Goal: Task Accomplishment & Management: Manage account settings

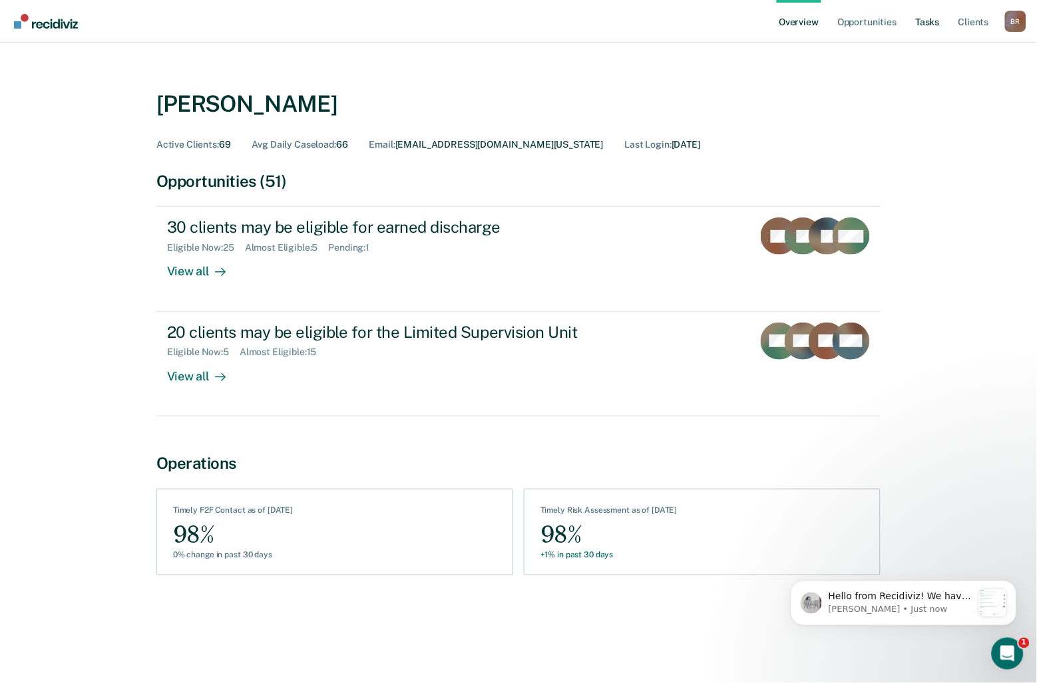
click at [923, 21] on link "Tasks" at bounding box center [927, 21] width 29 height 43
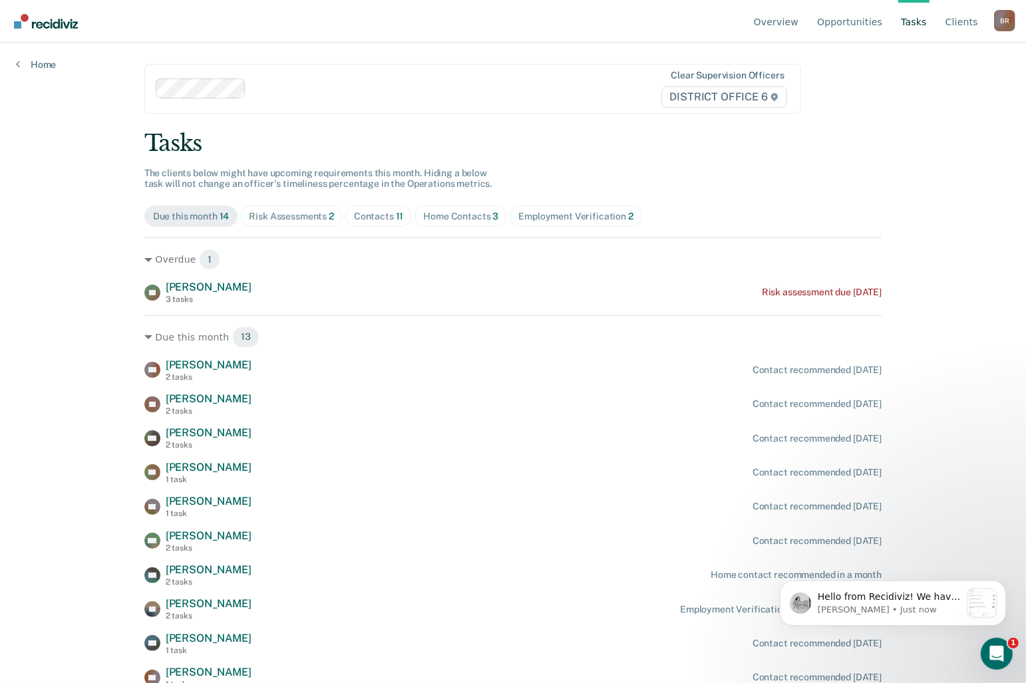
click at [437, 217] on div "Home Contacts 3" at bounding box center [460, 216] width 75 height 11
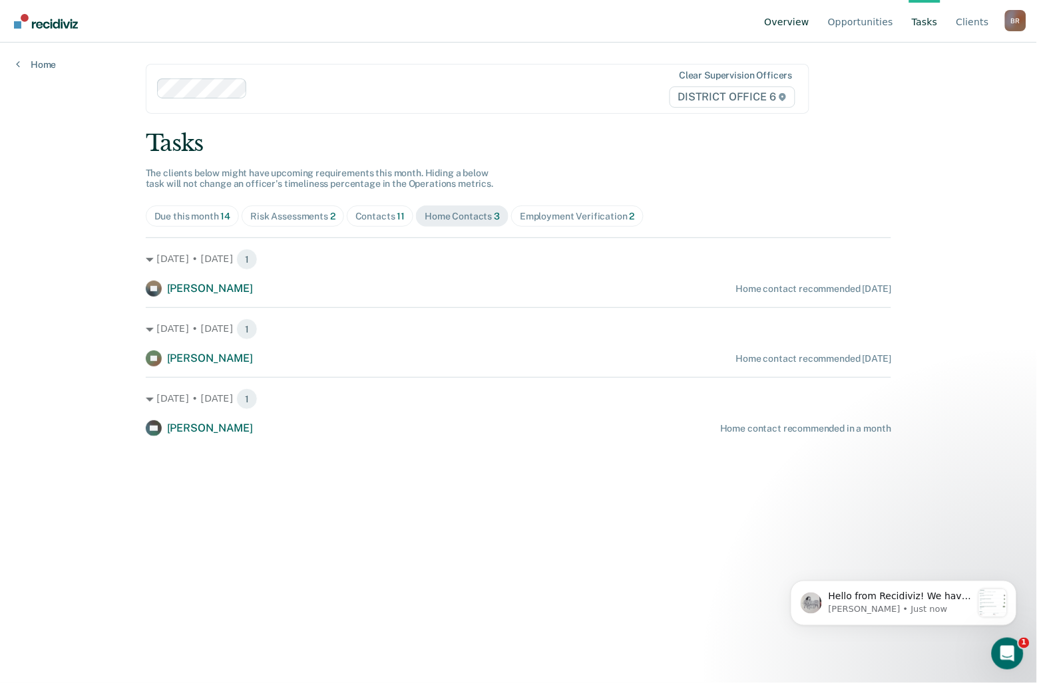
click at [813, 17] on link "Overview" at bounding box center [787, 21] width 51 height 43
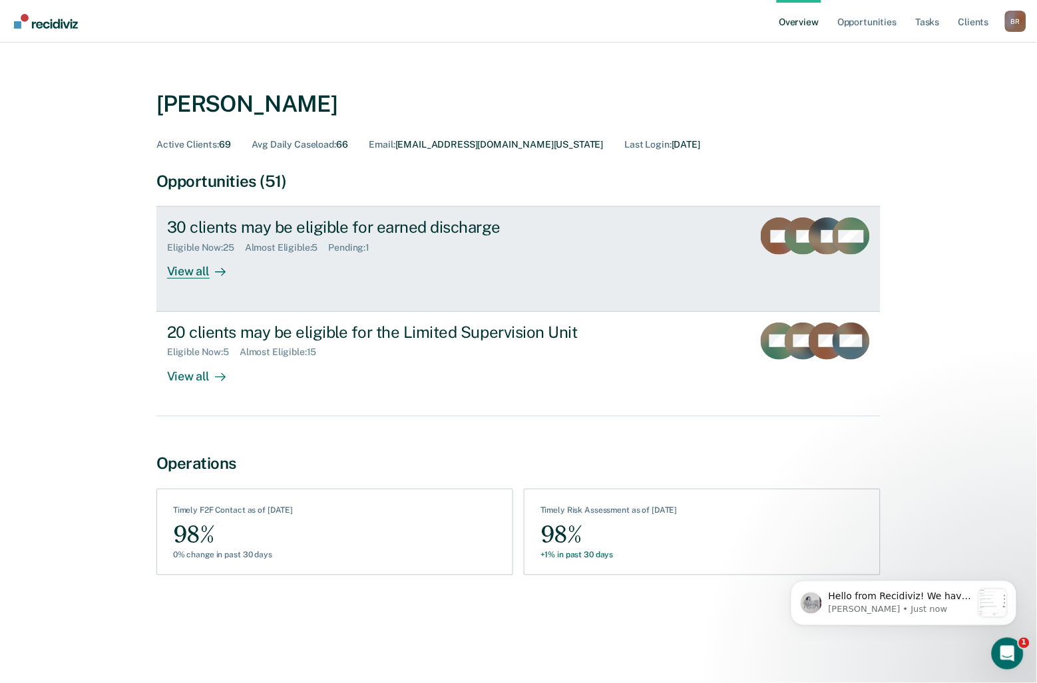
click at [203, 270] on div "View all" at bounding box center [204, 267] width 75 height 26
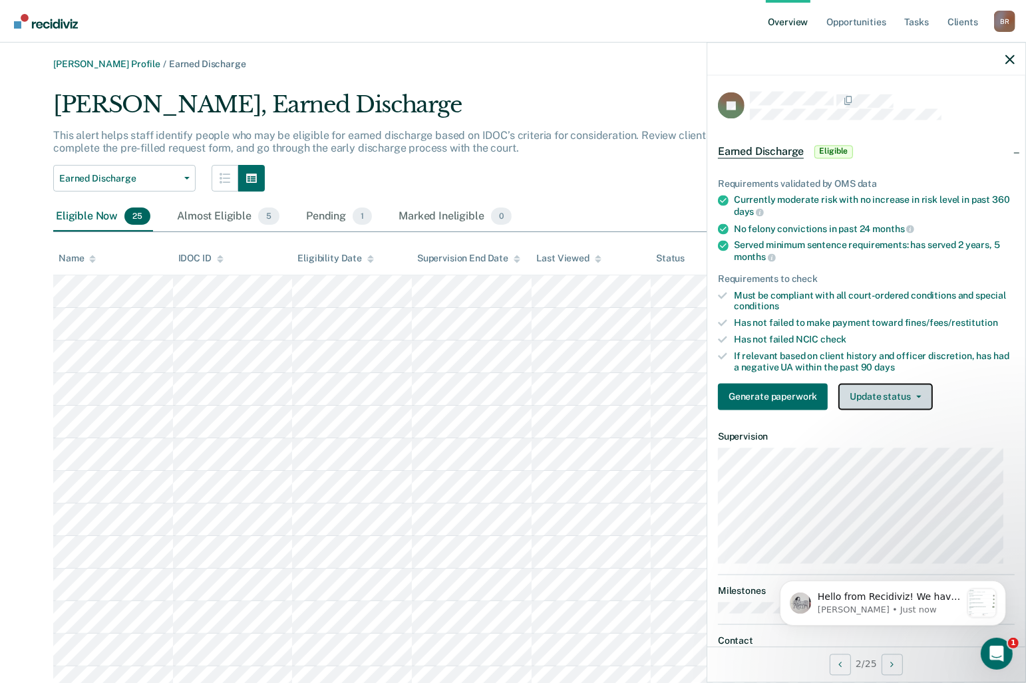
click at [888, 391] on button "Update status" at bounding box center [886, 397] width 94 height 27
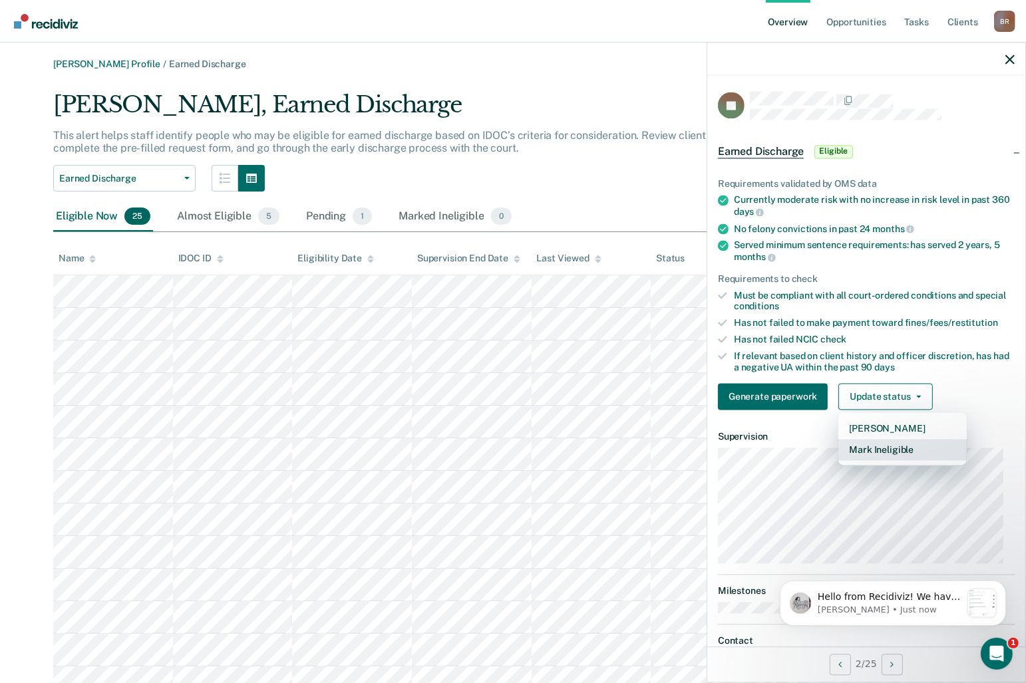
click at [868, 448] on button "Mark Ineligible" at bounding box center [903, 450] width 128 height 21
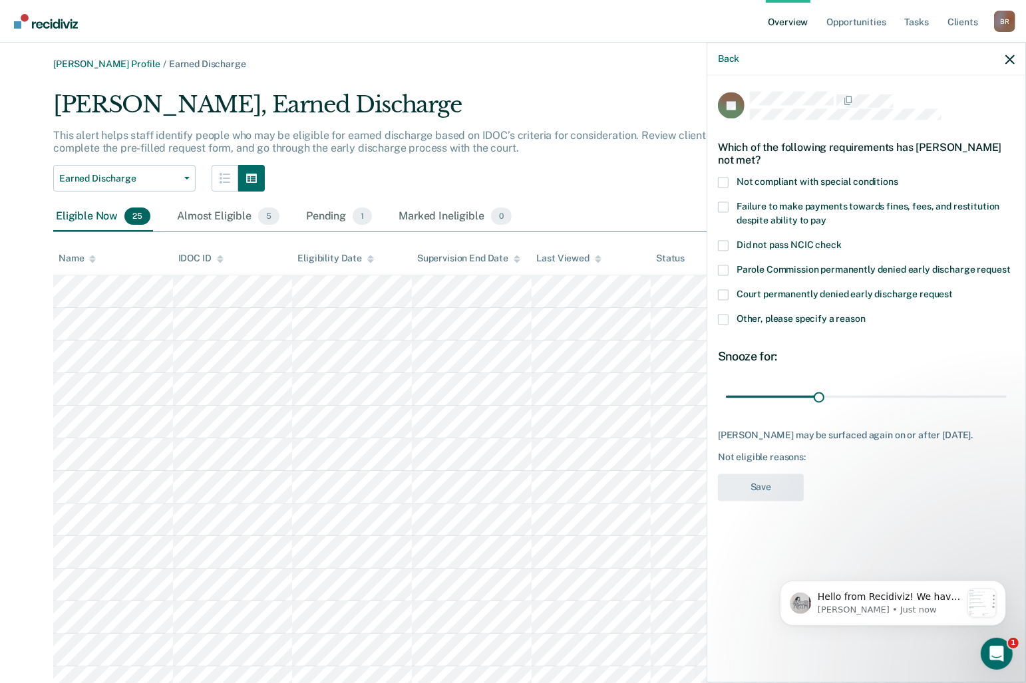
click at [721, 315] on span at bounding box center [723, 320] width 11 height 11
click at [866, 315] on input "Other, please specify a reason" at bounding box center [866, 315] width 0 height 0
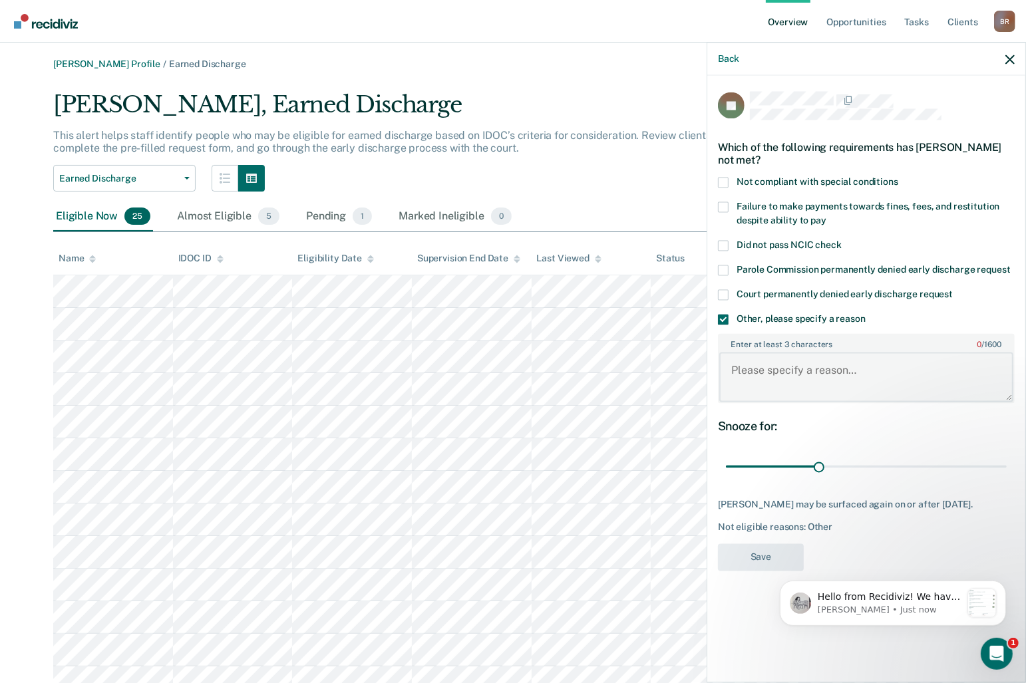
click at [753, 369] on textarea "Enter at least 3 characters 0 / 1600" at bounding box center [866, 377] width 294 height 49
click at [735, 363] on textarea "Drug court participant" at bounding box center [866, 377] width 294 height 49
type textarea "Power County Drug Court participant"
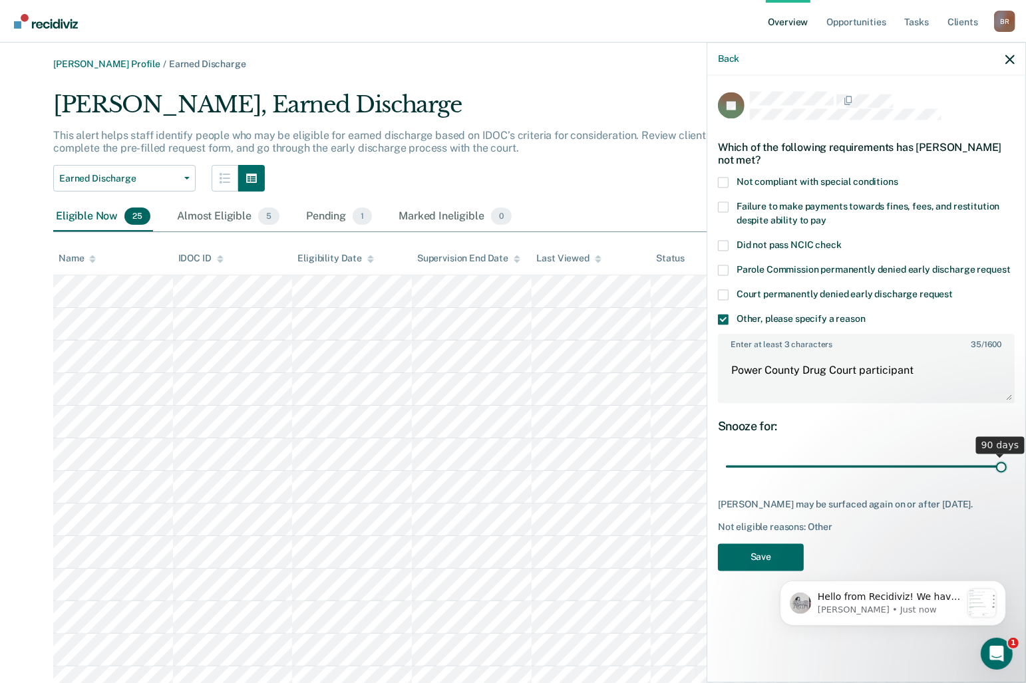
drag, startPoint x: 817, startPoint y: 465, endPoint x: 1111, endPoint y: 463, distance: 294.2
type input "90"
click at [1007, 463] on input "range" at bounding box center [866, 466] width 281 height 23
click at [773, 552] on button "Save" at bounding box center [761, 557] width 86 height 27
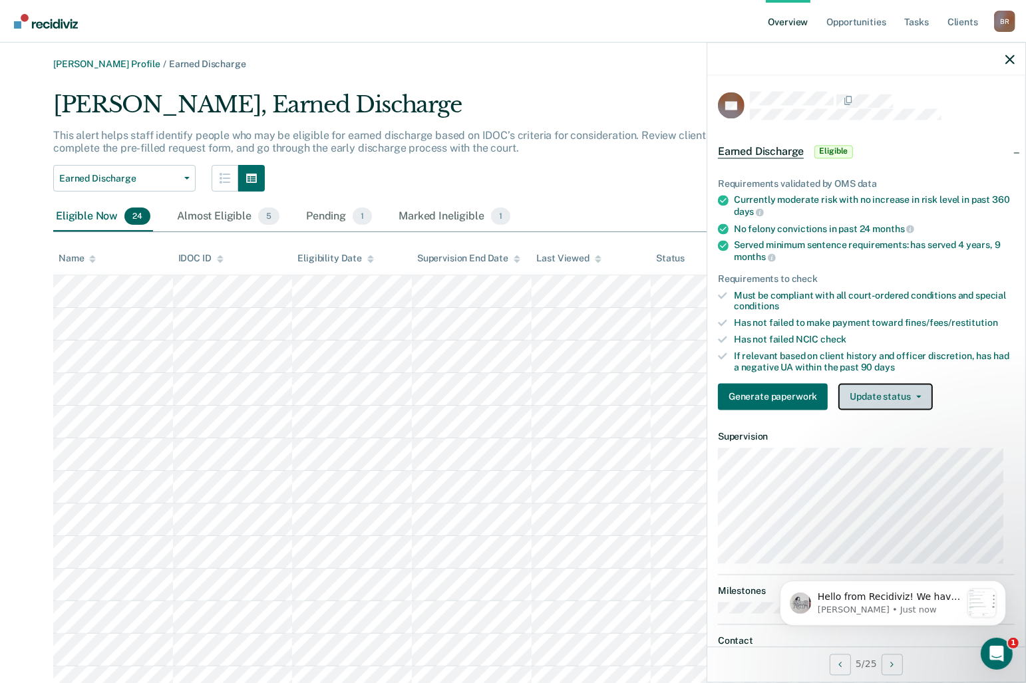
click at [877, 391] on button "Update status" at bounding box center [886, 397] width 94 height 27
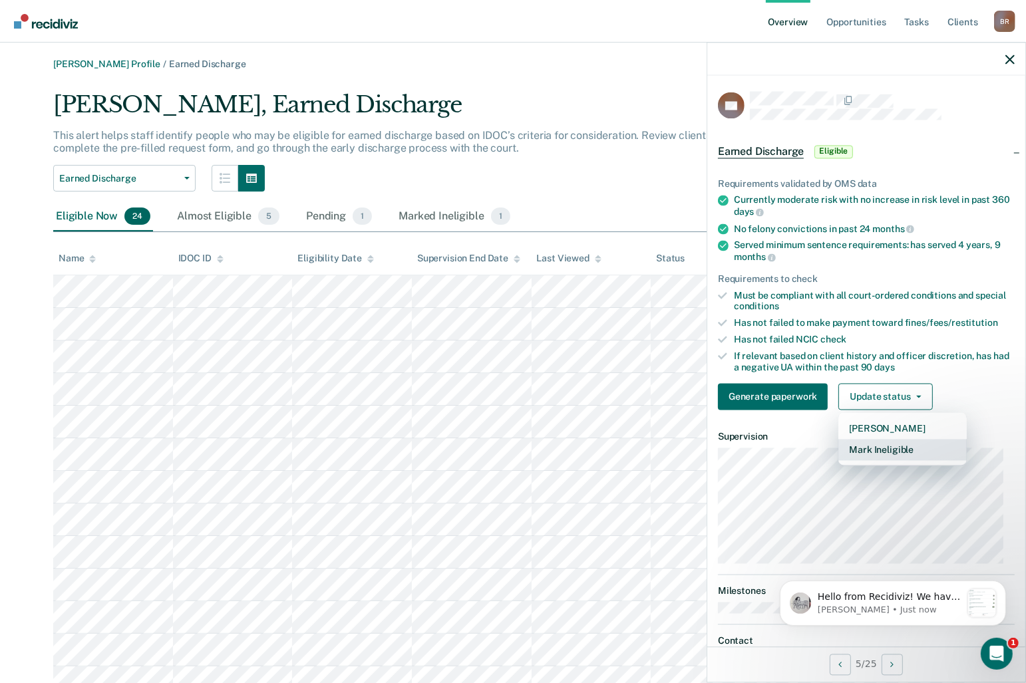
click at [878, 451] on button "Mark Ineligible" at bounding box center [903, 450] width 128 height 21
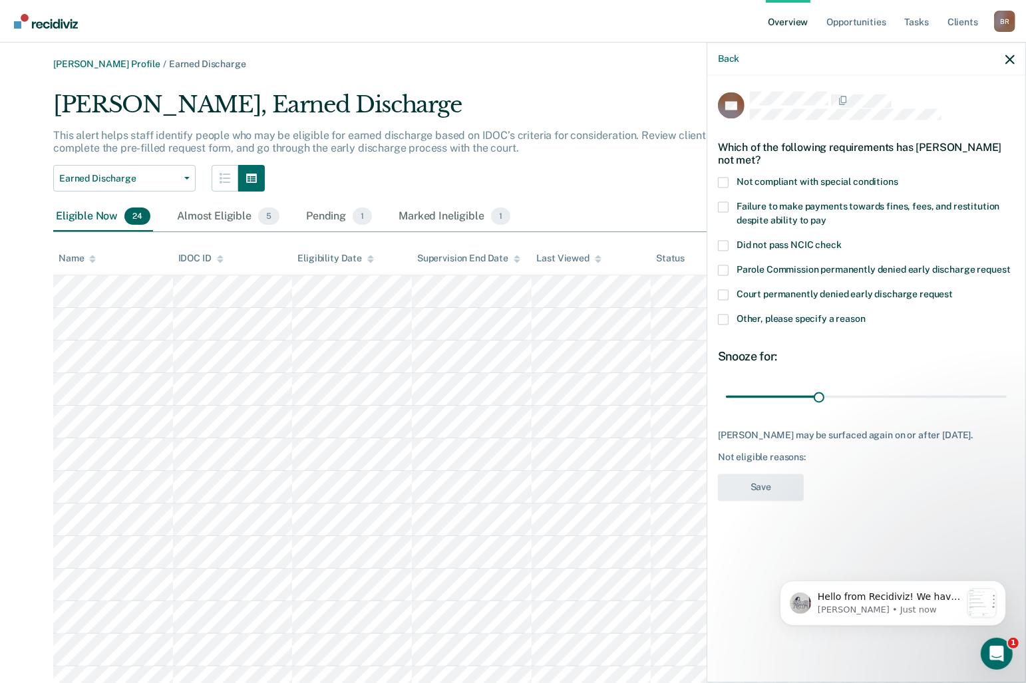
click at [731, 317] on label "Other, please specify a reason" at bounding box center [866, 322] width 297 height 14
click at [866, 315] on input "Other, please specify a reason" at bounding box center [866, 315] width 0 height 0
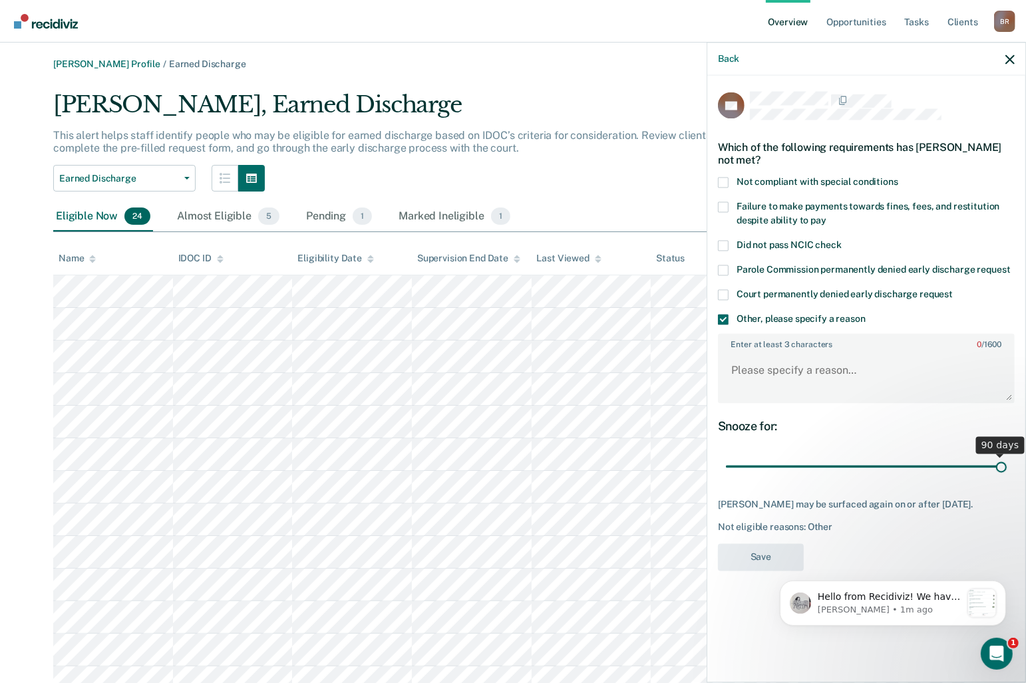
drag, startPoint x: 813, startPoint y: 470, endPoint x: 1111, endPoint y: 463, distance: 298.2
type input "90"
click at [1007, 463] on input "range" at bounding box center [866, 466] width 281 height 23
click at [740, 361] on textarea "Enter at least 3 characters 0 / 1600" at bounding box center [866, 377] width 294 height 49
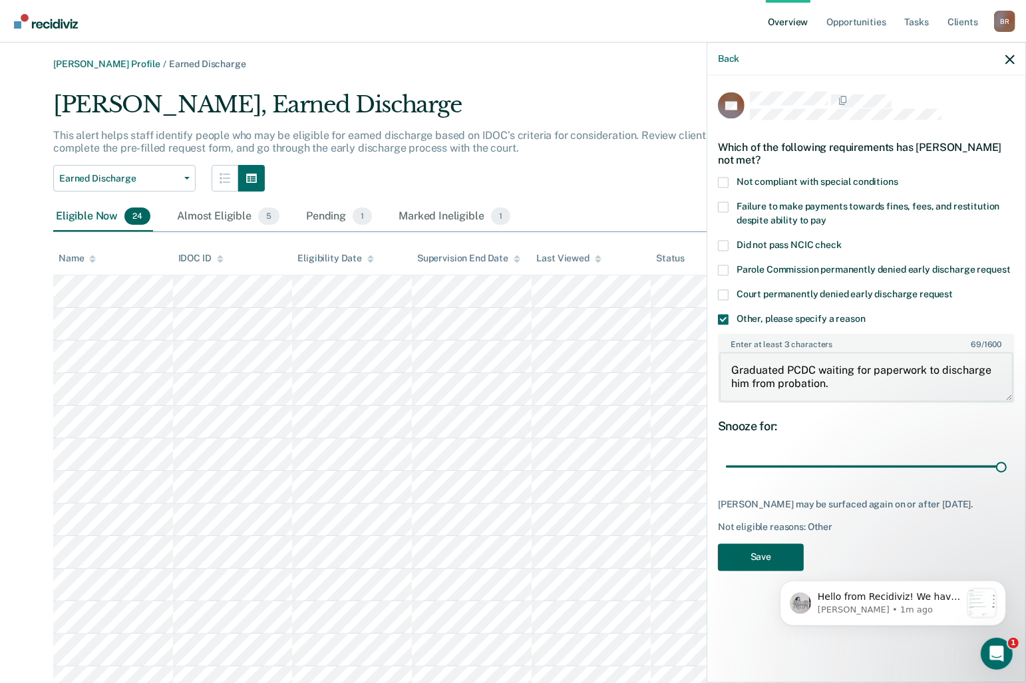
type textarea "Graduated PCDC waiting for paperwork to discharge him from probation."
click at [761, 554] on button "Save" at bounding box center [761, 557] width 86 height 27
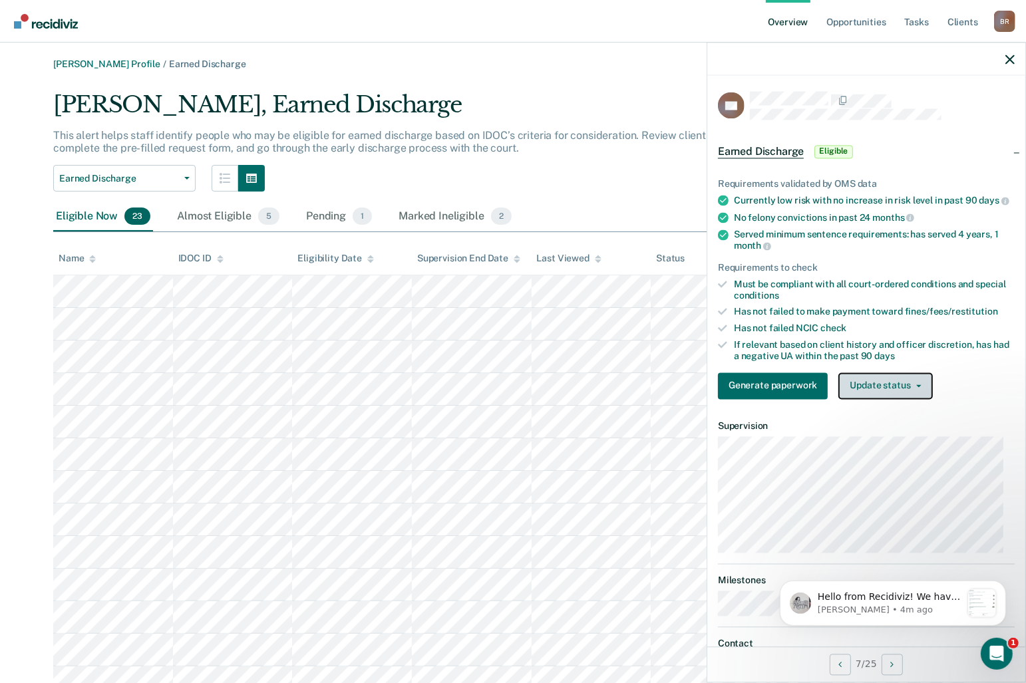
click at [877, 388] on button "Update status" at bounding box center [886, 386] width 94 height 27
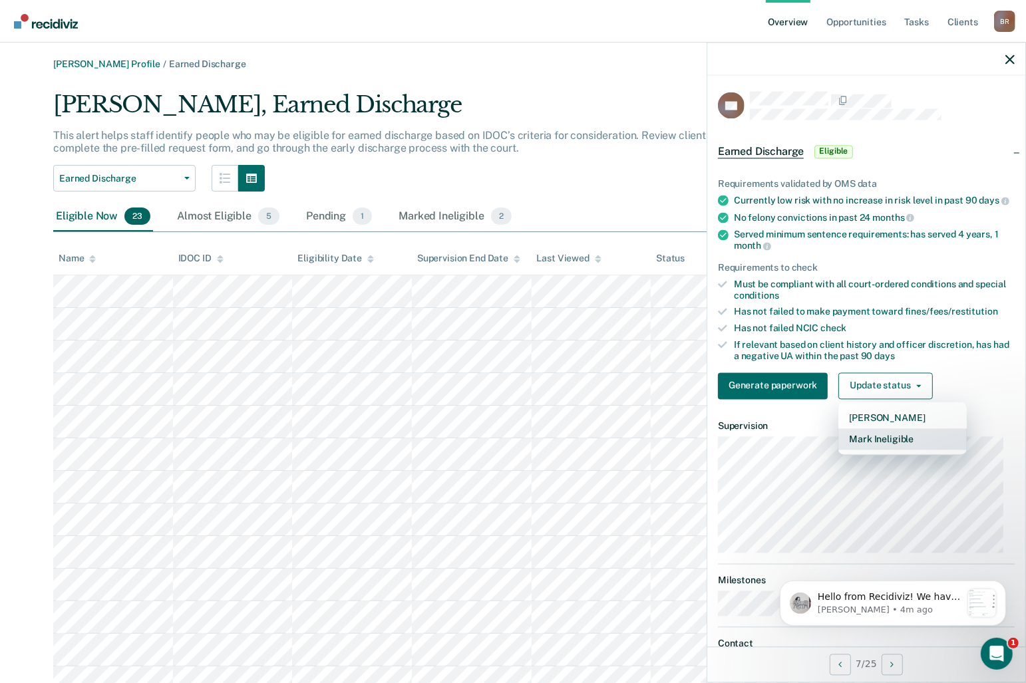
click at [872, 443] on button "Mark Ineligible" at bounding box center [903, 439] width 128 height 21
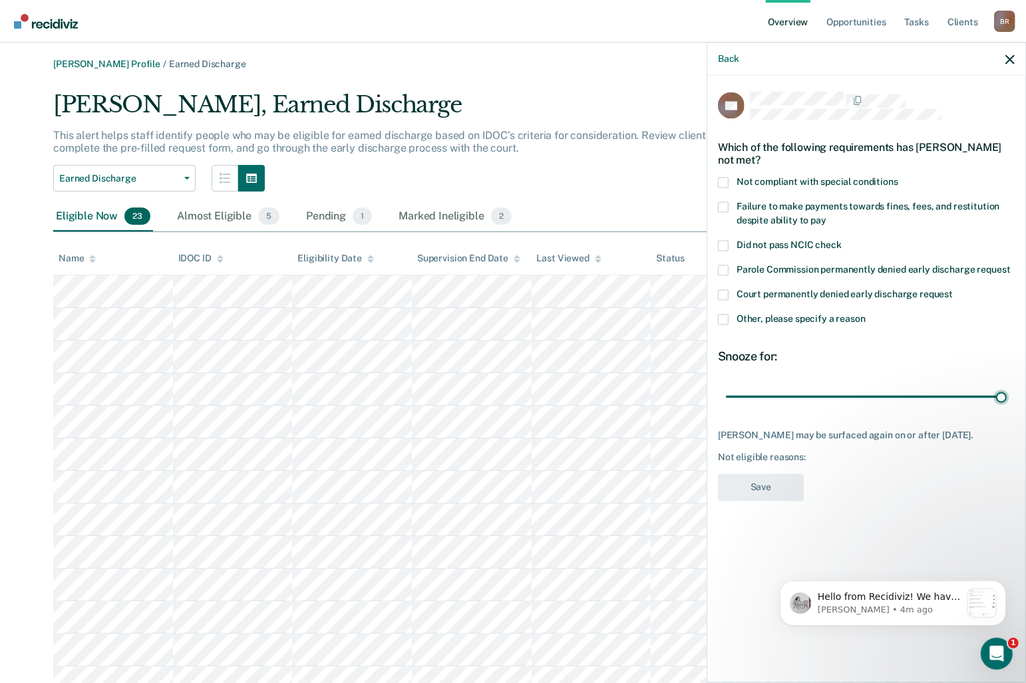
drag, startPoint x: 810, startPoint y: 395, endPoint x: 906, endPoint y: 369, distance: 99.9
type input "90"
click at [1007, 404] on input "range" at bounding box center [866, 396] width 281 height 23
click at [724, 317] on span at bounding box center [723, 320] width 11 height 11
click at [866, 315] on input "Other, please specify a reason" at bounding box center [866, 315] width 0 height 0
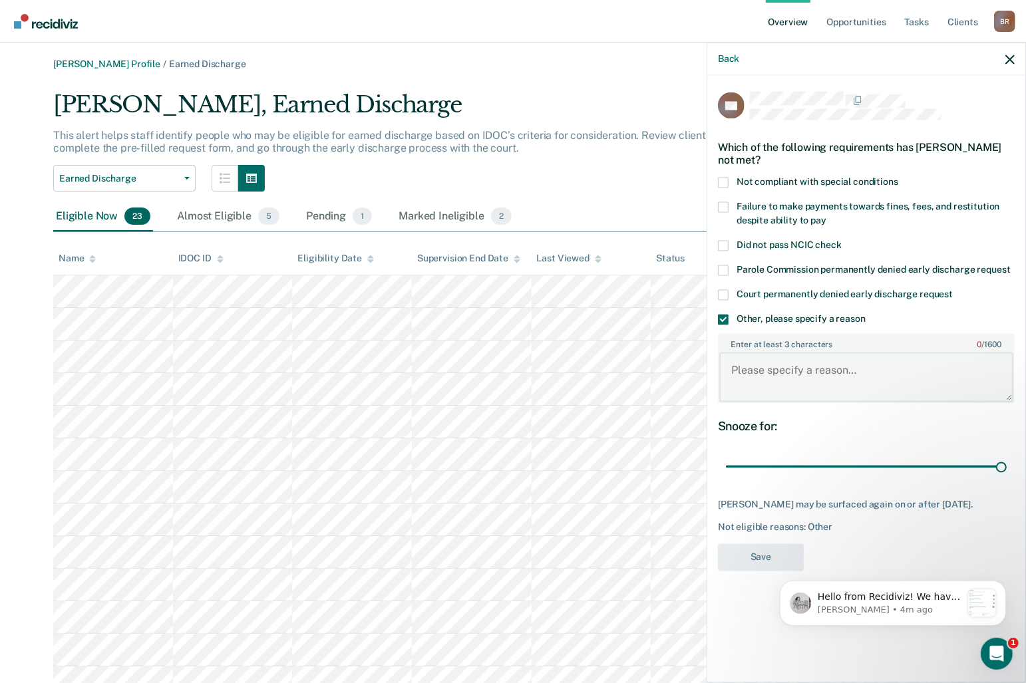
click at [755, 374] on textarea "Enter at least 3 characters 0 / 1600" at bounding box center [866, 377] width 294 height 49
type textarea "Recent positive test"
click at [757, 551] on button "Save" at bounding box center [761, 557] width 86 height 27
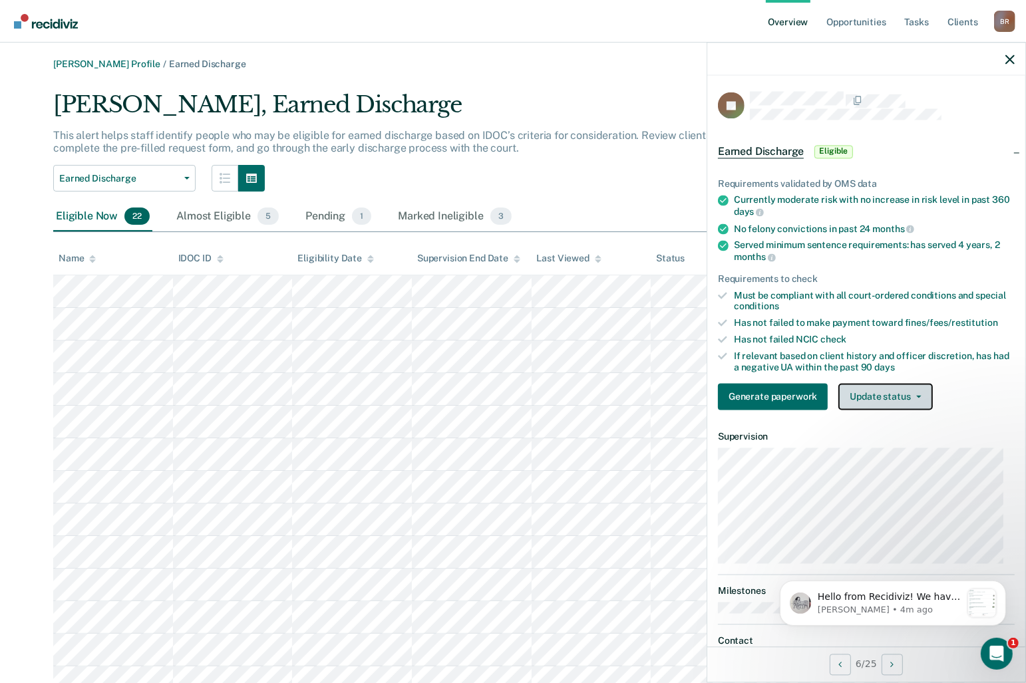
click at [872, 396] on button "Update status" at bounding box center [886, 397] width 94 height 27
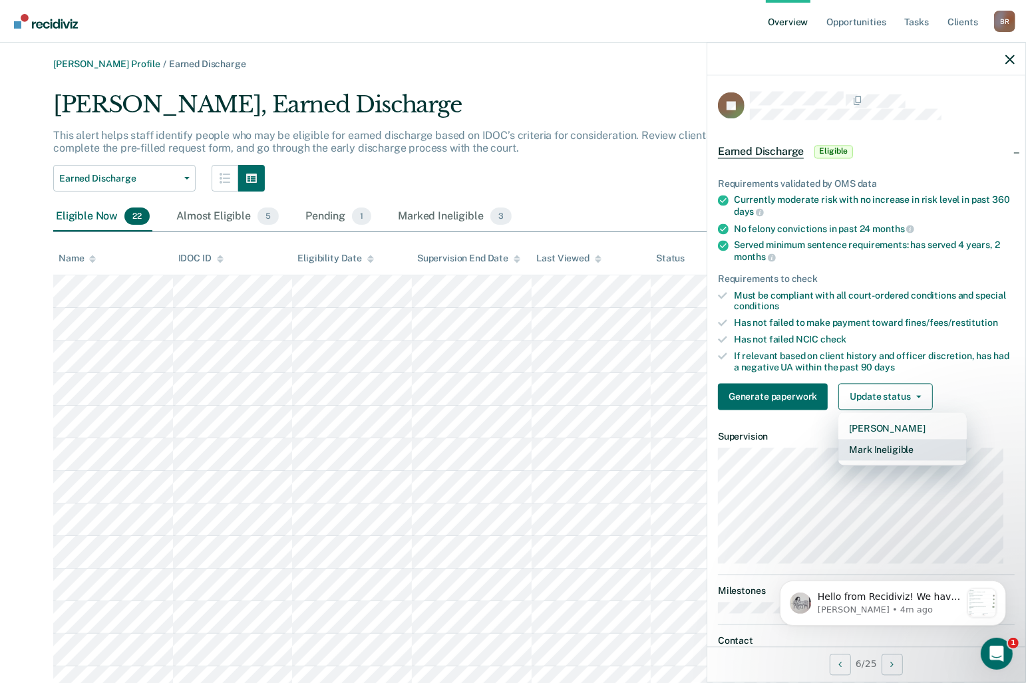
click at [861, 447] on button "Mark Ineligible" at bounding box center [903, 450] width 128 height 21
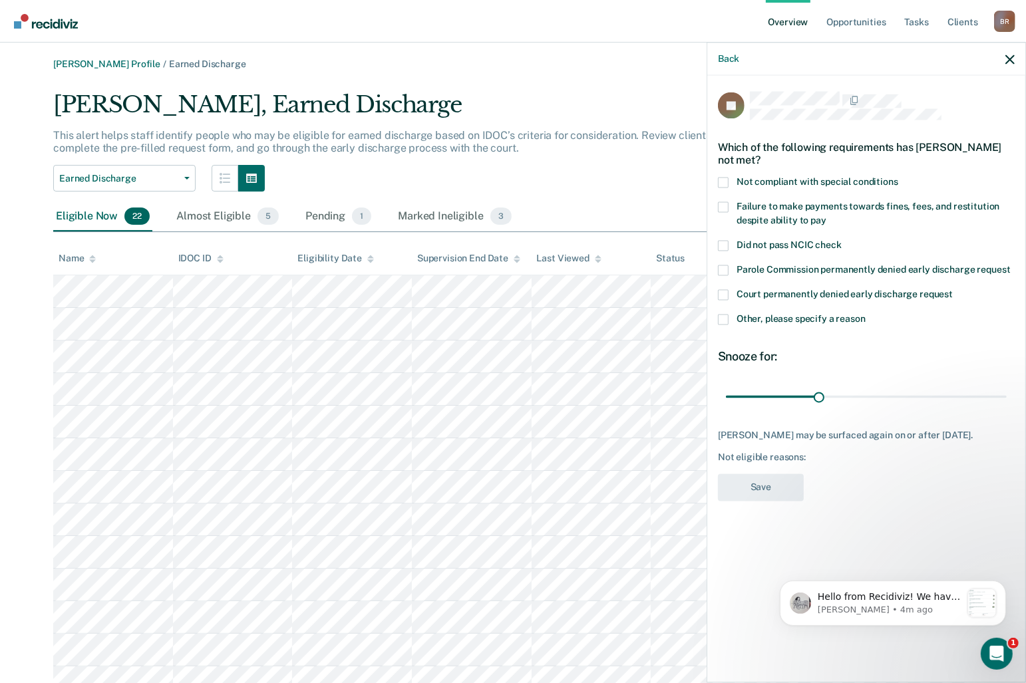
click at [723, 321] on span at bounding box center [723, 320] width 11 height 11
click at [866, 315] on input "Other, please specify a reason" at bounding box center [866, 315] width 0 height 0
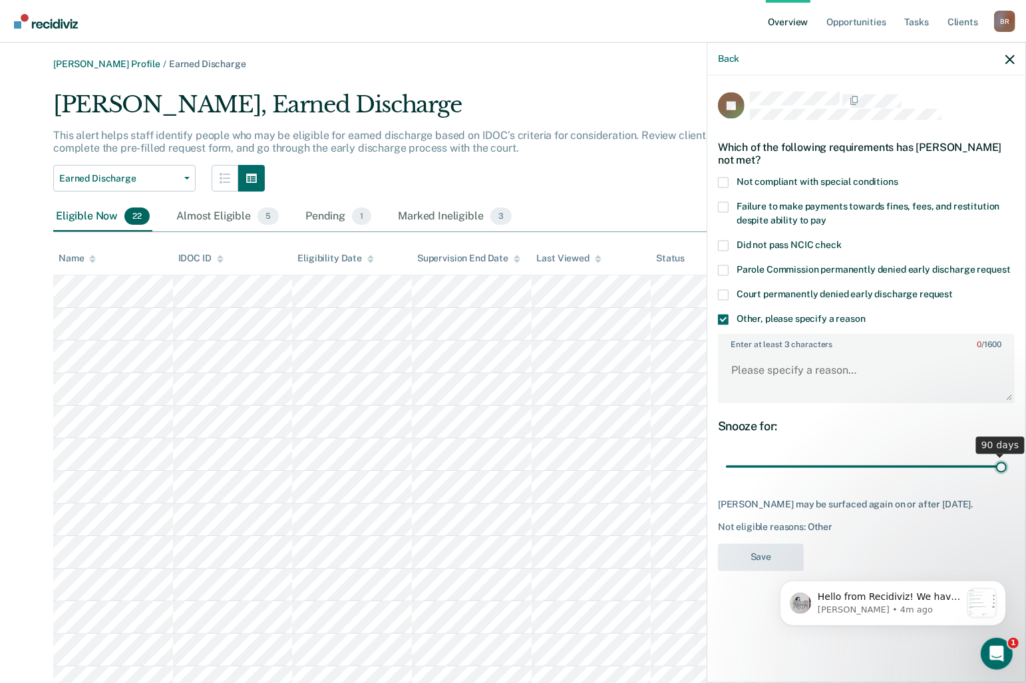
drag, startPoint x: 819, startPoint y: 458, endPoint x: 1111, endPoint y: 474, distance: 293.3
type input "90"
click at [1007, 474] on input "range" at bounding box center [866, 466] width 281 height 23
click at [756, 373] on textarea "Enter at least 3 characters 0 / 1600" at bounding box center [866, 377] width 294 height 49
type textarea "PCDC participant"
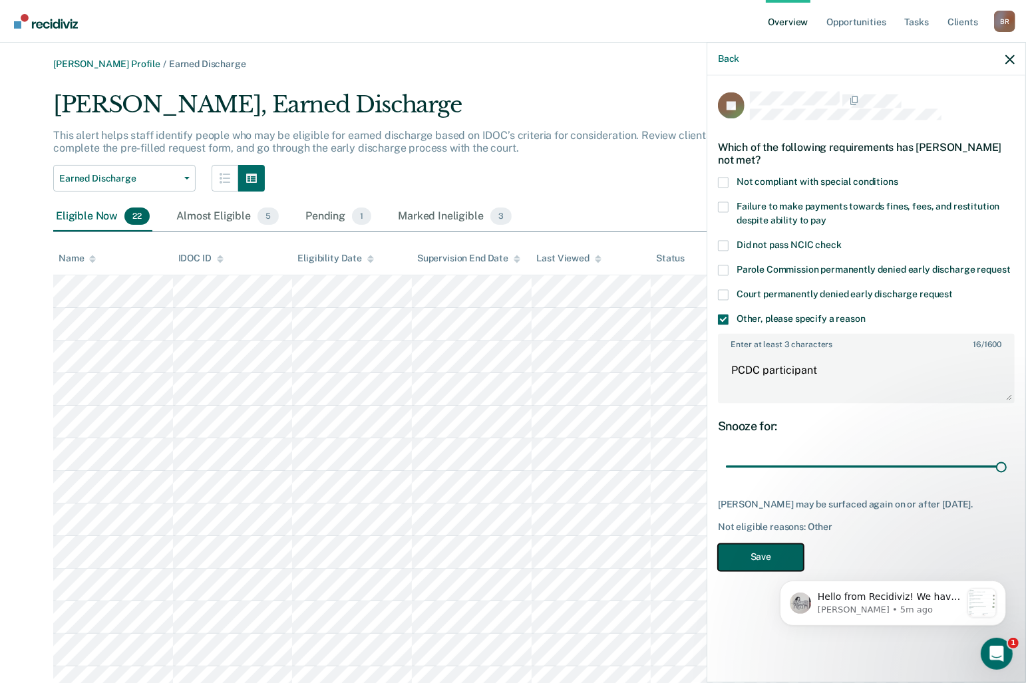
click at [755, 556] on button "Save" at bounding box center [761, 557] width 86 height 27
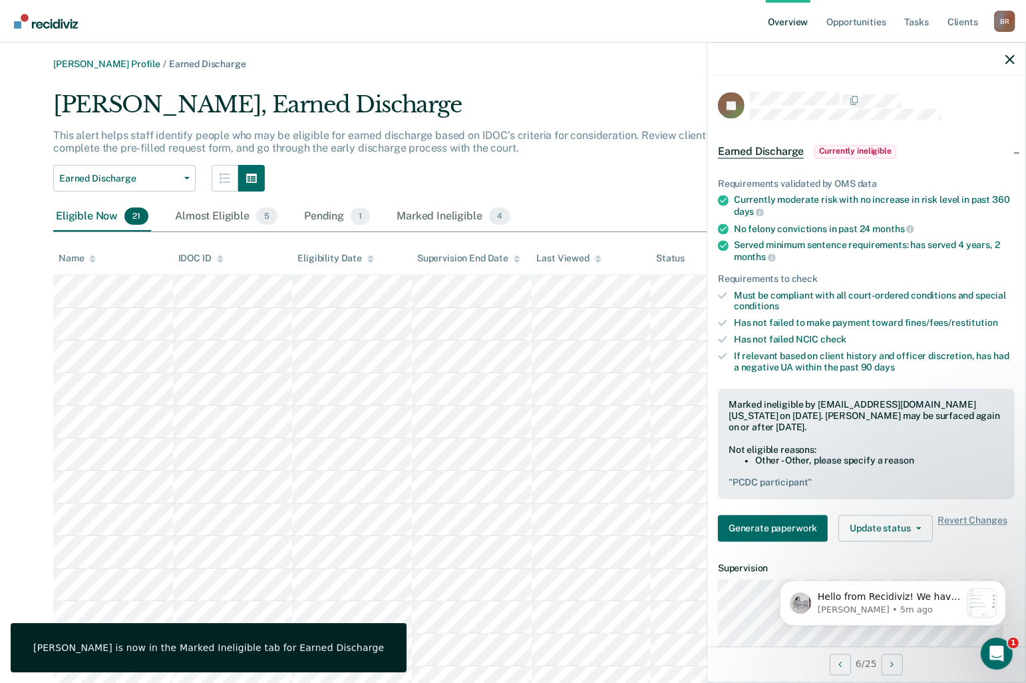
scroll to position [74, 0]
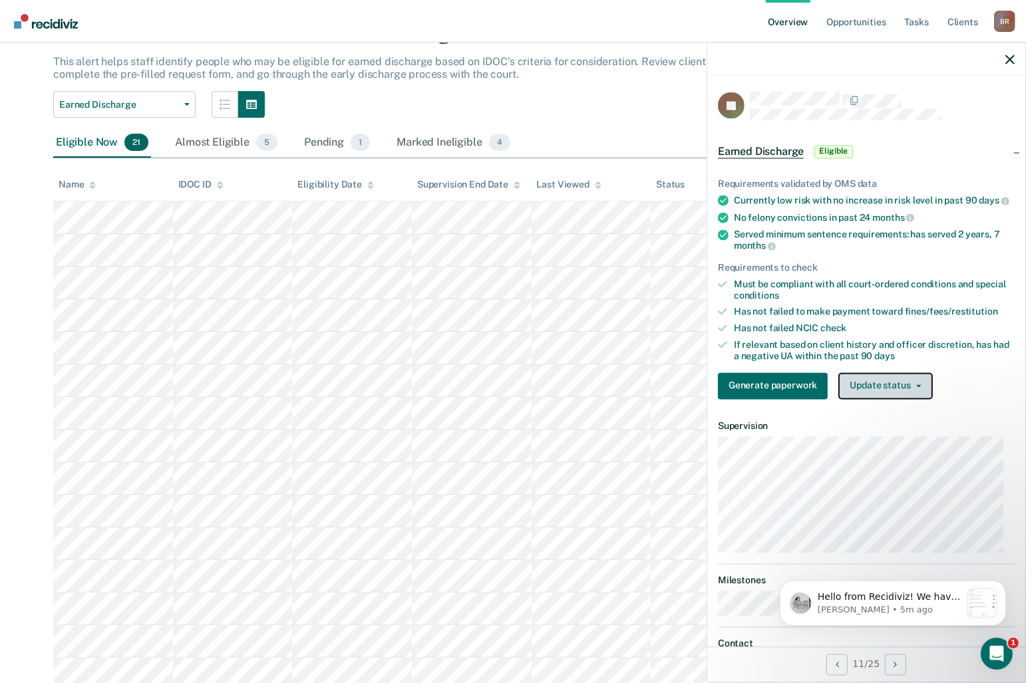
click at [866, 390] on button "Update status" at bounding box center [886, 386] width 94 height 27
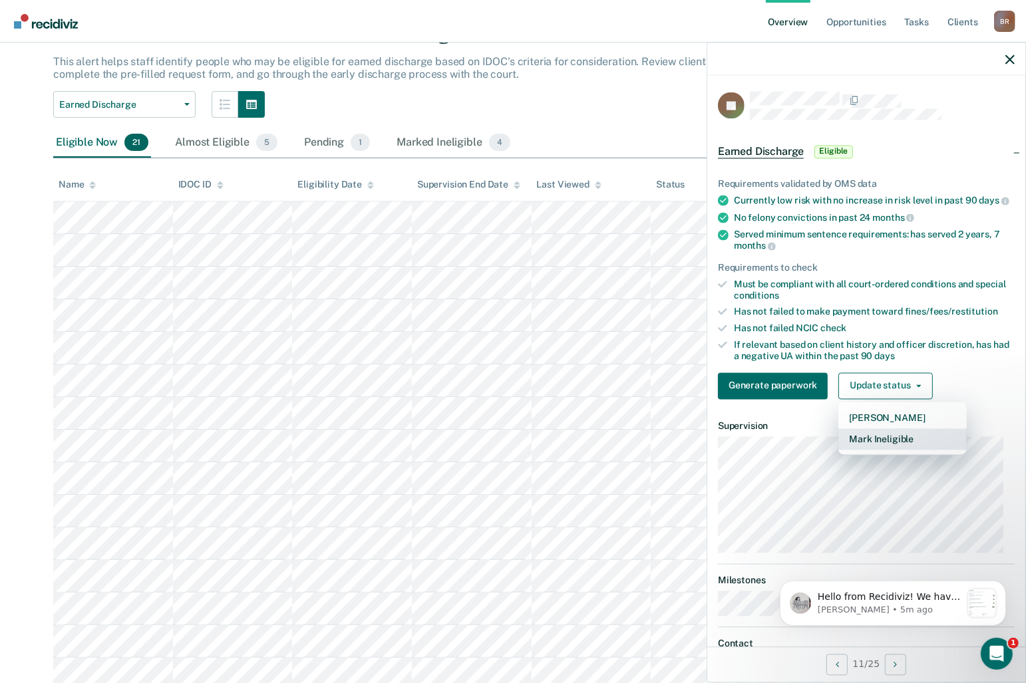
click at [864, 443] on button "Mark Ineligible" at bounding box center [903, 439] width 128 height 21
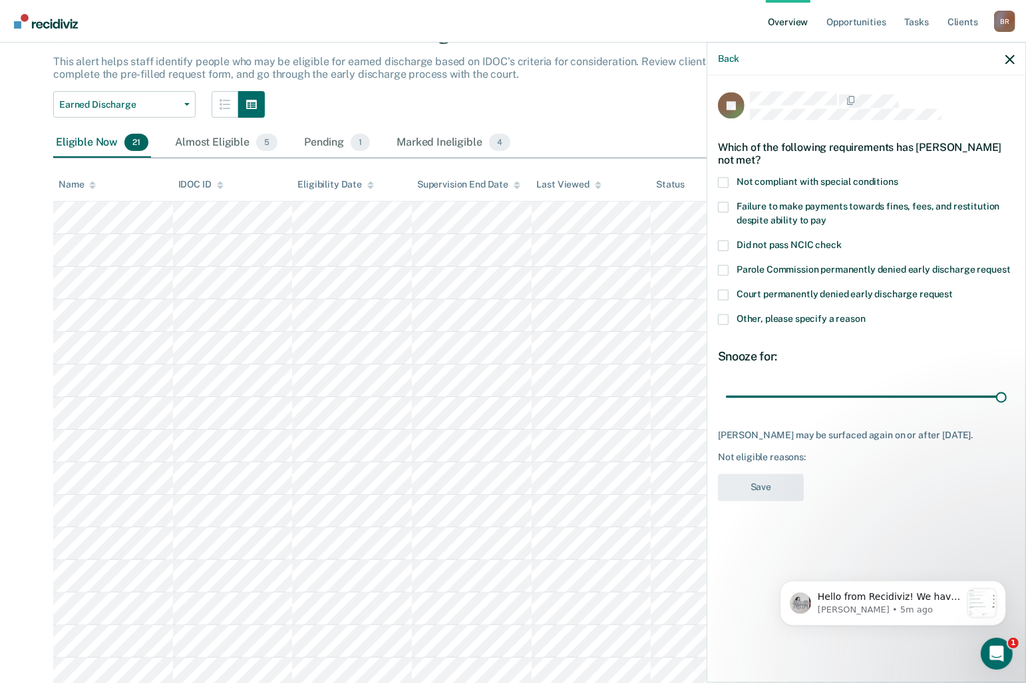
drag, startPoint x: 821, startPoint y: 391, endPoint x: 909, endPoint y: 295, distance: 130.0
type input "90"
click at [1007, 385] on input "range" at bounding box center [866, 396] width 281 height 23
click at [719, 321] on span at bounding box center [723, 320] width 11 height 11
click at [866, 315] on input "Other, please specify a reason" at bounding box center [866, 315] width 0 height 0
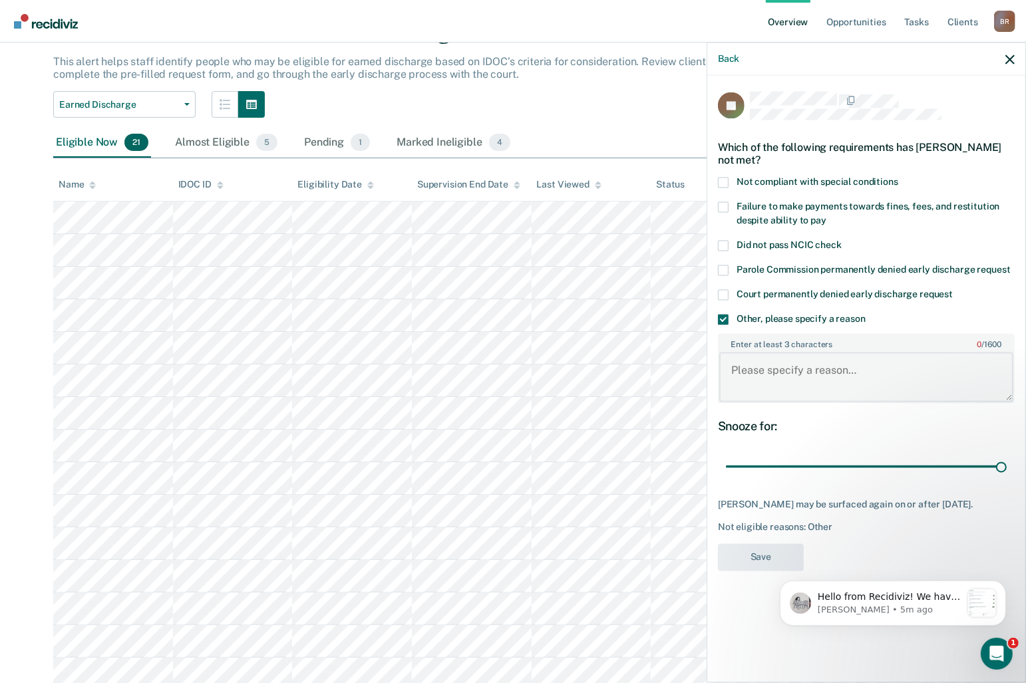
click at [757, 381] on textarea "Enter at least 3 characters 0 / 1600" at bounding box center [866, 377] width 294 height 49
type textarea "Positive alcohol test"
click at [756, 548] on button "Save" at bounding box center [761, 557] width 86 height 27
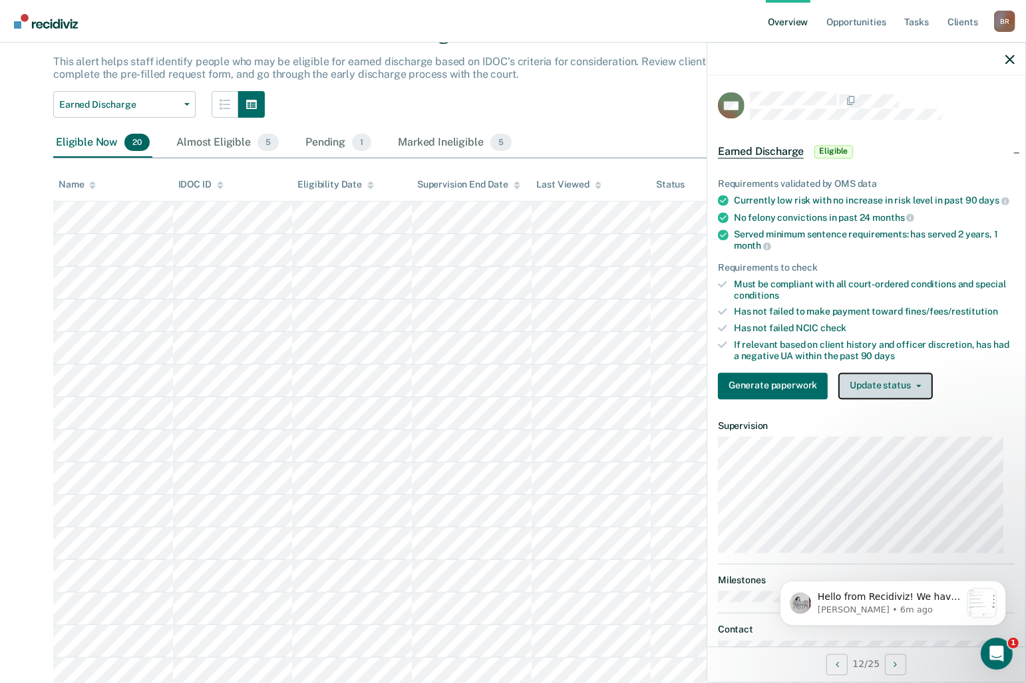
click at [880, 390] on button "Update status" at bounding box center [886, 386] width 94 height 27
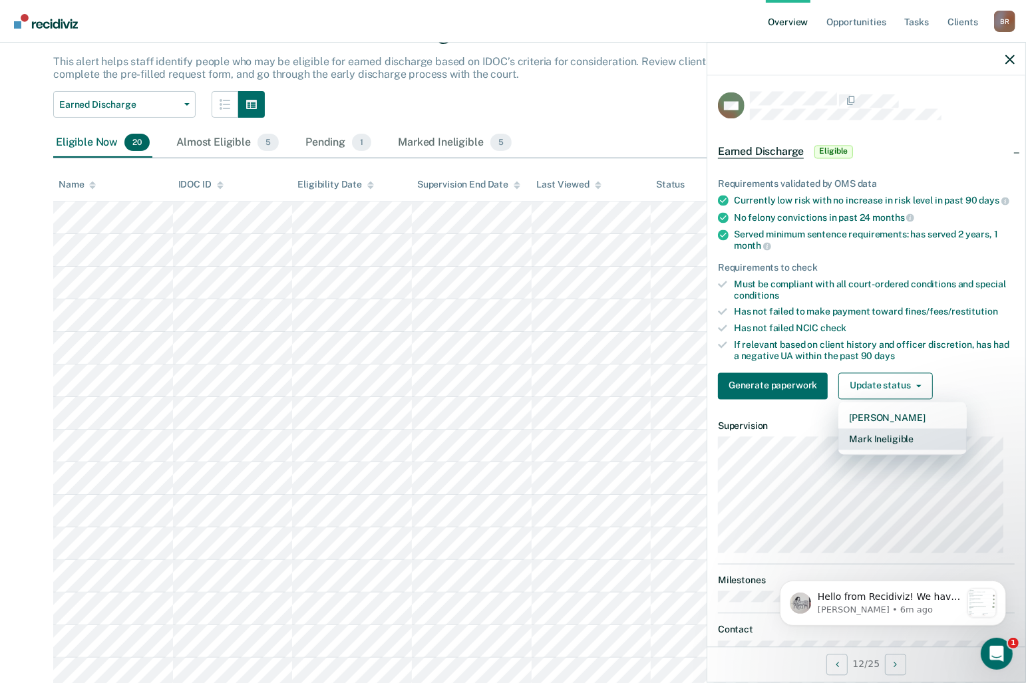
click at [896, 441] on button "Mark Ineligible" at bounding box center [903, 439] width 128 height 21
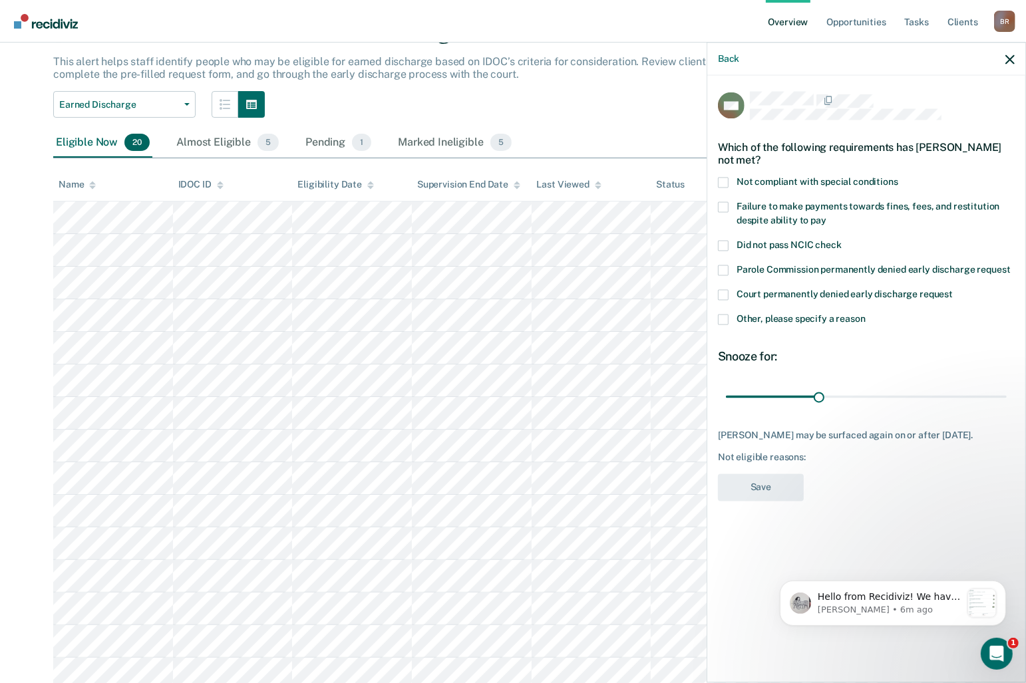
click at [722, 311] on div "Court permanently denied early discharge request" at bounding box center [866, 302] width 297 height 25
click at [729, 317] on label "Other, please specify a reason" at bounding box center [866, 322] width 297 height 14
click at [866, 315] on input "Other, please specify a reason" at bounding box center [866, 315] width 0 height 0
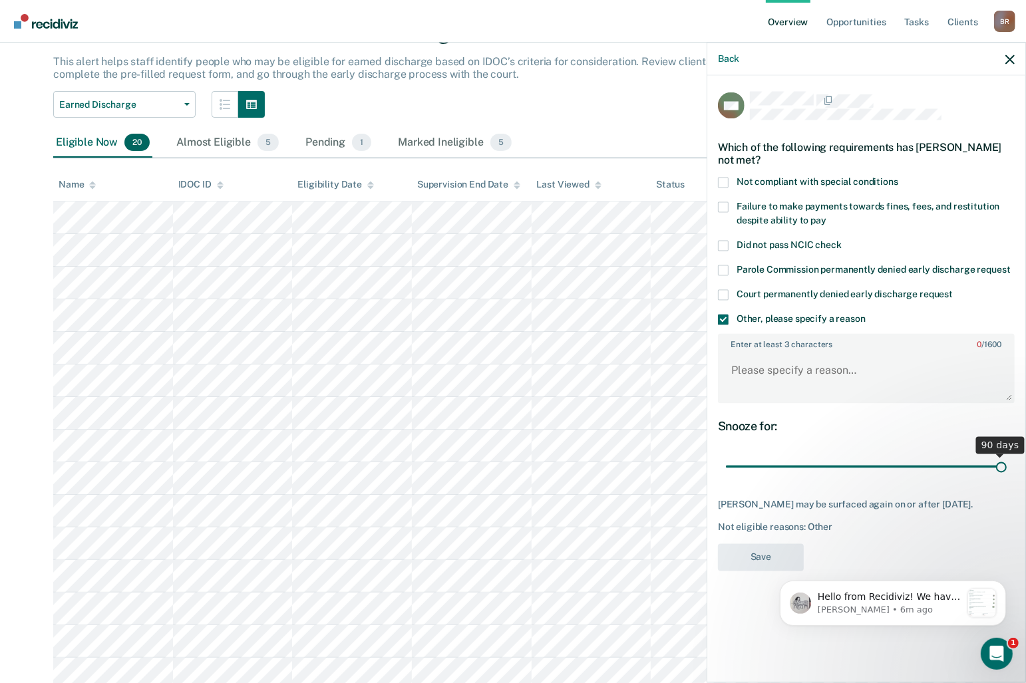
drag, startPoint x: 819, startPoint y: 463, endPoint x: 1111, endPoint y: 435, distance: 294.1
type input "90"
click at [1007, 455] on input "range" at bounding box center [866, 466] width 281 height 23
click at [747, 369] on textarea "Enter at least 3 characters 0 / 1600" at bounding box center [866, 377] width 294 height 49
type textarea "Positive test"
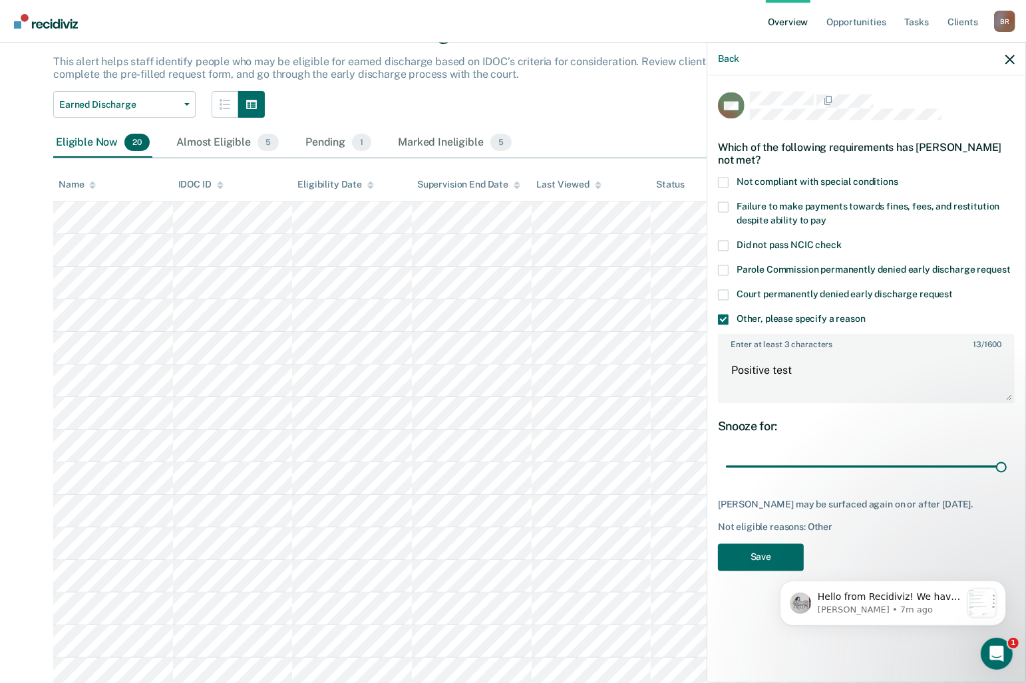
click at [771, 546] on div "Hello from Recidiviz! We have some exciting news. Officers will now have their …" at bounding box center [892, 542] width 245 height 166
click at [753, 555] on button "Save" at bounding box center [761, 557] width 86 height 27
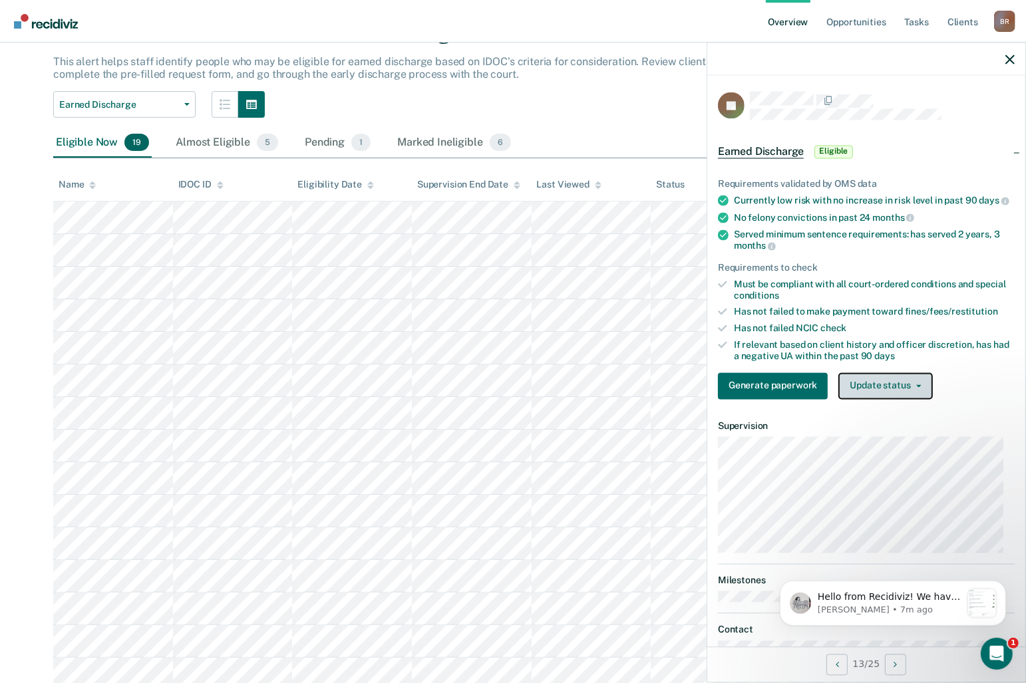
click at [906, 397] on button "Update status" at bounding box center [886, 386] width 94 height 27
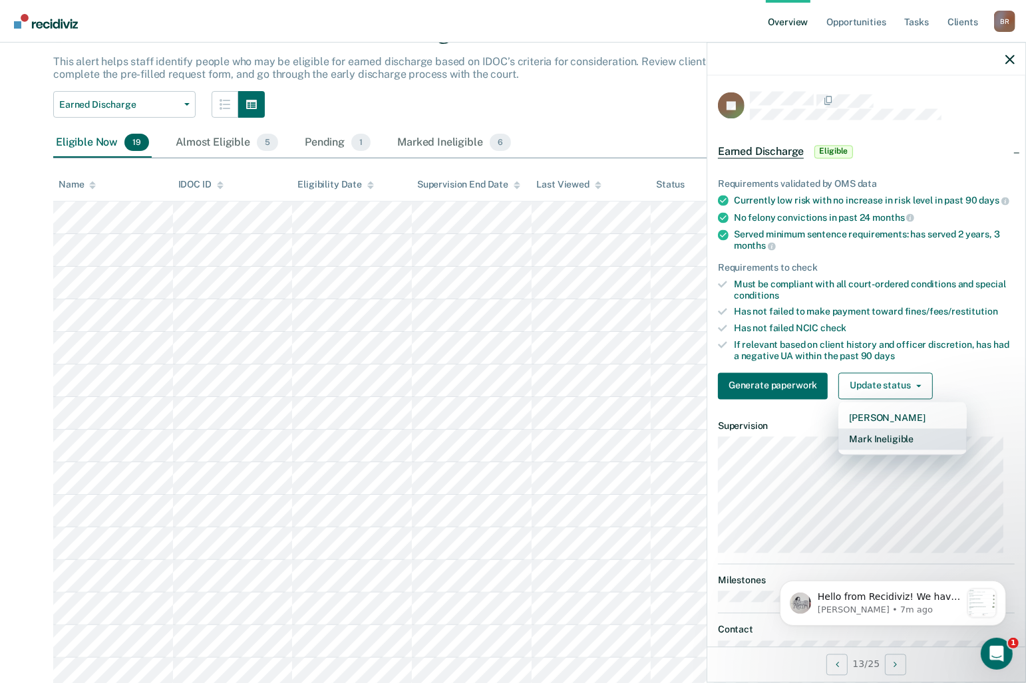
click at [897, 450] on button "Mark Ineligible" at bounding box center [903, 439] width 128 height 21
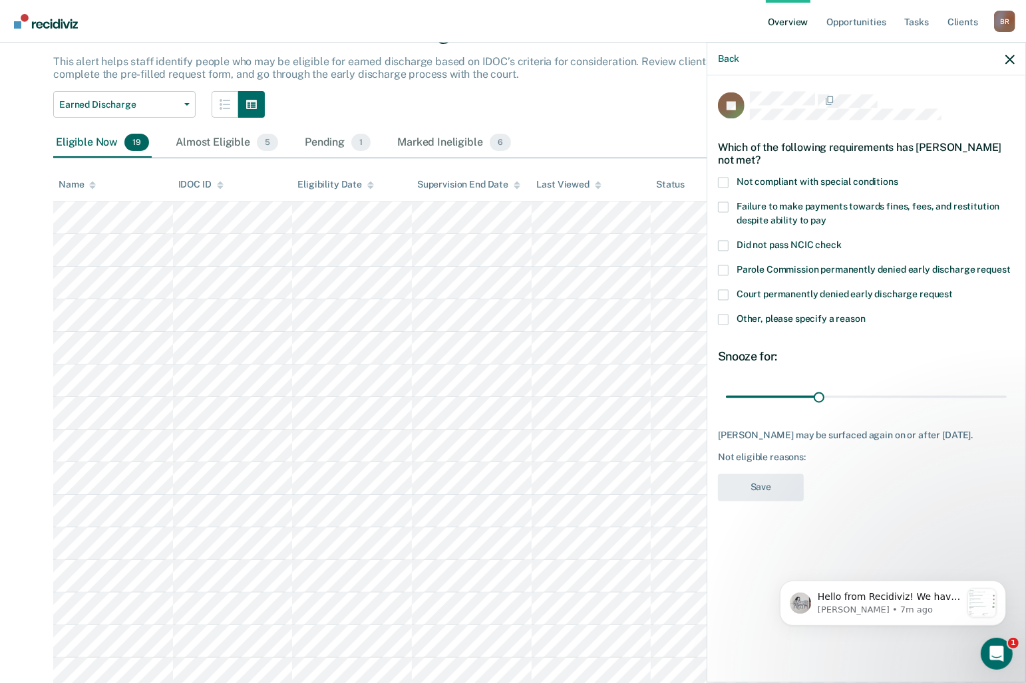
click at [727, 317] on span at bounding box center [723, 320] width 11 height 11
click at [866, 315] on input "Other, please specify a reason" at bounding box center [866, 315] width 0 height 0
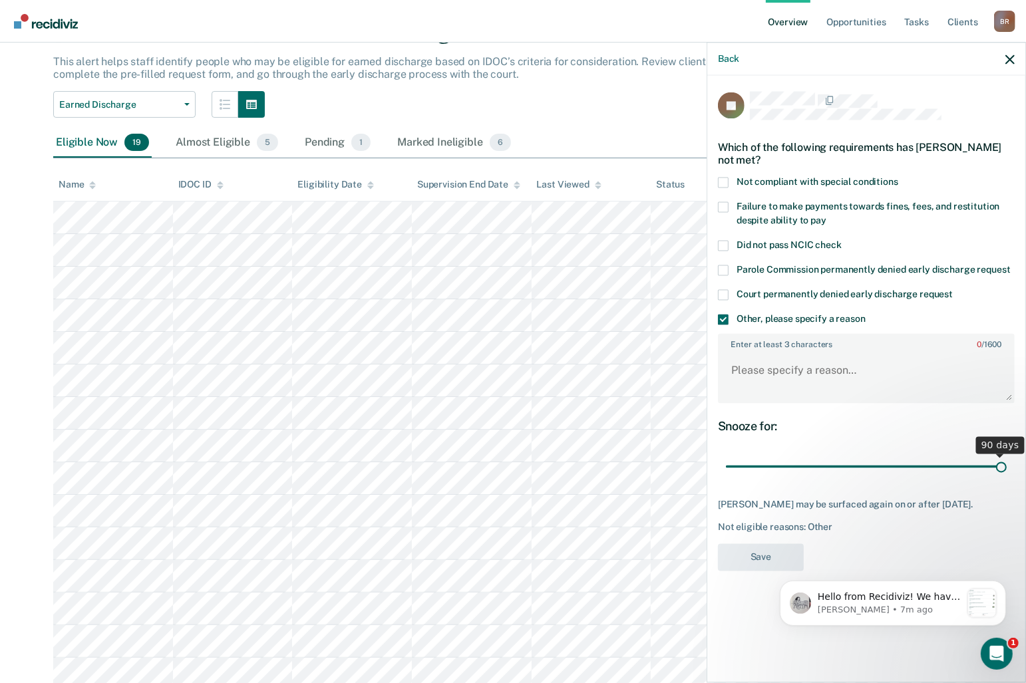
drag, startPoint x: 820, startPoint y: 468, endPoint x: 883, endPoint y: 366, distance: 119.9
type input "90"
click at [1007, 455] on input "range" at bounding box center [866, 466] width 281 height 23
click at [801, 367] on textarea "Enter at least 3 characters 0 / 1600" at bounding box center [866, 377] width 294 height 49
type textarea "Needs to complete jail days"
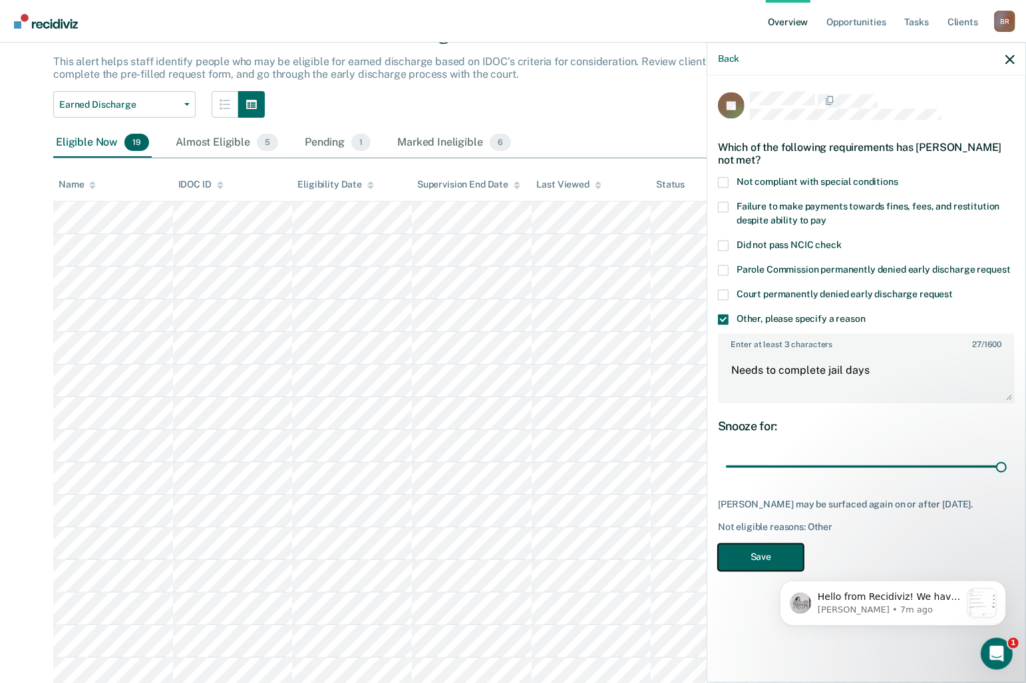
click at [753, 550] on button "Save" at bounding box center [761, 557] width 86 height 27
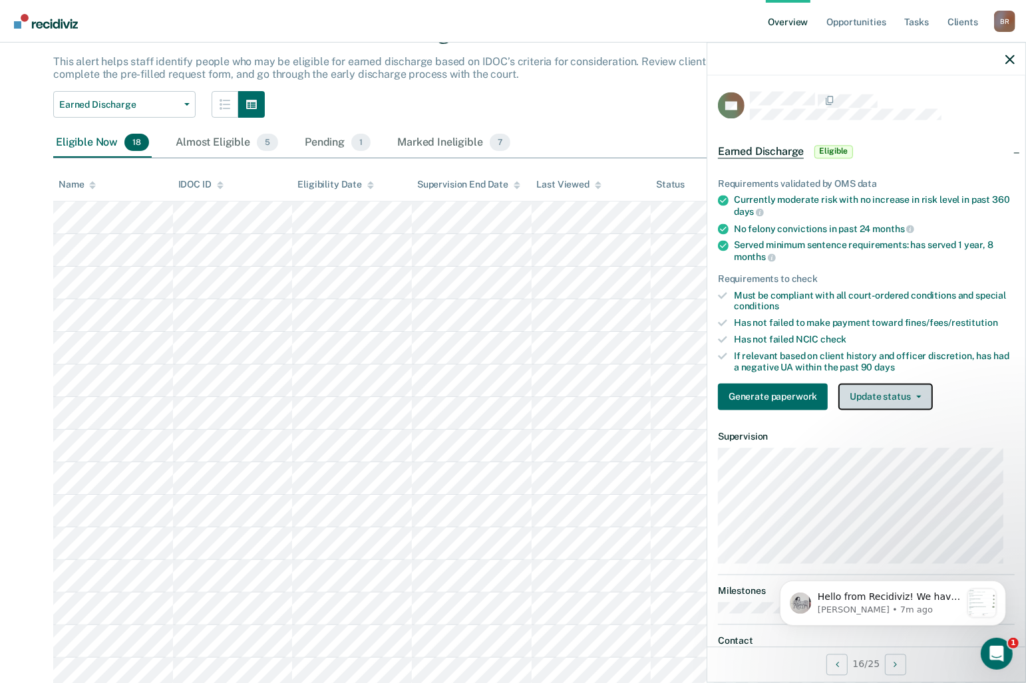
click at [876, 385] on button "Update status" at bounding box center [886, 397] width 94 height 27
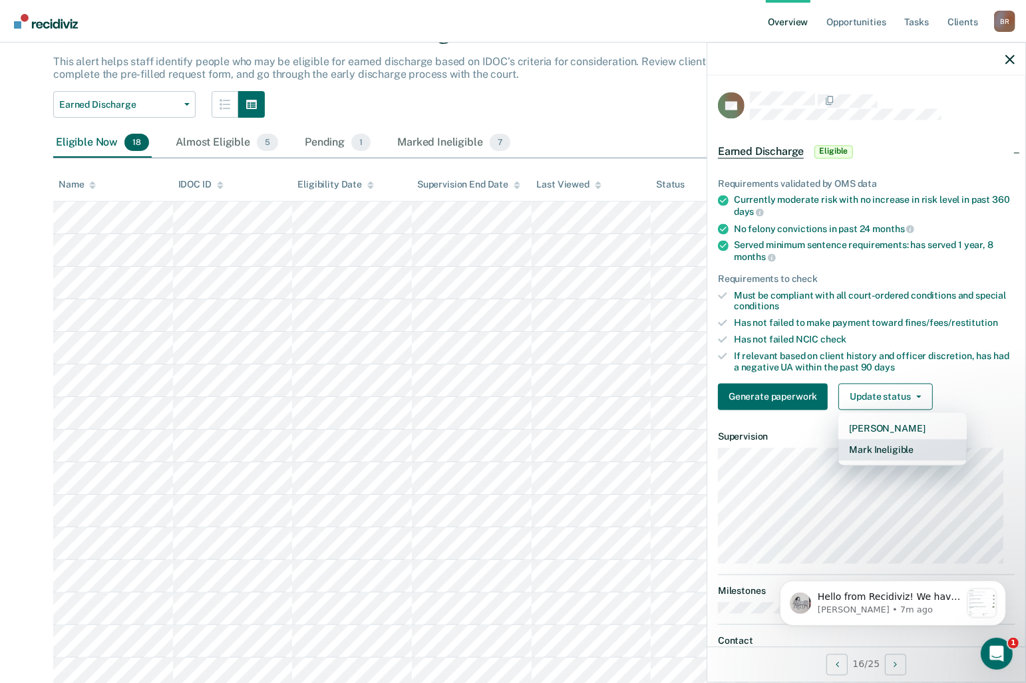
click at [874, 446] on button "Mark Ineligible" at bounding box center [903, 450] width 128 height 21
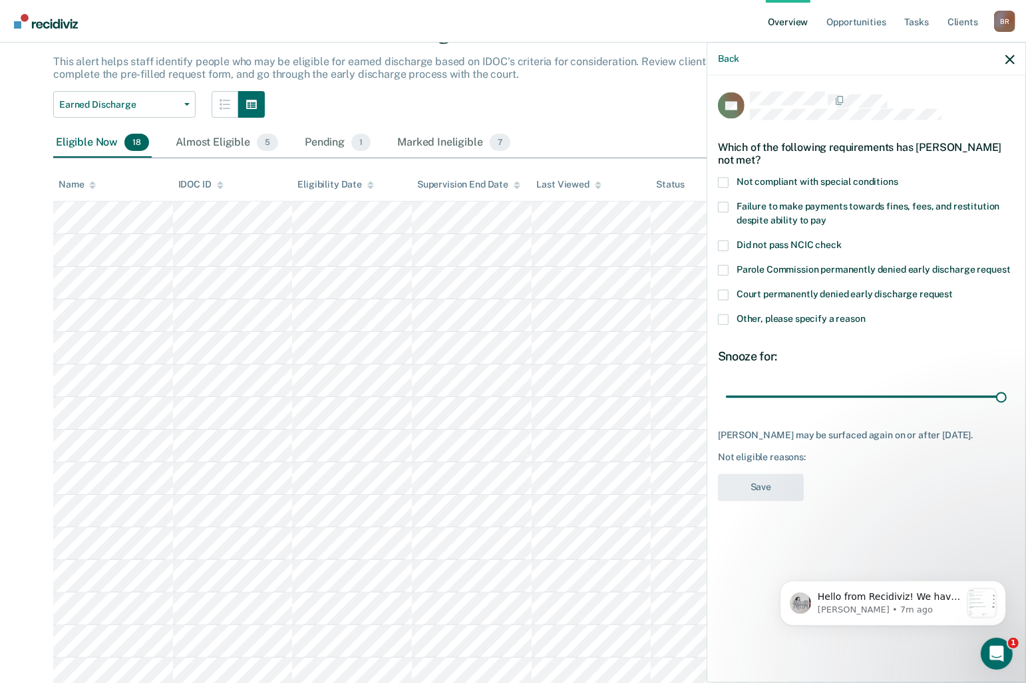
drag, startPoint x: 817, startPoint y: 396, endPoint x: 828, endPoint y: 324, distance: 72.7
type input "90"
click at [1007, 385] on input "range" at bounding box center [866, 396] width 281 height 23
click at [726, 311] on div "Court permanently denied early discharge request" at bounding box center [866, 302] width 297 height 25
click at [712, 315] on div "DB Which of the following requirements has [PERSON_NAME] not met? Not compliant…" at bounding box center [866, 378] width 318 height 604
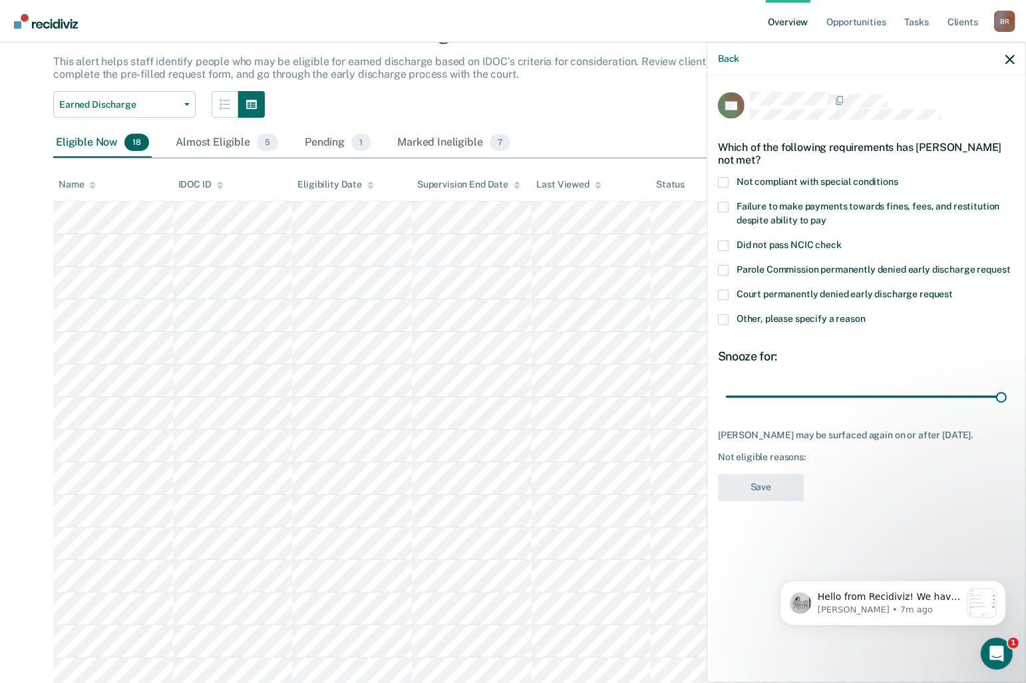
click at [723, 318] on span at bounding box center [723, 320] width 11 height 11
click at [866, 315] on input "Other, please specify a reason" at bounding box center [866, 315] width 0 height 0
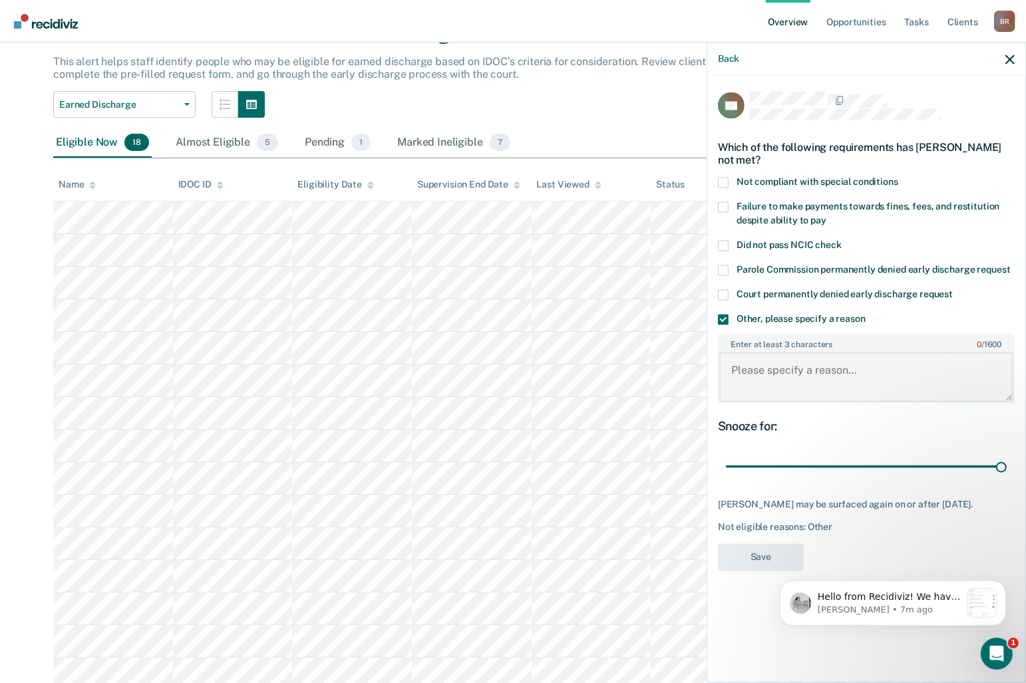
click at [801, 379] on textarea "Enter at least 3 characters 0 / 1600" at bounding box center [866, 377] width 294 height 49
type textarea "PCDC participant"
click at [756, 558] on button "Save" at bounding box center [761, 557] width 86 height 27
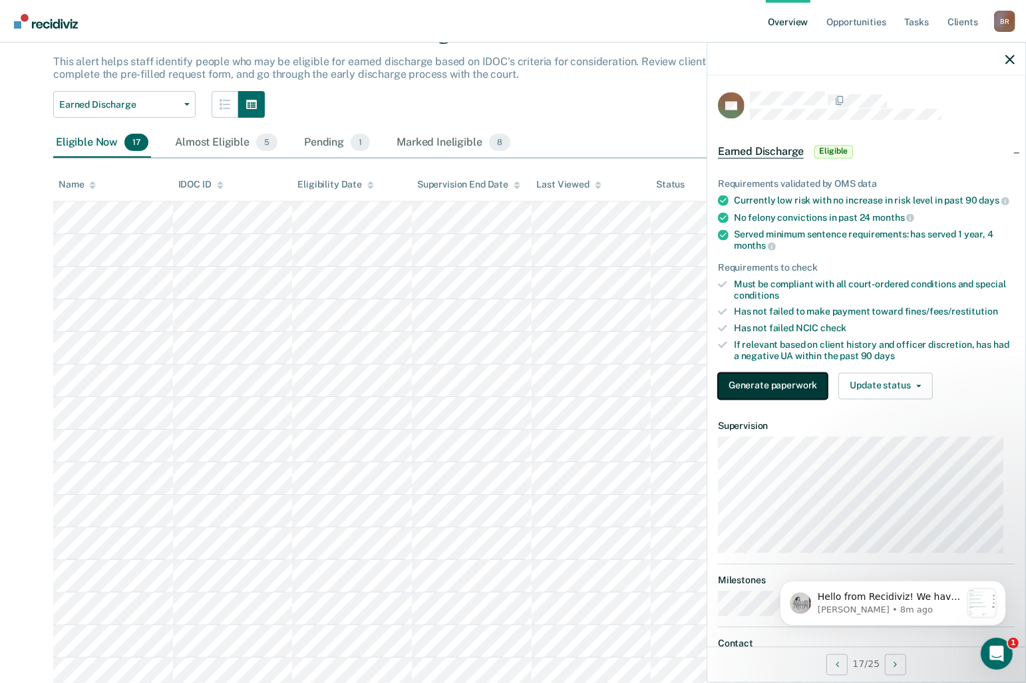
click at [779, 397] on button "Generate paperwork" at bounding box center [773, 386] width 110 height 27
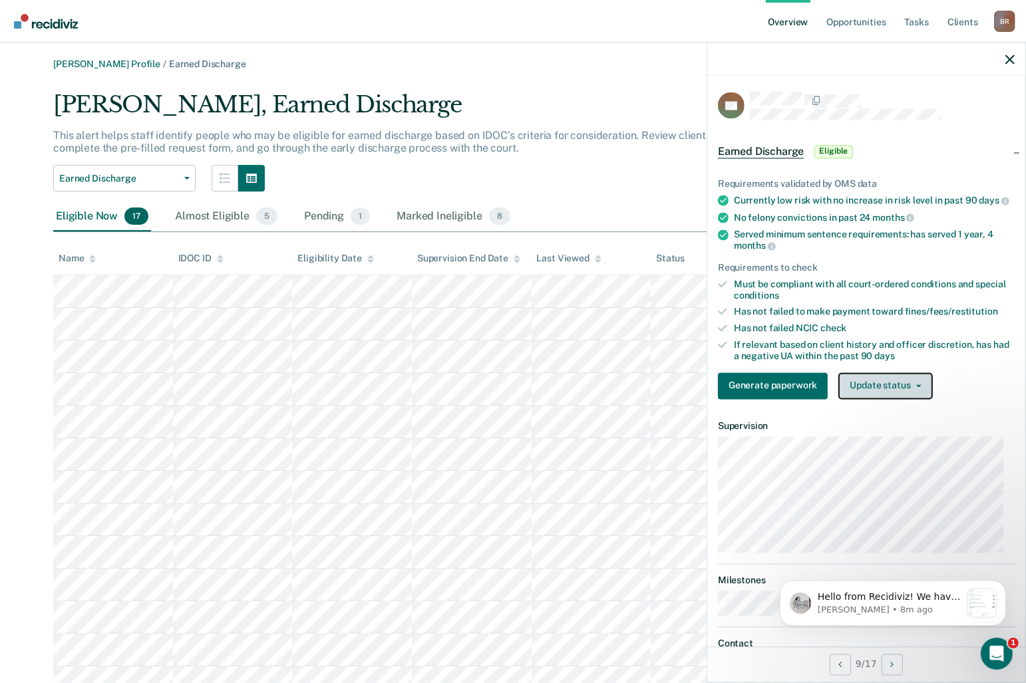
click at [892, 383] on button "Update status" at bounding box center [886, 386] width 94 height 27
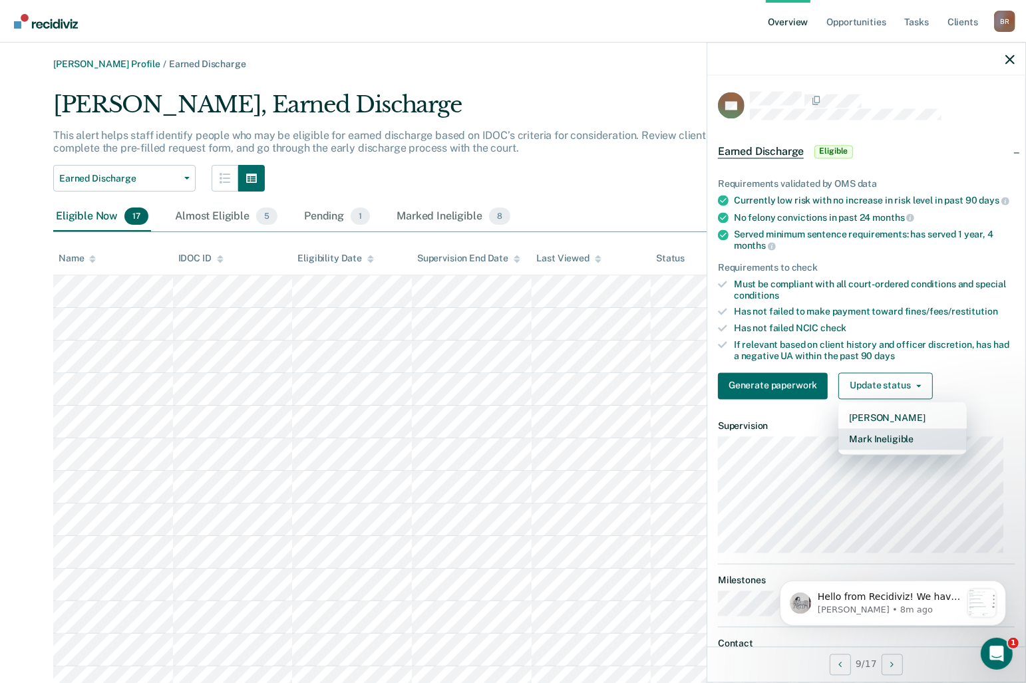
click at [898, 446] on button "Mark Ineligible" at bounding box center [903, 439] width 128 height 21
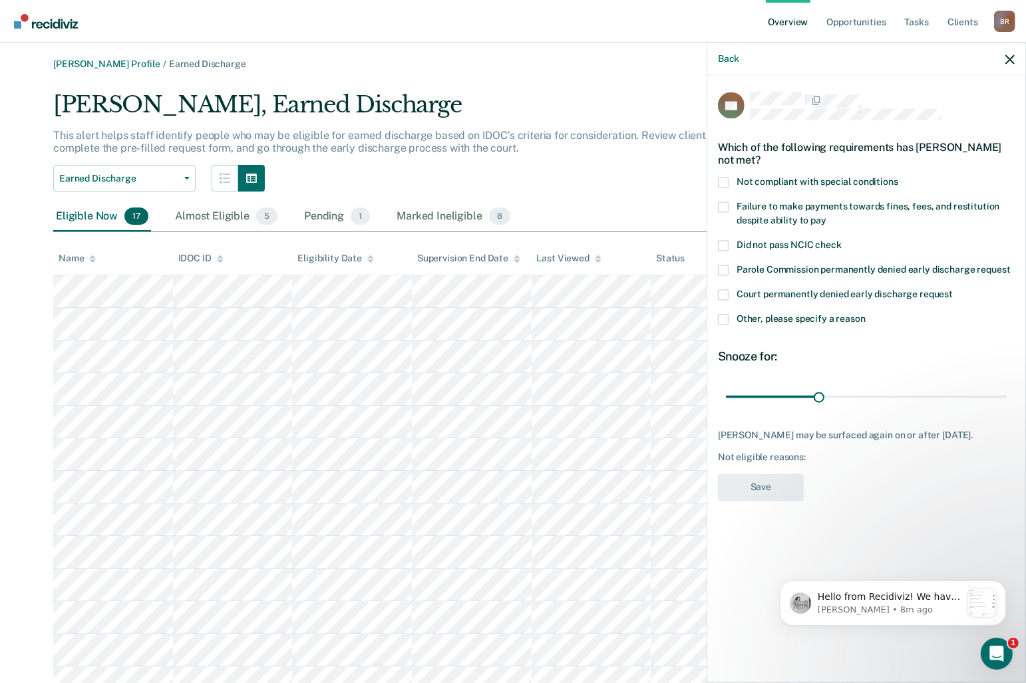
click at [728, 315] on span at bounding box center [723, 320] width 11 height 11
click at [866, 315] on input "Other, please specify a reason" at bounding box center [866, 315] width 0 height 0
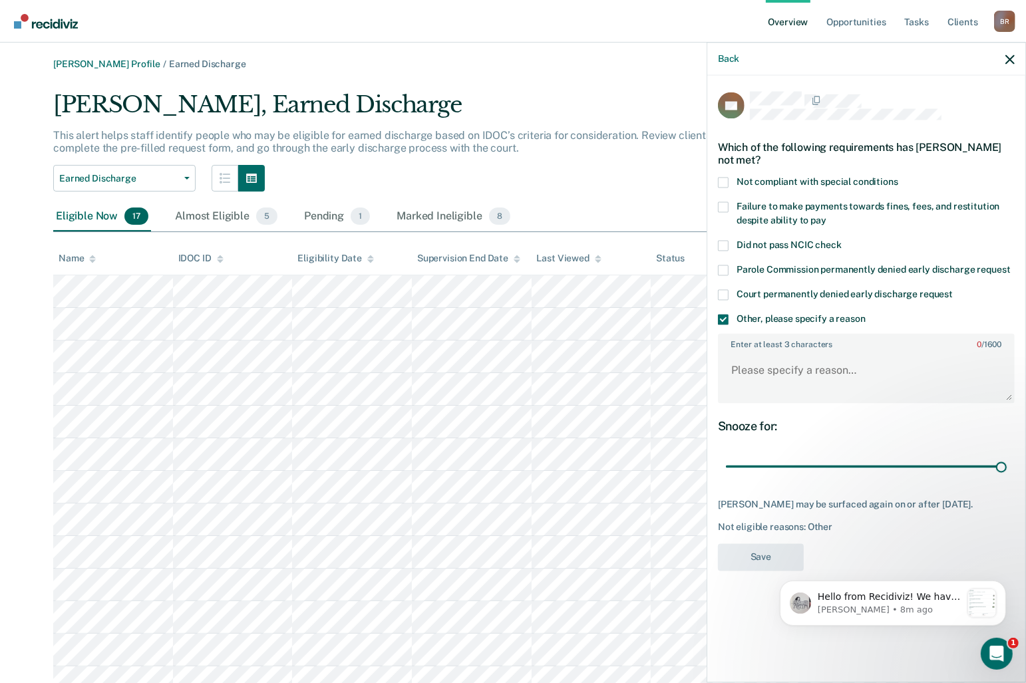
drag, startPoint x: 817, startPoint y: 453, endPoint x: 1024, endPoint y: 403, distance: 212.3
type input "90"
click at [1007, 455] on input "range" at bounding box center [866, 466] width 281 height 23
click at [766, 359] on textarea "Enter at least 3 characters 0 / 1600" at bounding box center [866, 377] width 294 height 49
type textarea "Recent positive test, still in treatment, F/F/R"
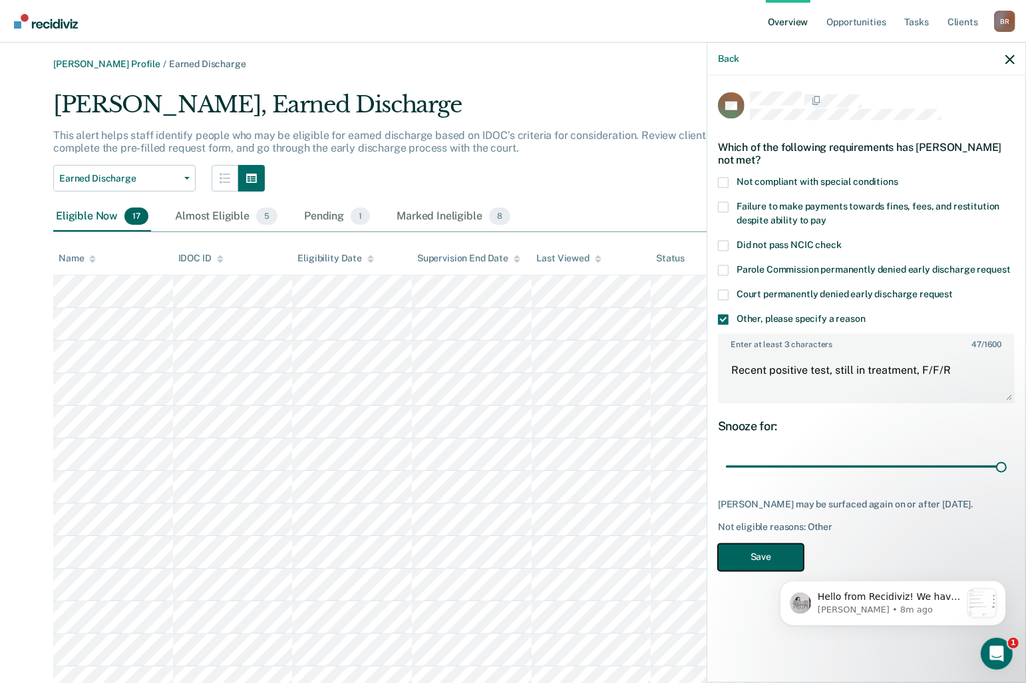
click at [757, 544] on button "Save" at bounding box center [761, 557] width 86 height 27
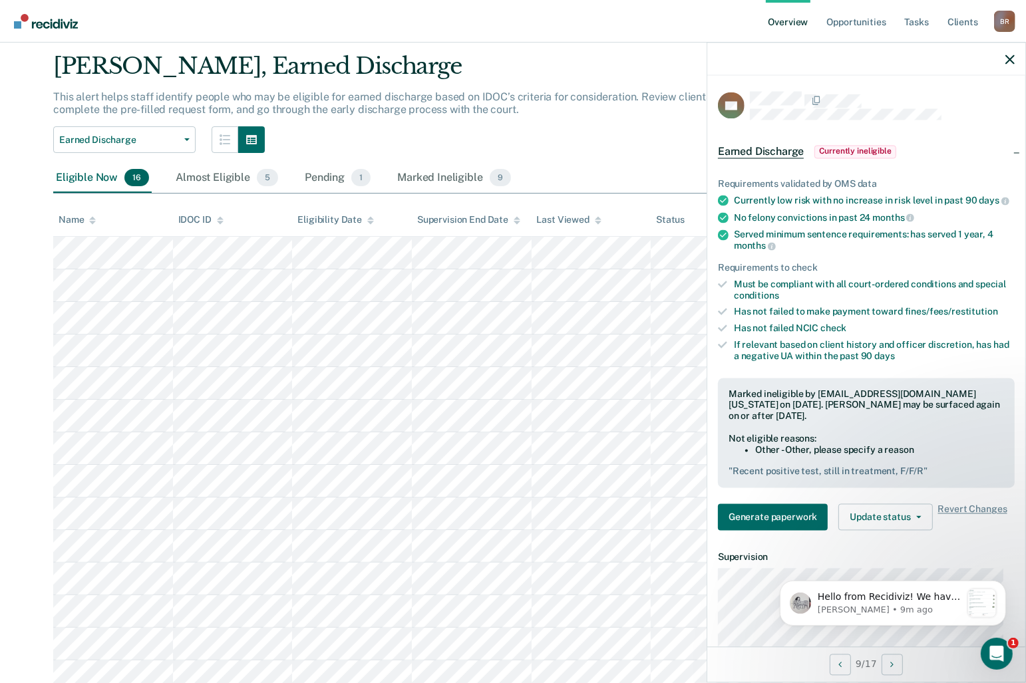
scroll to position [74, 0]
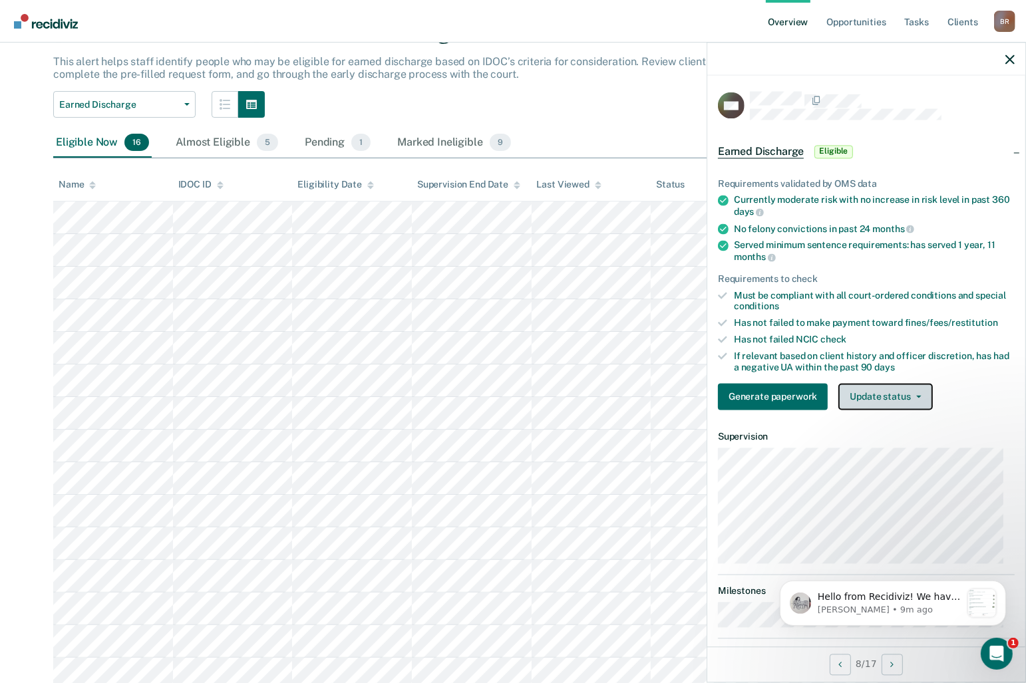
click at [897, 385] on button "Update status" at bounding box center [886, 397] width 94 height 27
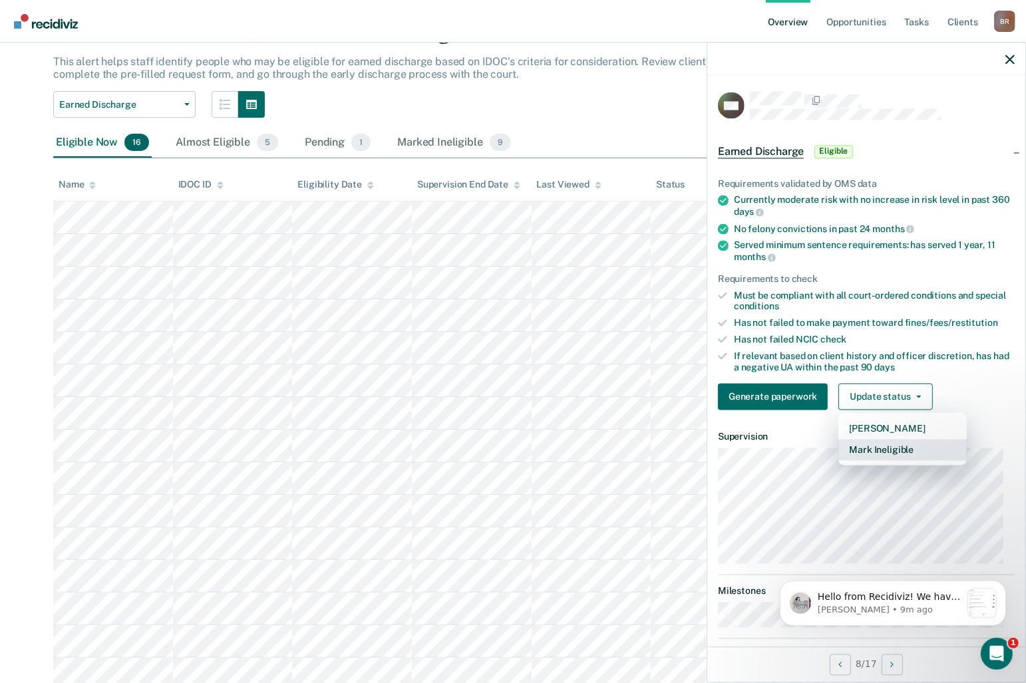
click at [882, 445] on button "Mark Ineligible" at bounding box center [903, 450] width 128 height 21
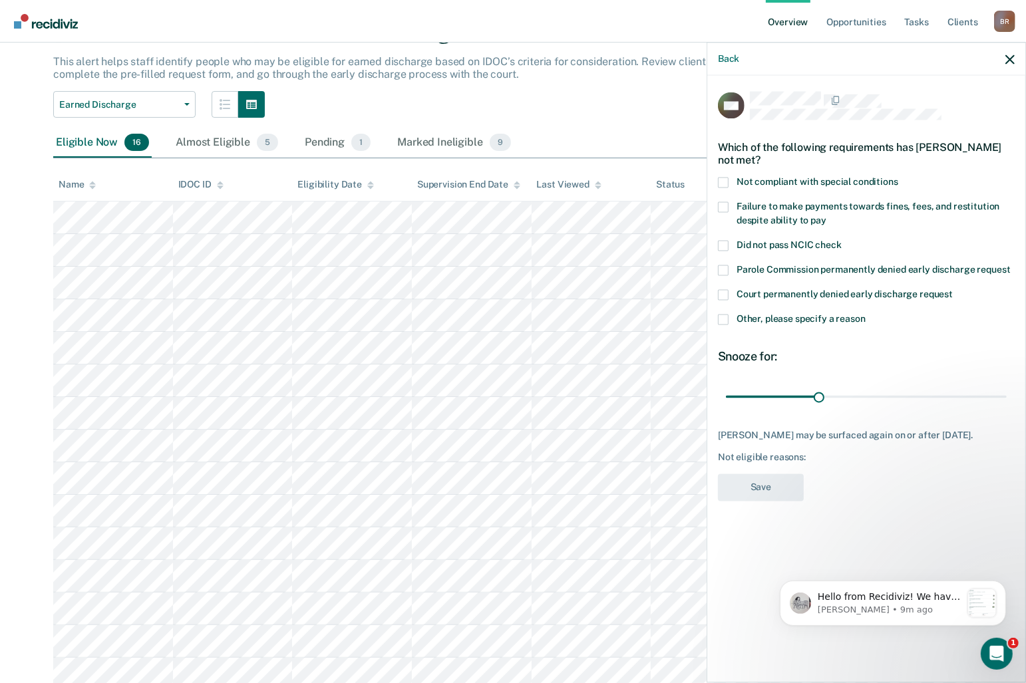
click at [729, 207] on label "Failure to make payments towards fines, fees, and restitution despite ability t…" at bounding box center [866, 216] width 297 height 28
click at [827, 216] on input "Failure to make payments towards fines, fees, and restitution despite ability t…" at bounding box center [827, 216] width 0 height 0
drag, startPoint x: 960, startPoint y: 419, endPoint x: 1111, endPoint y: 429, distance: 151.4
type input "90"
click at [1007, 409] on input "range" at bounding box center [866, 396] width 281 height 23
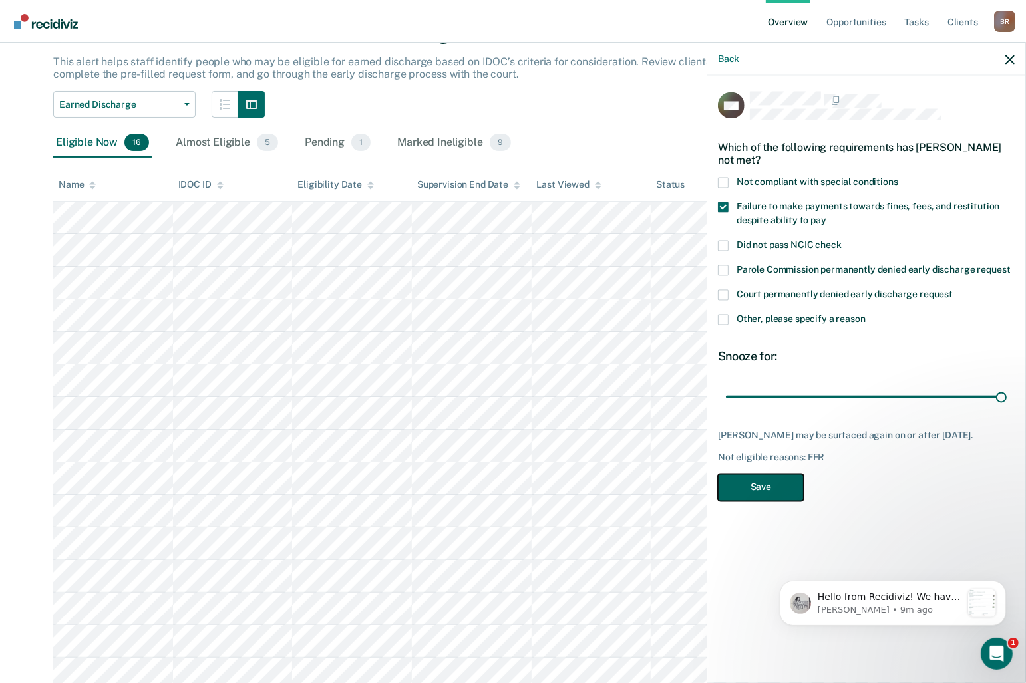
click at [771, 484] on button "Save" at bounding box center [761, 488] width 86 height 27
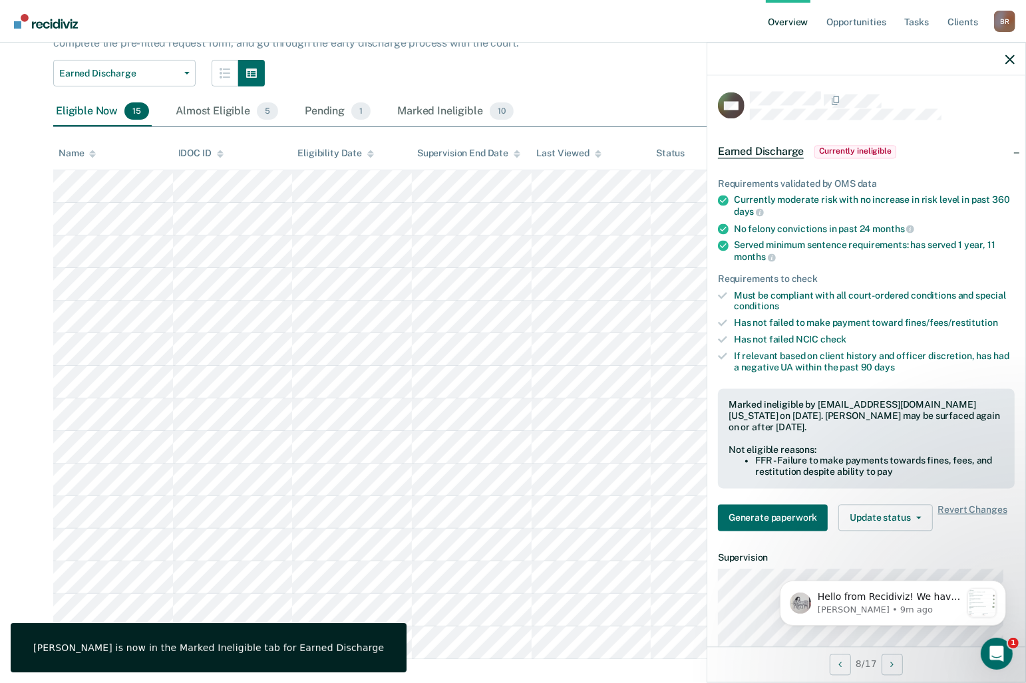
scroll to position [122, 0]
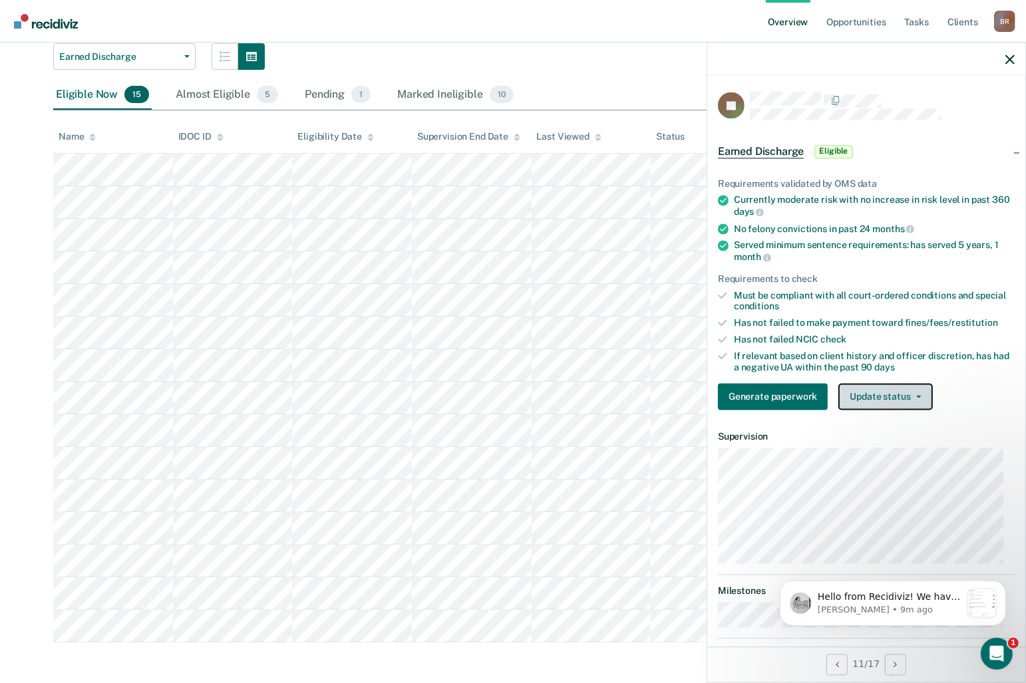
click at [861, 401] on button "Update status" at bounding box center [886, 397] width 94 height 27
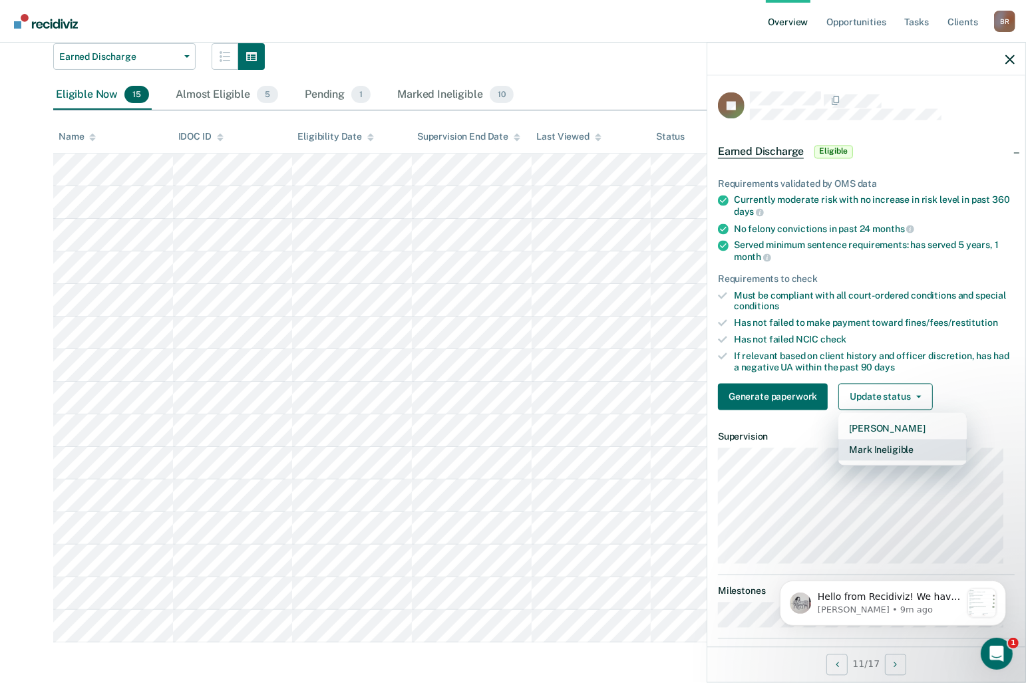
click at [880, 445] on button "Mark Ineligible" at bounding box center [903, 450] width 128 height 21
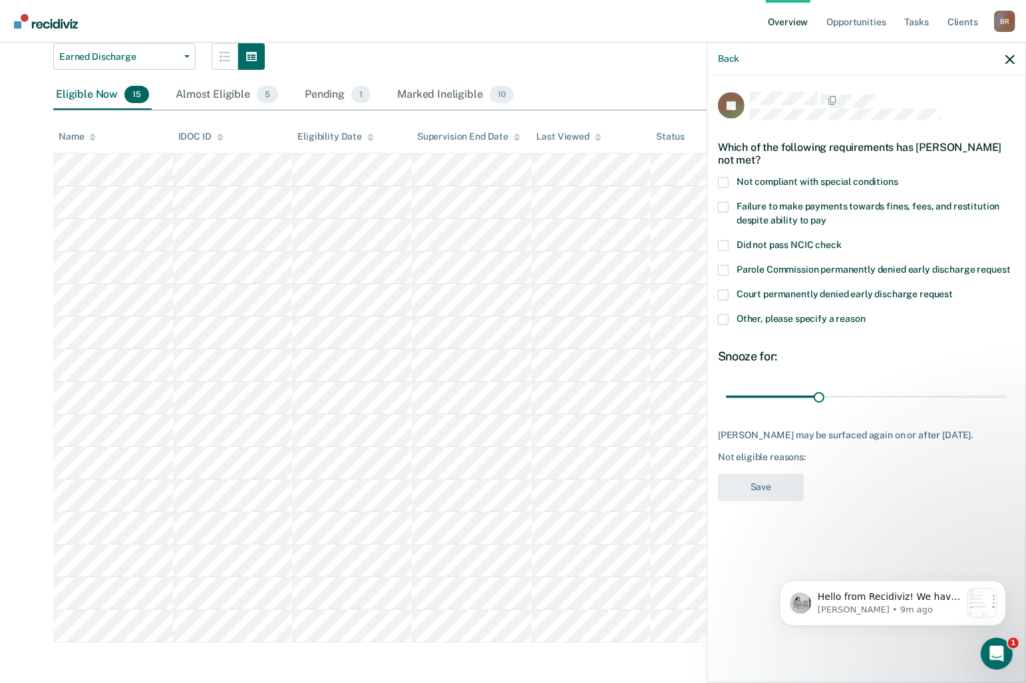
click at [721, 318] on span at bounding box center [723, 320] width 11 height 11
click at [866, 315] on input "Other, please specify a reason" at bounding box center [866, 315] width 0 height 0
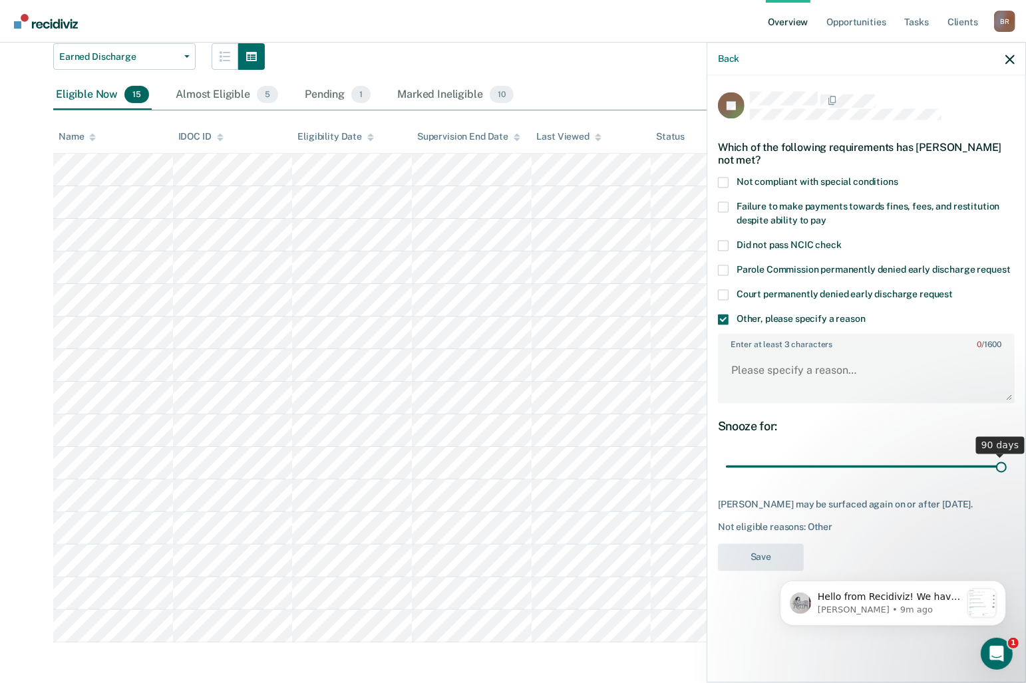
drag, startPoint x: 820, startPoint y: 464, endPoint x: 870, endPoint y: 388, distance: 90.8
type input "90"
click at [1007, 455] on input "range" at bounding box center [866, 466] width 281 height 23
click at [860, 378] on textarea "Enter at least 3 characters 0 / 1600" at bounding box center [866, 377] width 294 height 49
type textarea "PCDC participant"
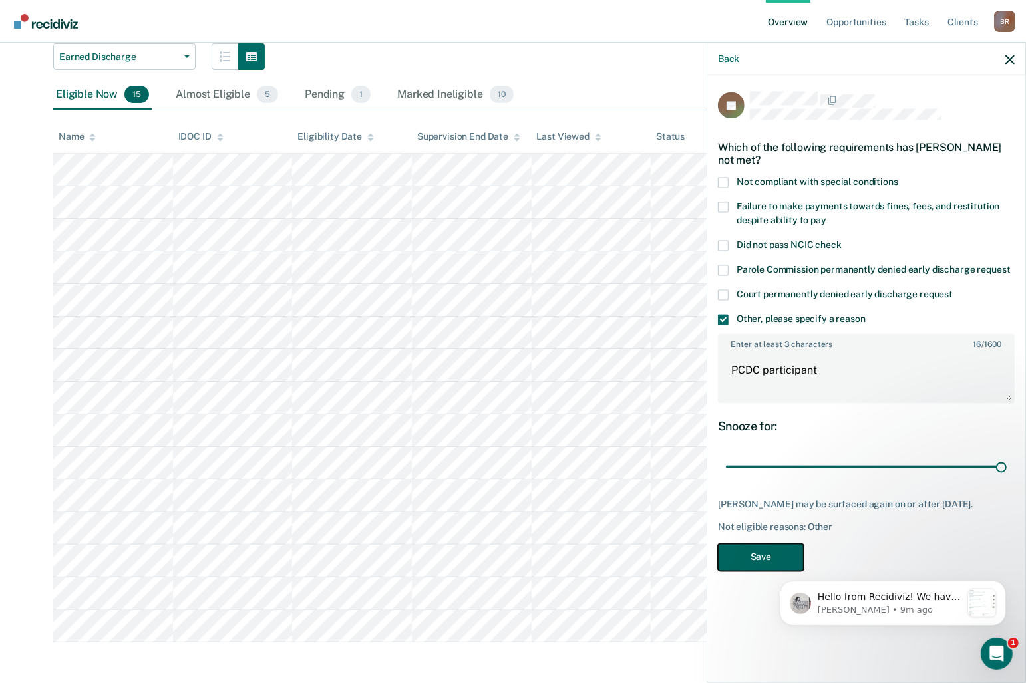
click at [745, 557] on button "Save" at bounding box center [761, 557] width 86 height 27
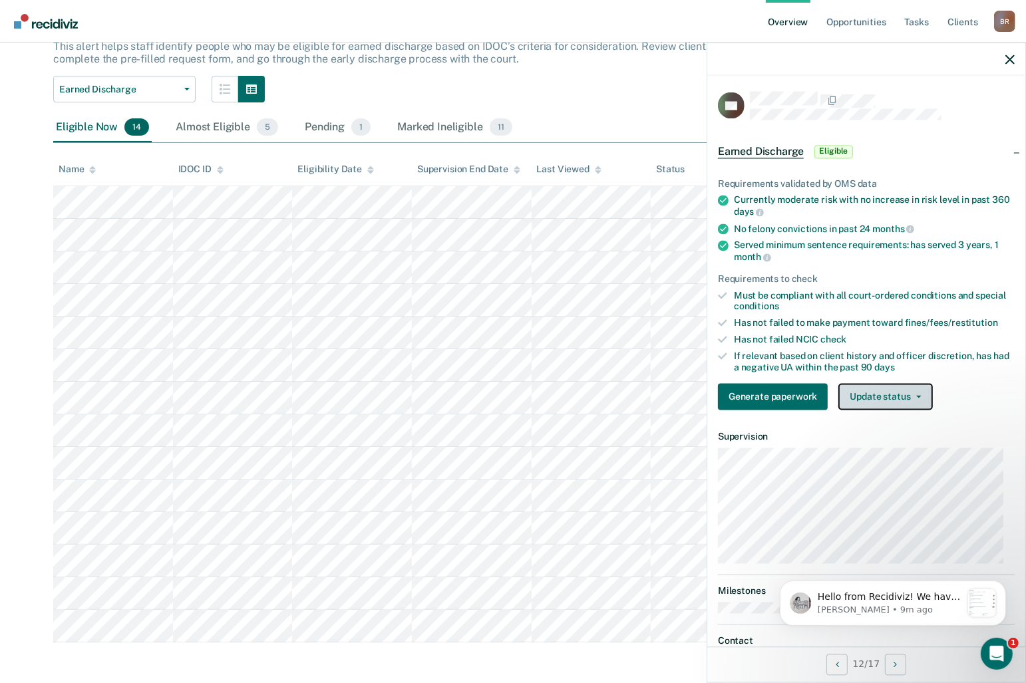
click at [864, 396] on button "Update status" at bounding box center [886, 397] width 94 height 27
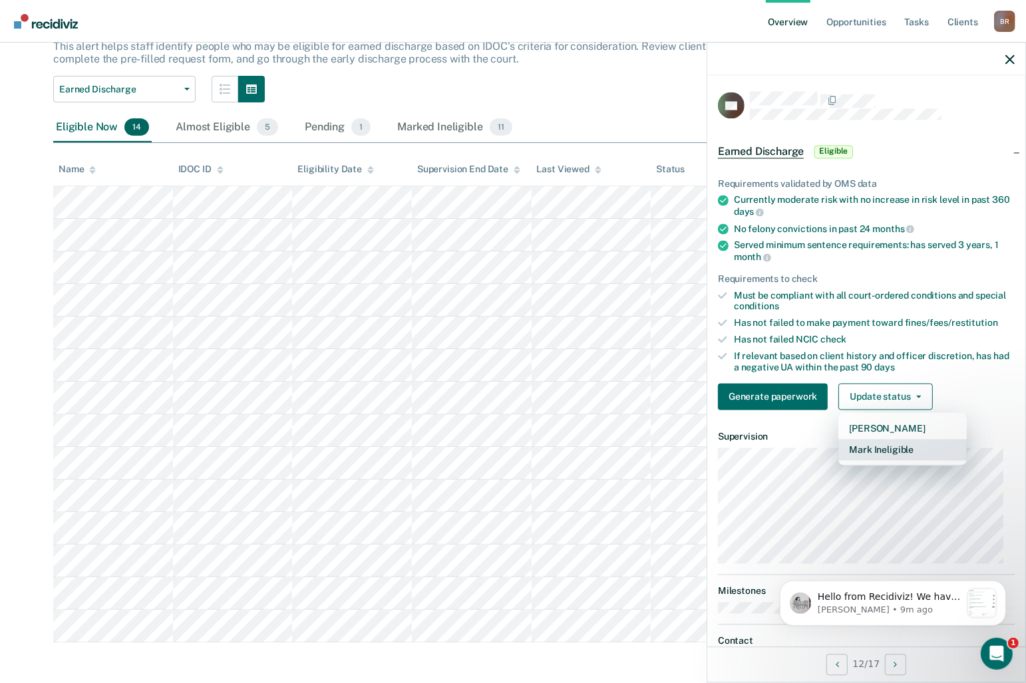
click at [880, 443] on button "Mark Ineligible" at bounding box center [903, 450] width 128 height 21
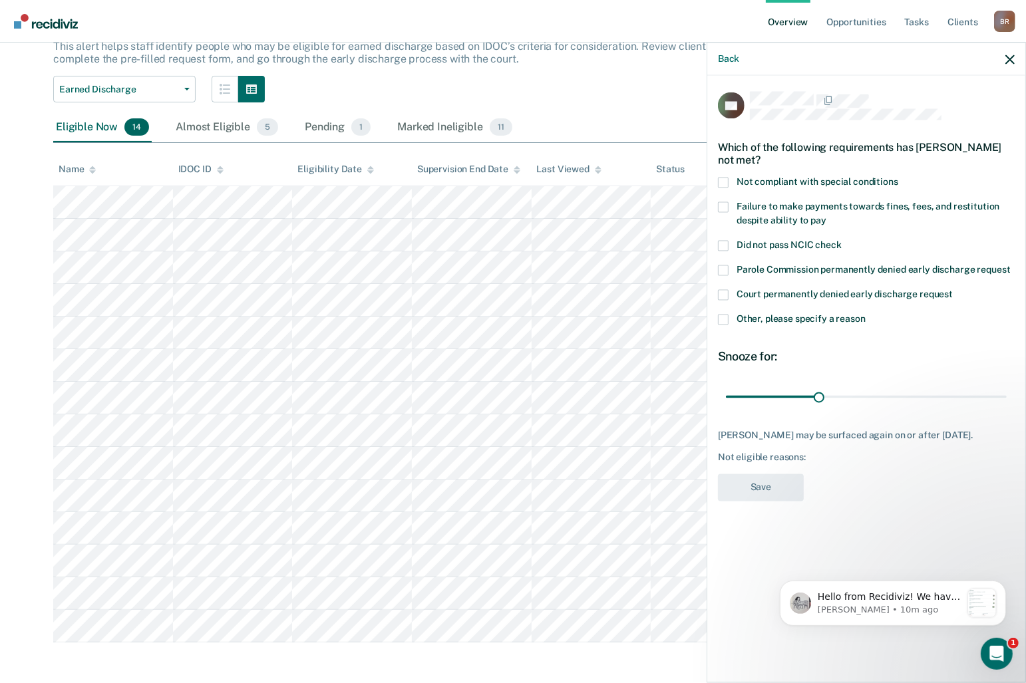
click at [722, 317] on span at bounding box center [723, 320] width 11 height 11
click at [866, 315] on input "Other, please specify a reason" at bounding box center [866, 315] width 0 height 0
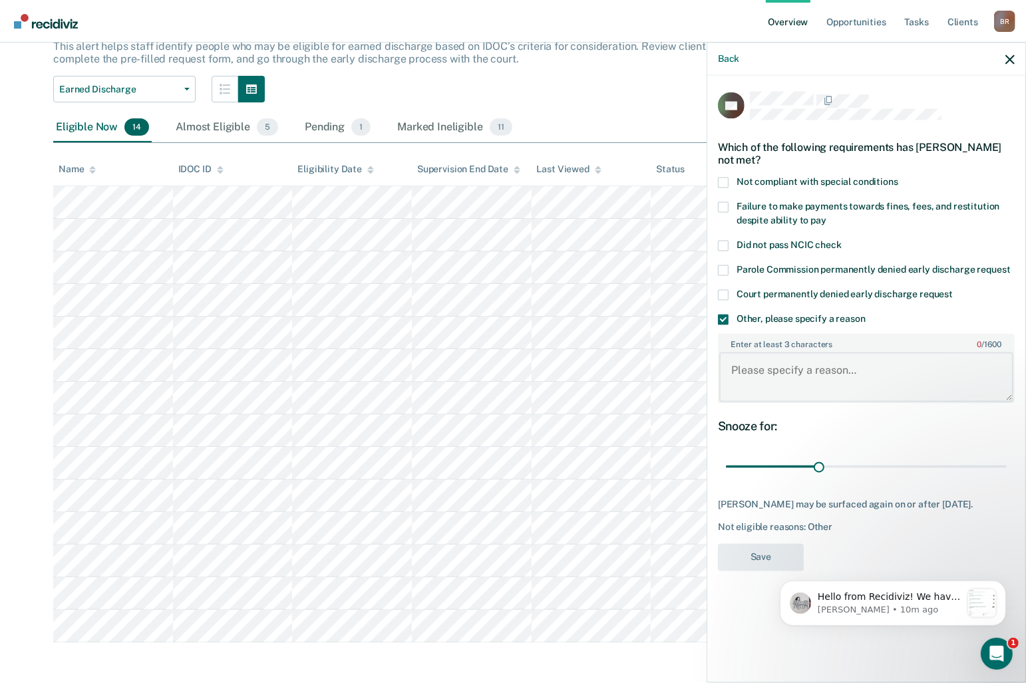
click at [764, 383] on textarea "Enter at least 3 characters 0 / 1600" at bounding box center [866, 377] width 294 height 49
type textarea "Recent positive test, F/F/R, CS"
drag, startPoint x: 817, startPoint y: 461, endPoint x: 1111, endPoint y: 421, distance: 296.8
type input "90"
click at [1007, 455] on input "range" at bounding box center [866, 466] width 281 height 23
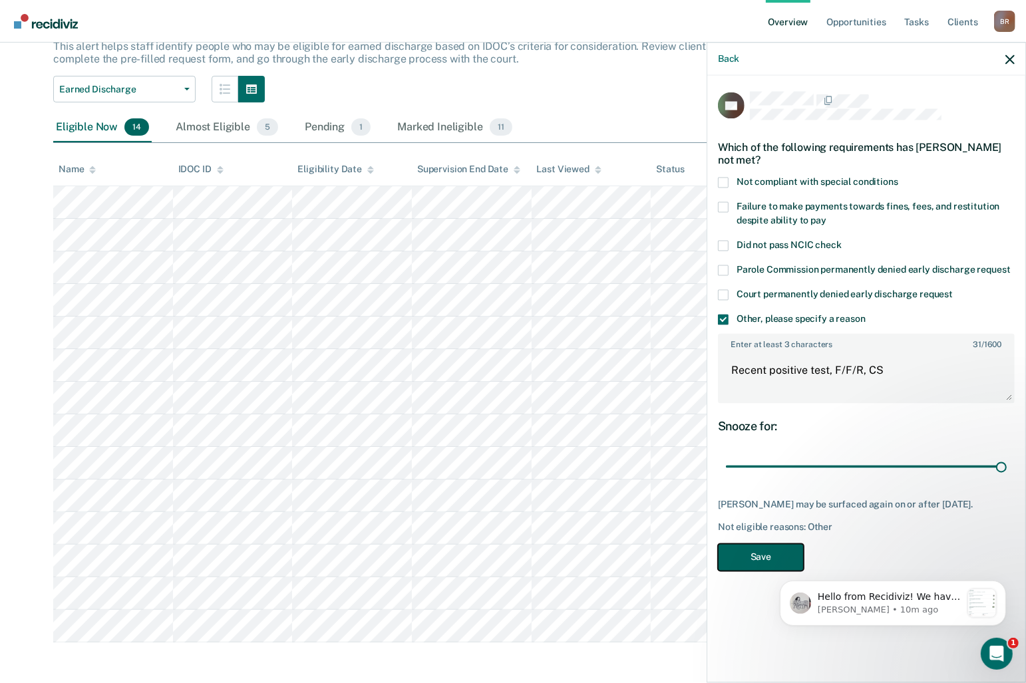
click at [775, 546] on button "Save" at bounding box center [761, 557] width 86 height 27
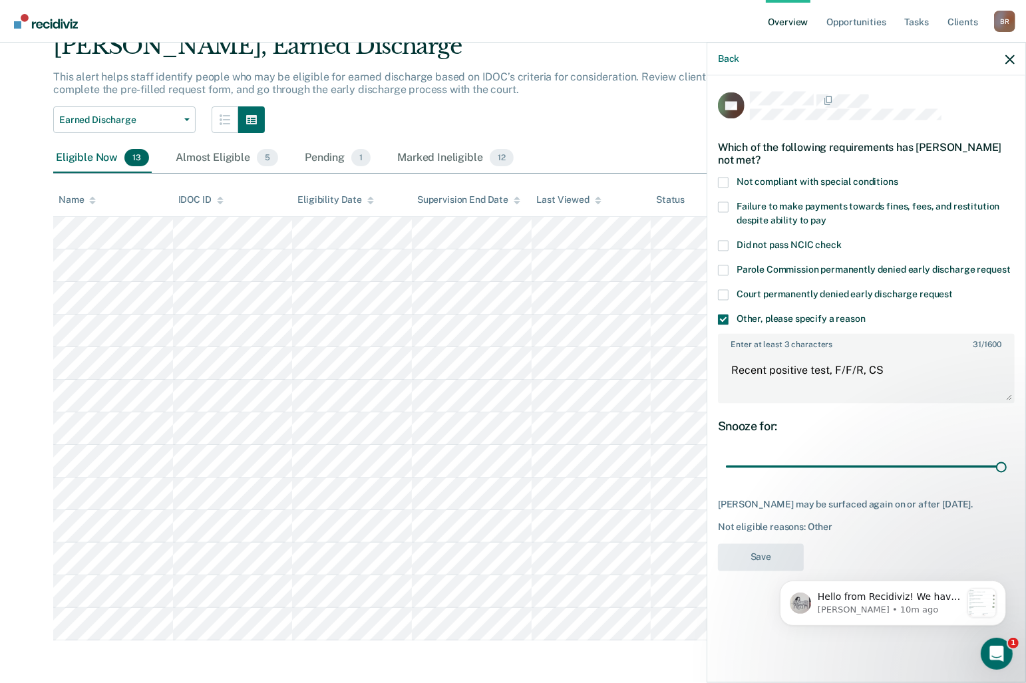
scroll to position [57, 0]
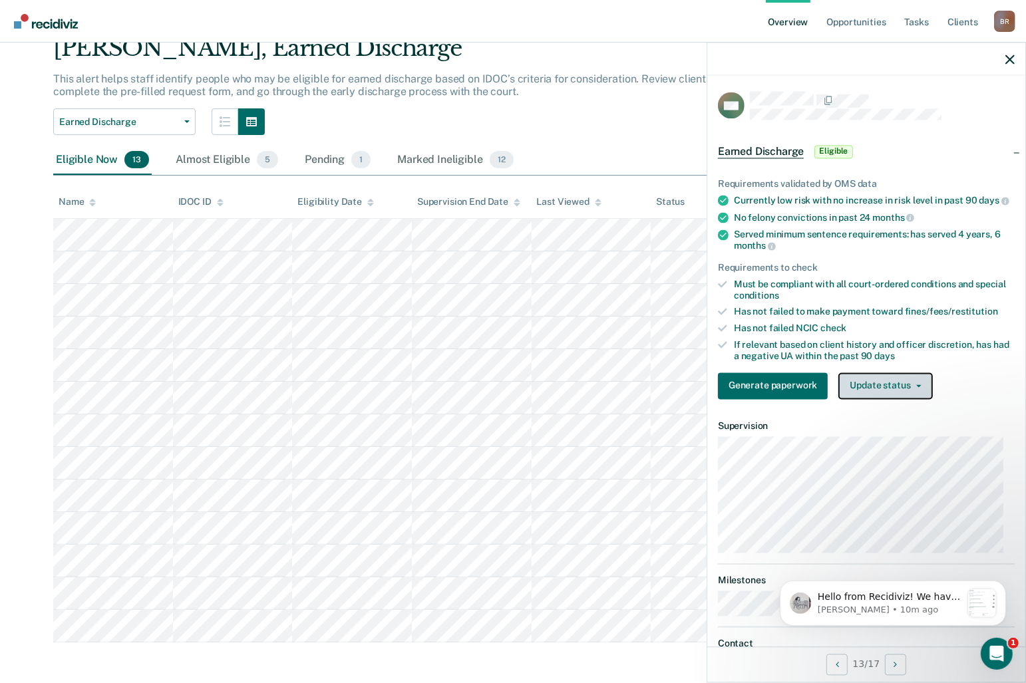
click at [879, 381] on button "Update status" at bounding box center [886, 386] width 94 height 27
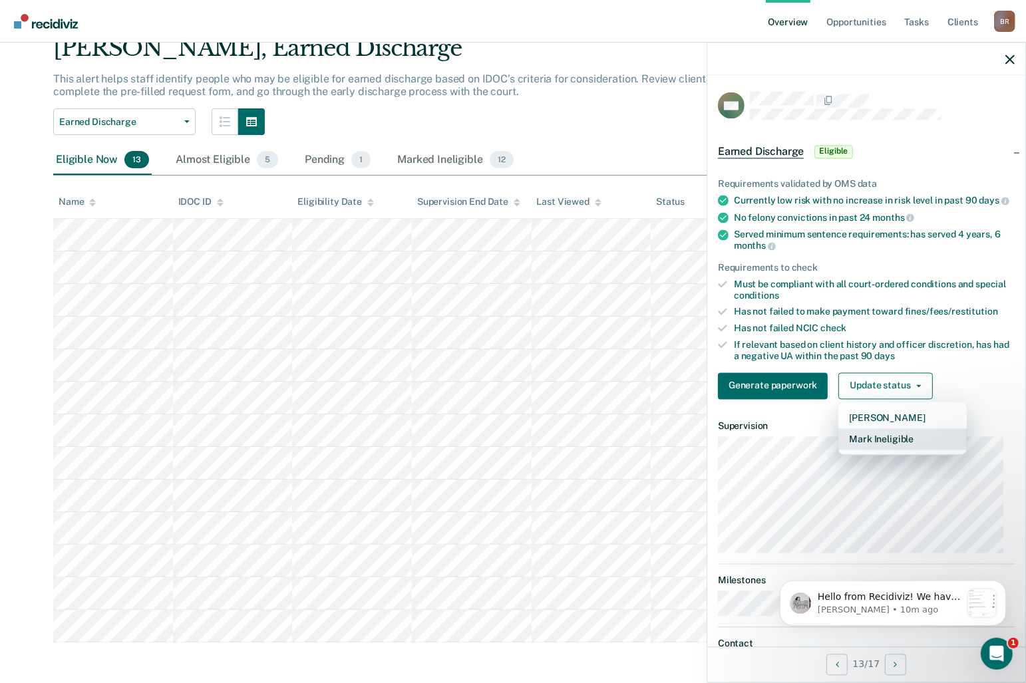
click at [887, 447] on button "Mark Ineligible" at bounding box center [903, 439] width 128 height 21
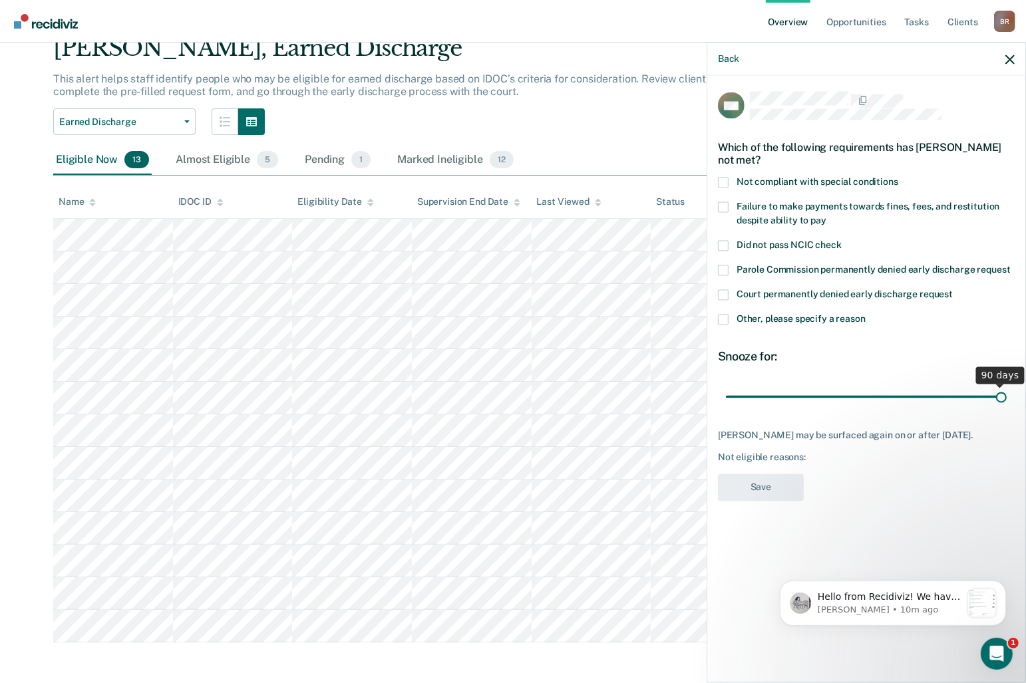
drag, startPoint x: 820, startPoint y: 394, endPoint x: 1095, endPoint y: 386, distance: 275.0
type input "90"
click at [1007, 386] on input "range" at bounding box center [866, 396] width 281 height 23
click at [724, 317] on span at bounding box center [723, 320] width 11 height 11
click at [866, 315] on input "Other, please specify a reason" at bounding box center [866, 315] width 0 height 0
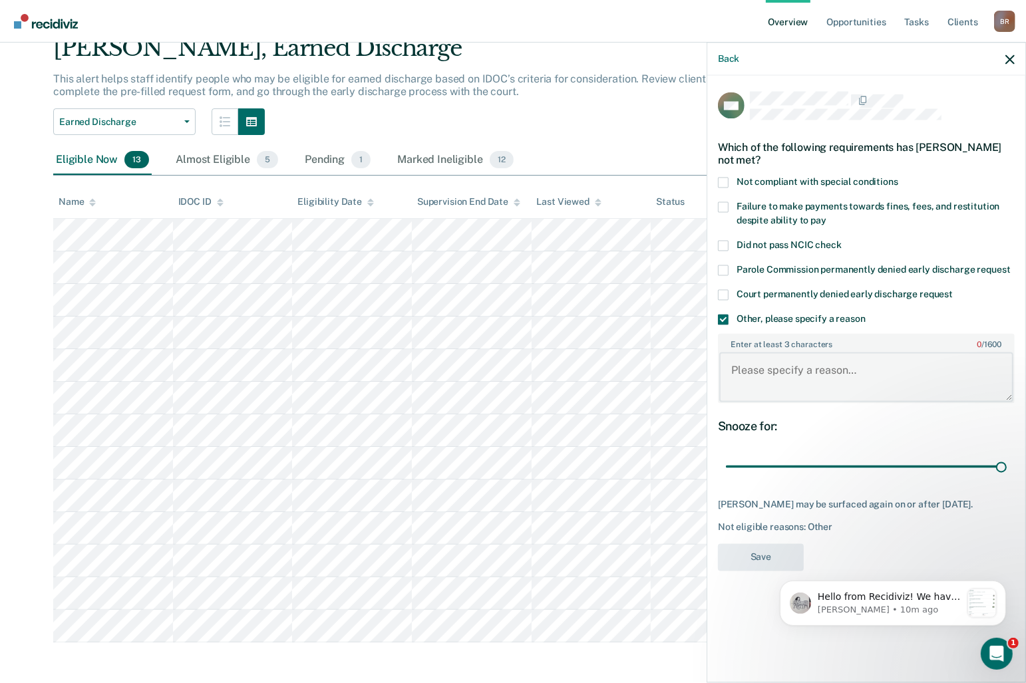
click at [791, 369] on textarea "Enter at least 3 characters 0 / 1600" at bounding box center [866, 377] width 294 height 49
type textarea "Positive test THC"
click at [761, 560] on html "Hello from Recidiviz! We have some exciting news. Officers will now have their …" at bounding box center [892, 600] width 266 height 93
click at [761, 558] on html "Hello from Recidiviz! We have some exciting news. Officers will now have their …" at bounding box center [892, 600] width 266 height 93
click at [741, 562] on button "Save" at bounding box center [761, 557] width 86 height 27
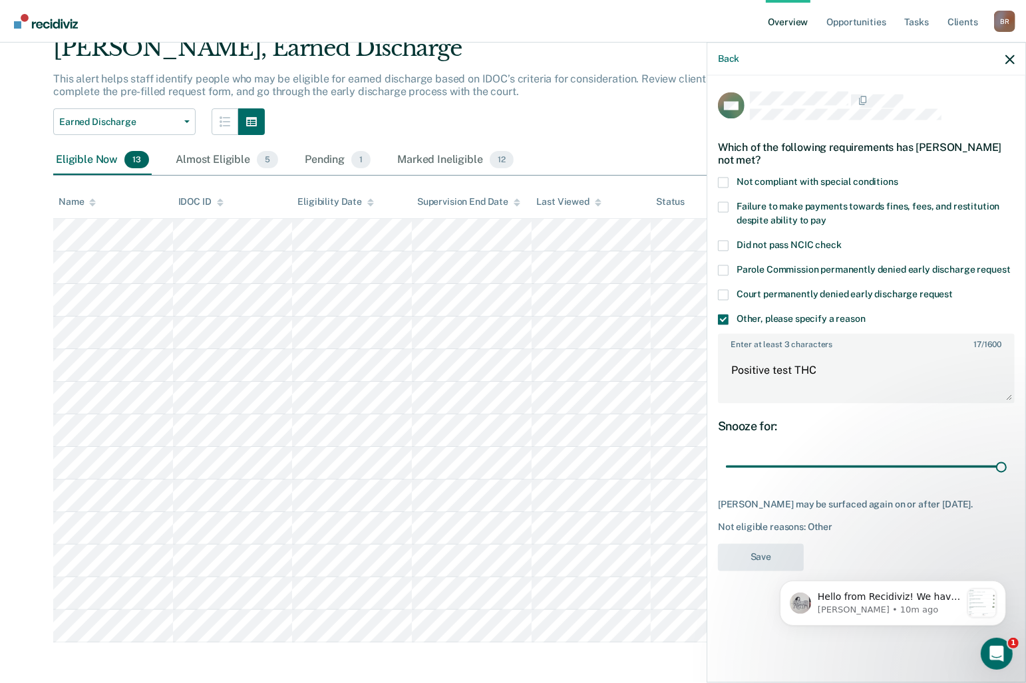
scroll to position [24, 0]
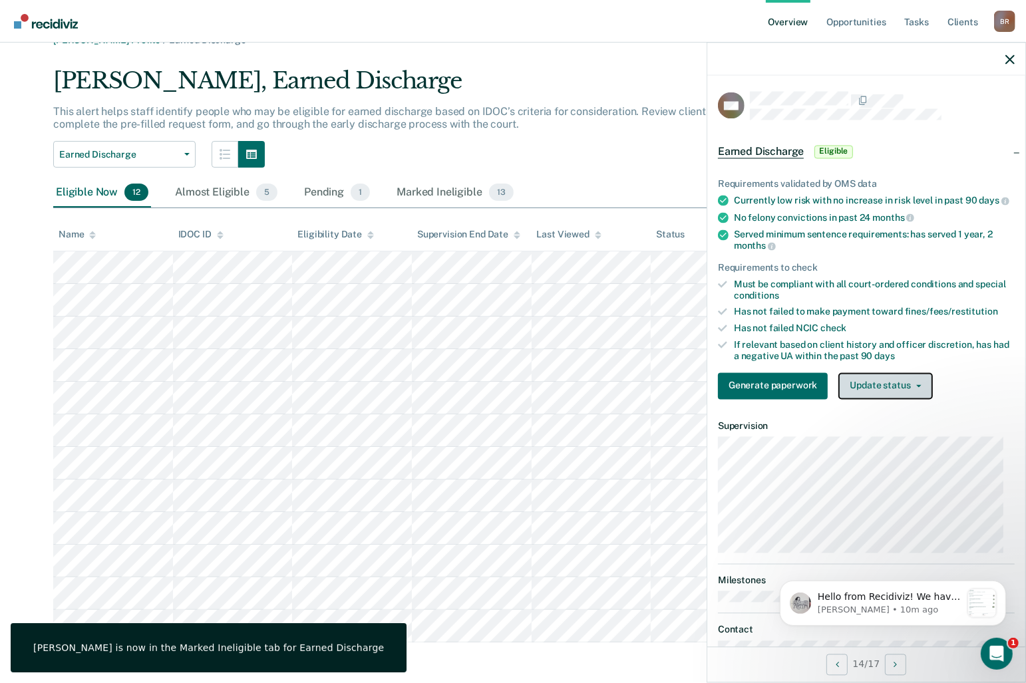
click at [870, 397] on button "Update status" at bounding box center [886, 386] width 94 height 27
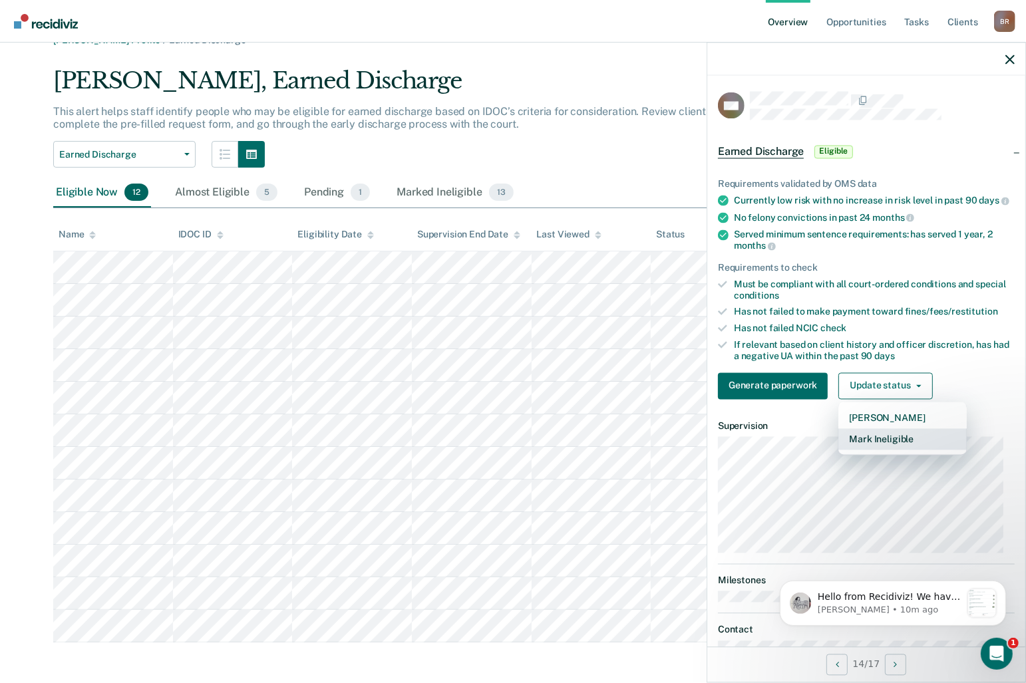
click at [886, 447] on button "Mark Ineligible" at bounding box center [903, 439] width 128 height 21
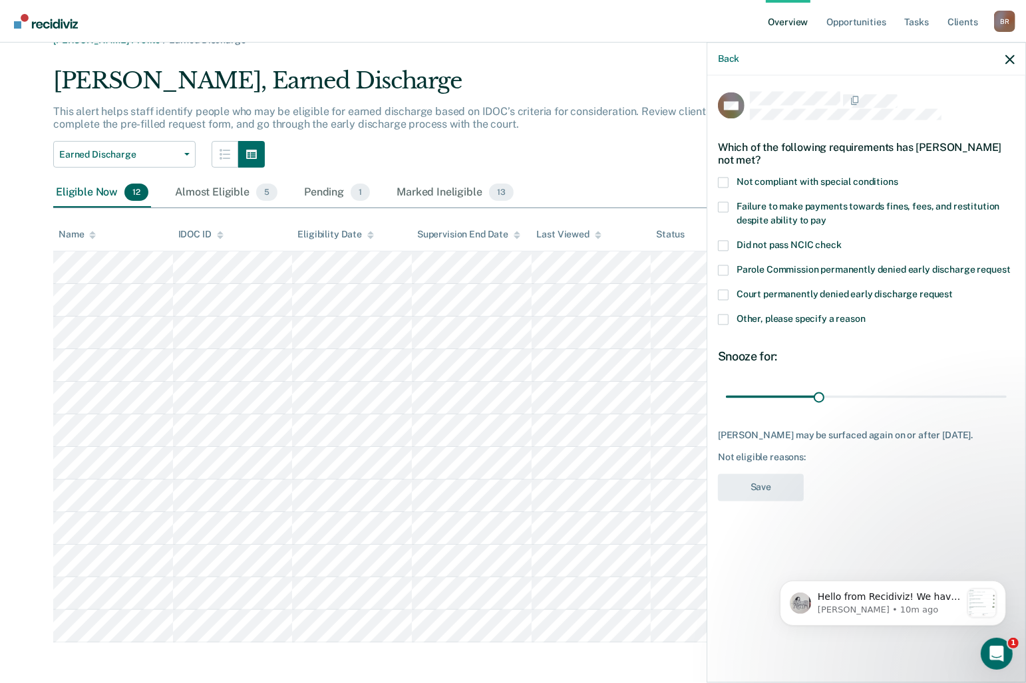
click at [727, 315] on span at bounding box center [723, 320] width 11 height 11
click at [866, 315] on input "Other, please specify a reason" at bounding box center [866, 315] width 0 height 0
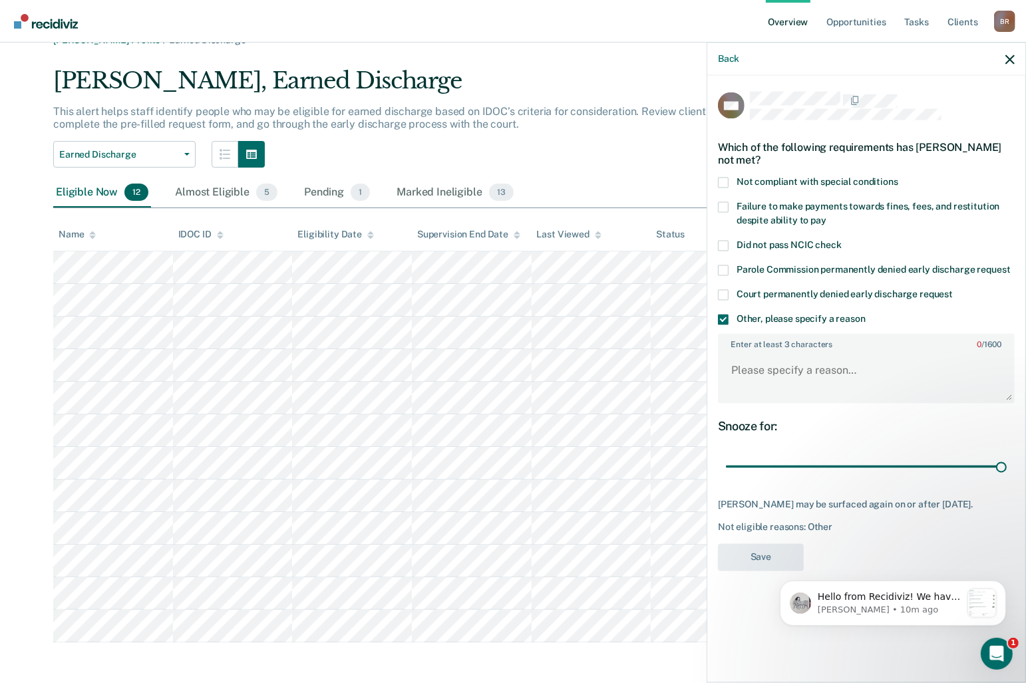
drag, startPoint x: 823, startPoint y: 461, endPoint x: 1008, endPoint y: 464, distance: 185.7
type input "90"
click at [1007, 468] on input "range" at bounding box center [866, 466] width 281 height 23
click at [764, 370] on textarea "Enter at least 3 characters 0 / 1600" at bounding box center [866, 377] width 294 height 49
type textarea "P"
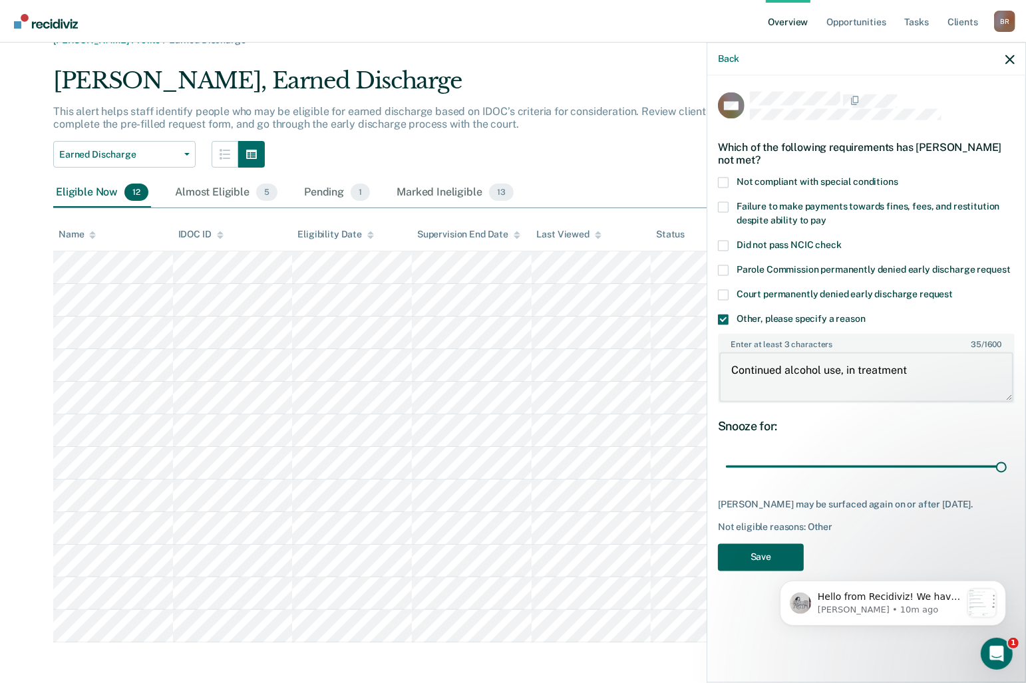
type textarea "Continued alcohol use, in treatment"
click at [789, 552] on button "Save" at bounding box center [761, 557] width 86 height 27
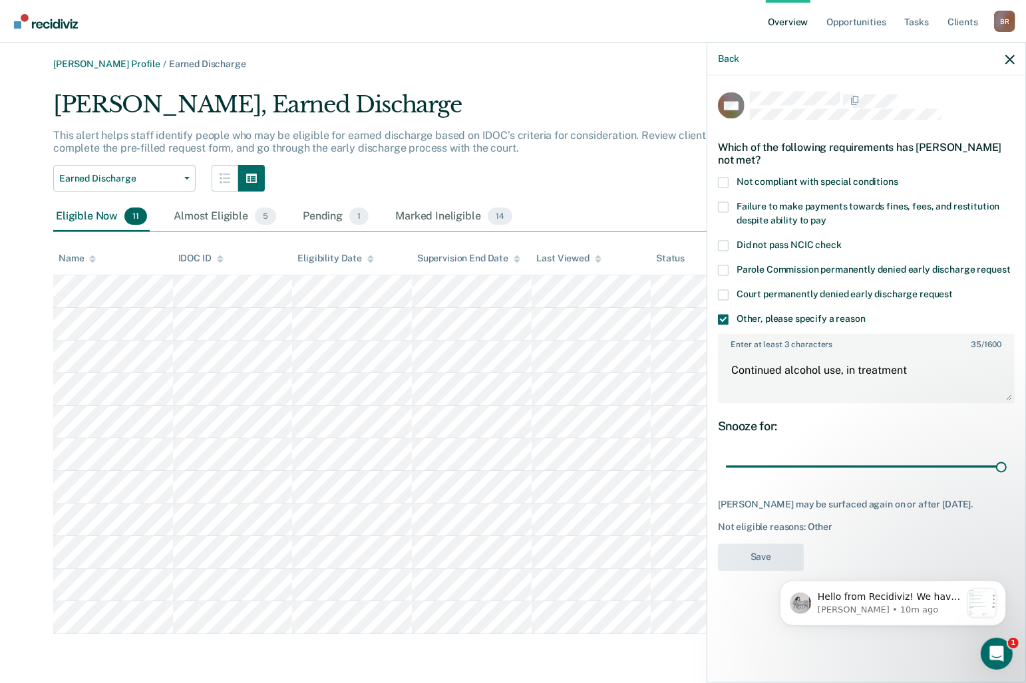
scroll to position [0, 0]
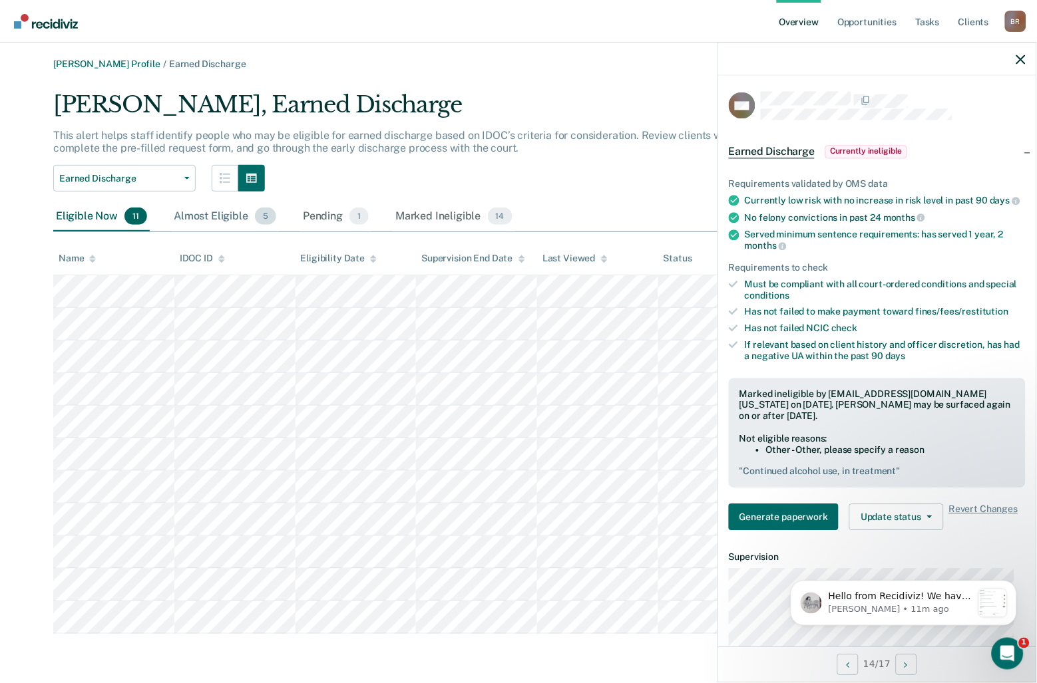
click at [197, 215] on div "Almost Eligible 5" at bounding box center [225, 216] width 108 height 29
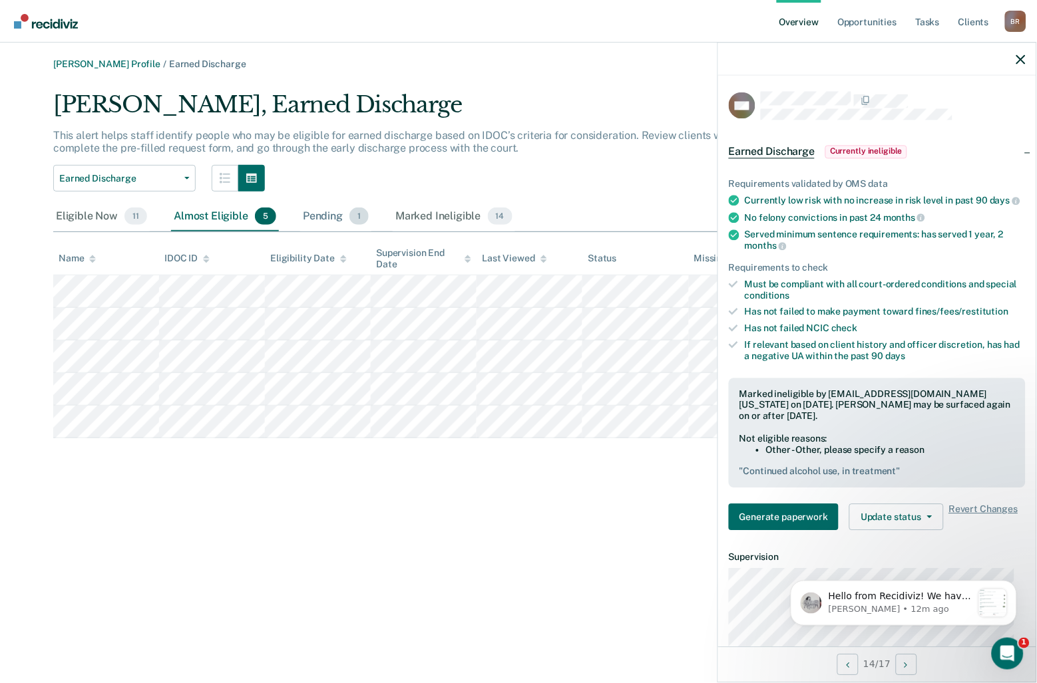
click at [310, 218] on div "Pending 1" at bounding box center [335, 216] width 71 height 29
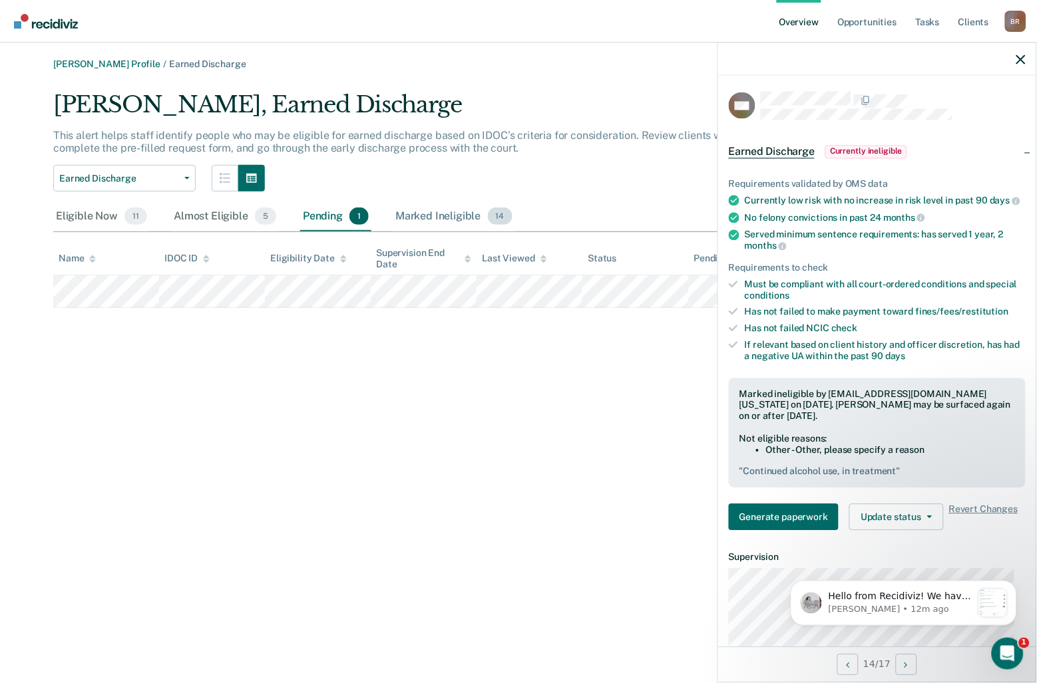
click at [429, 218] on div "Marked Ineligible 14" at bounding box center [454, 216] width 122 height 29
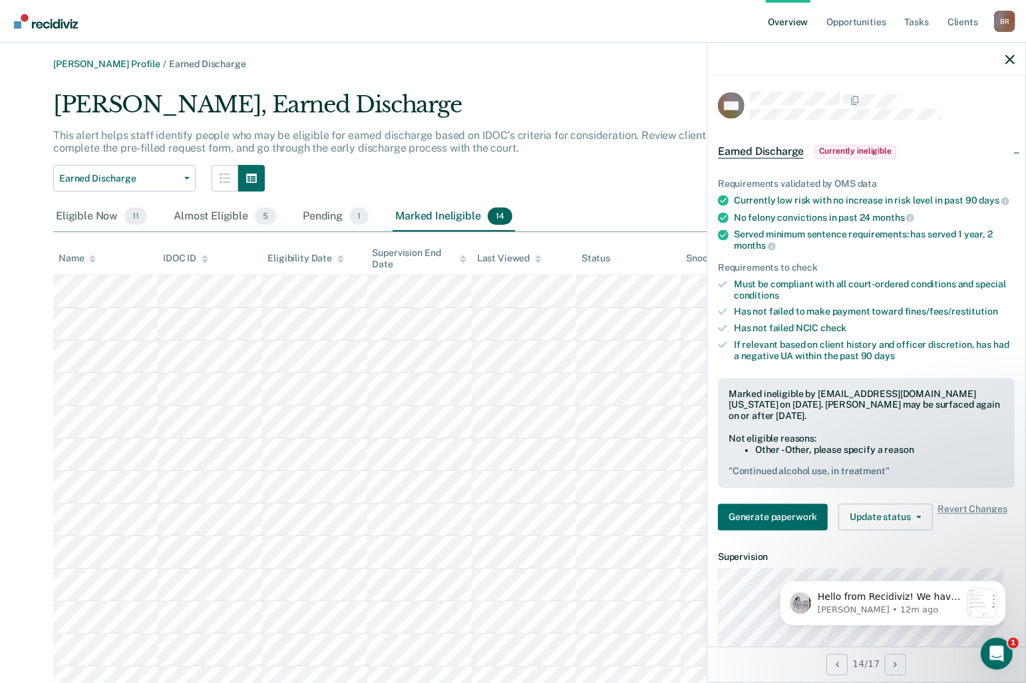
click at [802, 18] on link "Overview" at bounding box center [788, 21] width 45 height 43
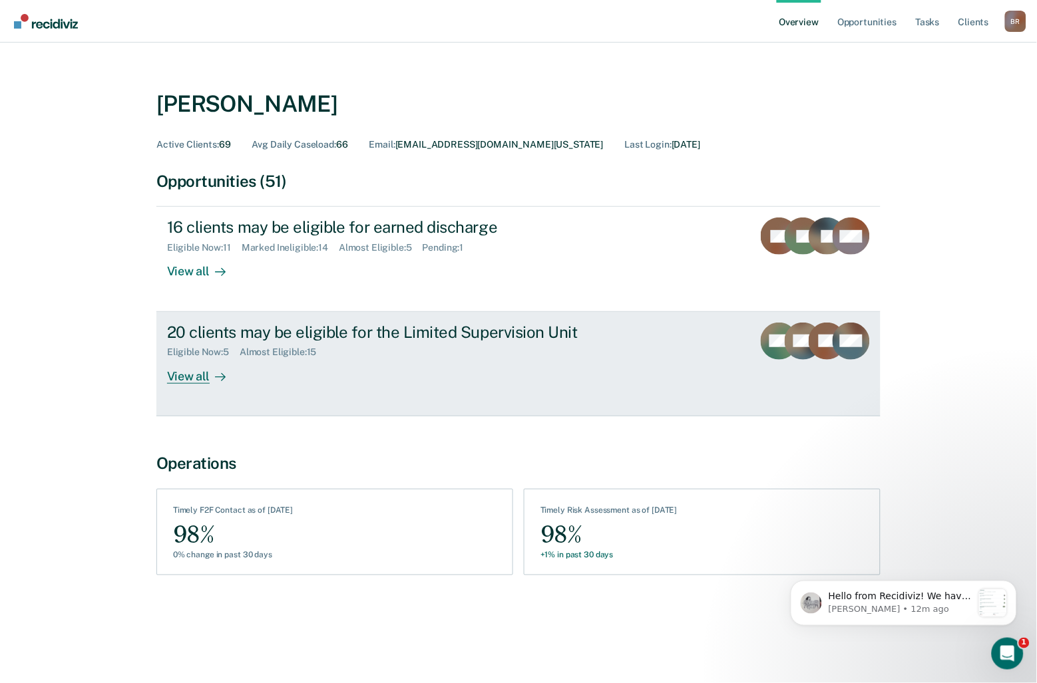
click at [188, 375] on div "View all" at bounding box center [204, 371] width 75 height 26
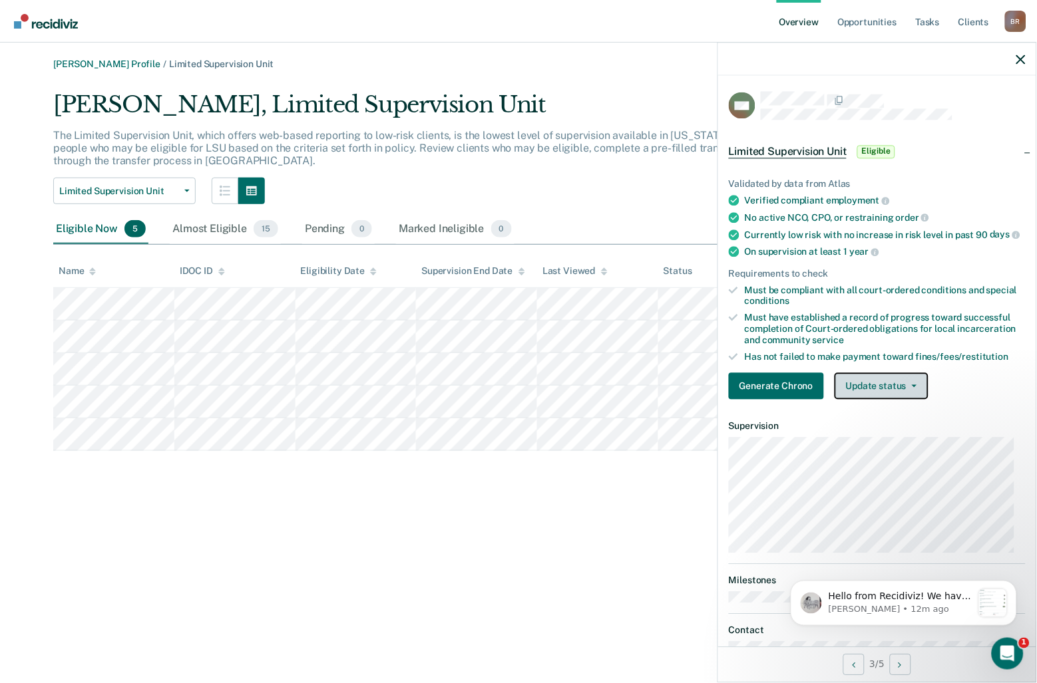
click at [886, 389] on button "Update status" at bounding box center [882, 386] width 94 height 27
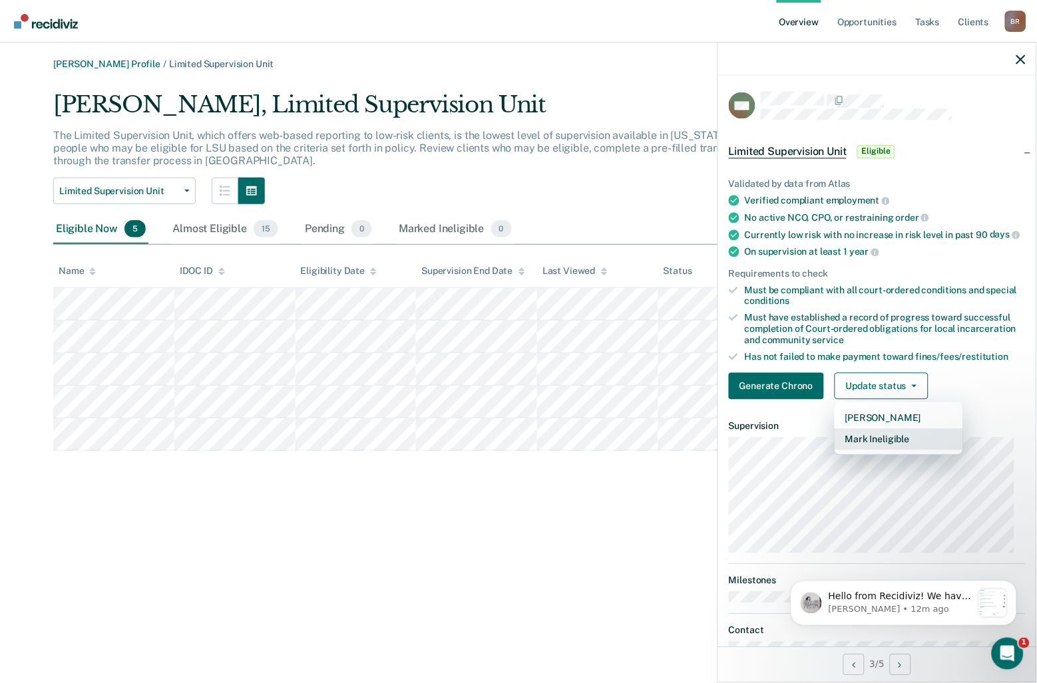
click at [888, 451] on button "Mark Ineligible" at bounding box center [899, 439] width 128 height 21
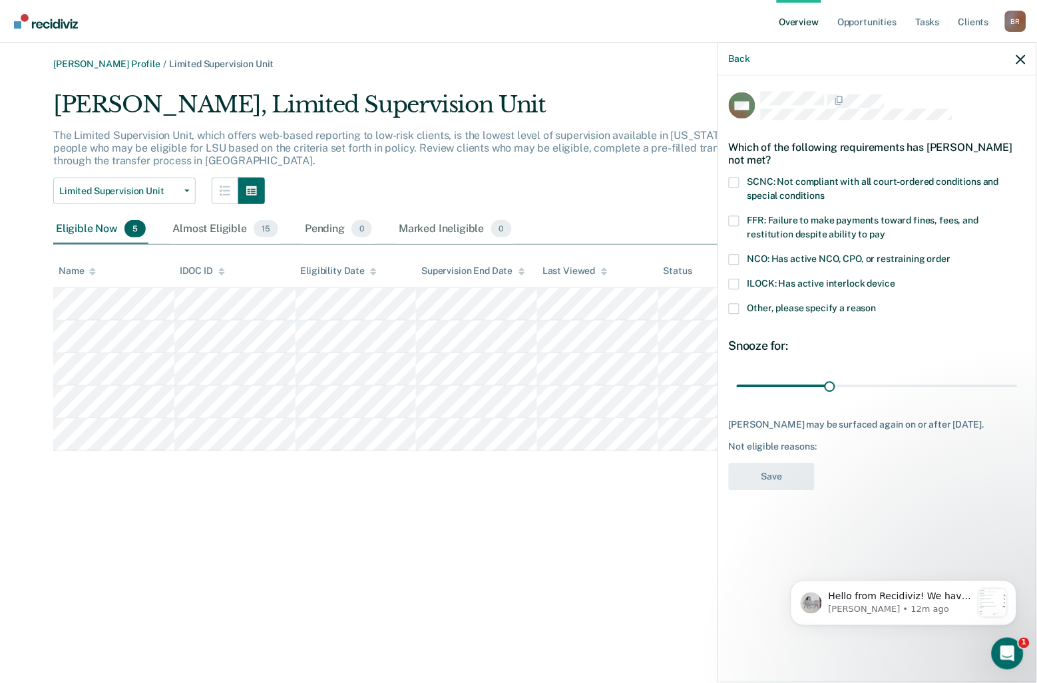
click at [735, 305] on span at bounding box center [734, 309] width 11 height 11
click at [876, 304] on input "Other, please specify a reason" at bounding box center [876, 304] width 0 height 0
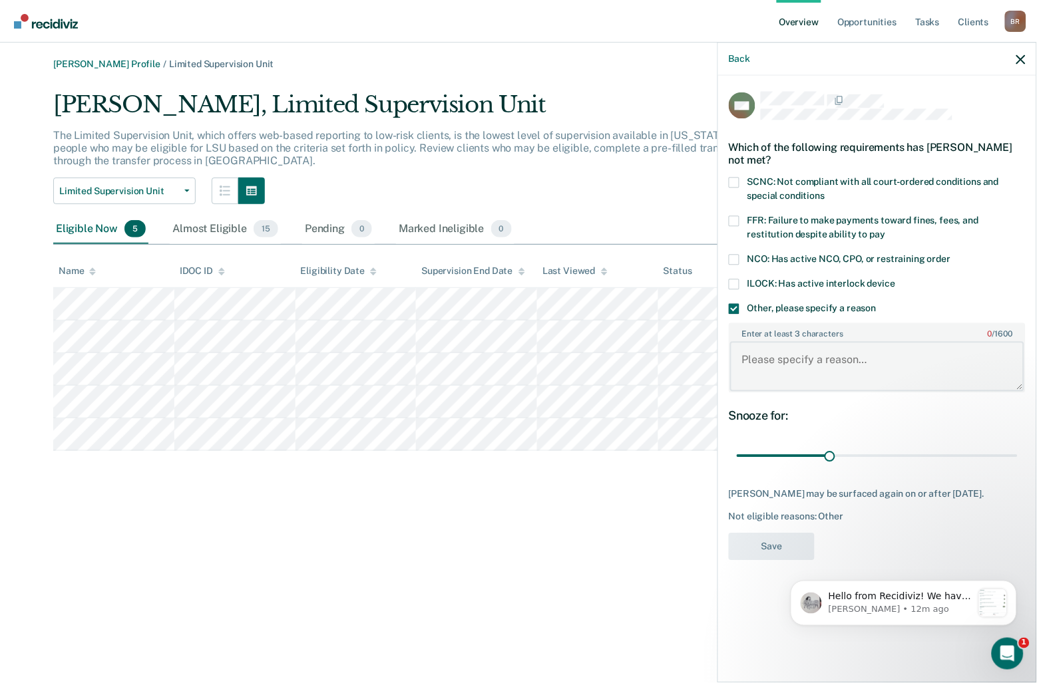
click at [769, 363] on textarea "Enter at least 3 characters 0 / 1600" at bounding box center [877, 366] width 294 height 49
type textarea "Positive test, treatment, F/F/R"
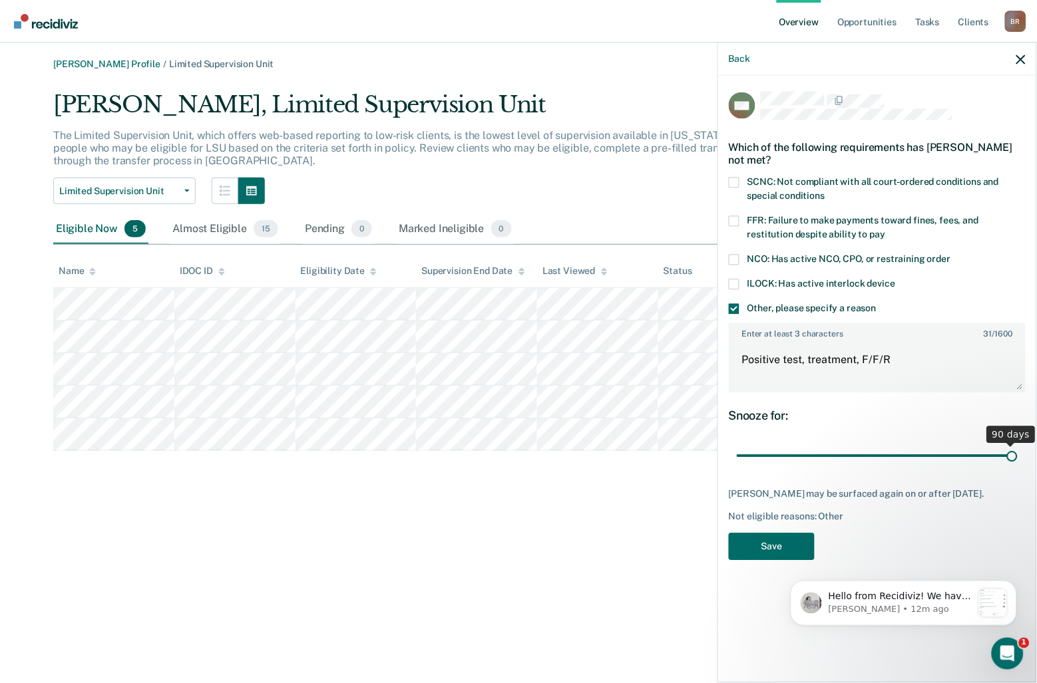
drag, startPoint x: 826, startPoint y: 447, endPoint x: 1111, endPoint y: 431, distance: 286.0
type input "90"
click at [1018, 445] on input "range" at bounding box center [877, 456] width 281 height 23
click at [775, 535] on button "Save" at bounding box center [772, 546] width 86 height 27
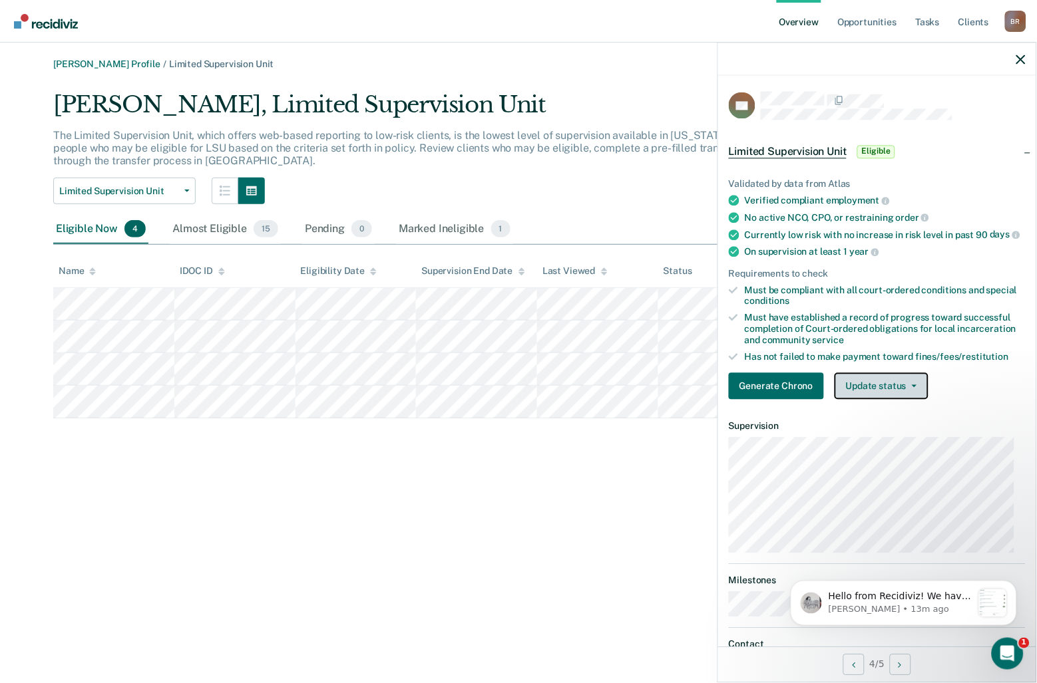
click at [881, 394] on button "Update status" at bounding box center [882, 386] width 94 height 27
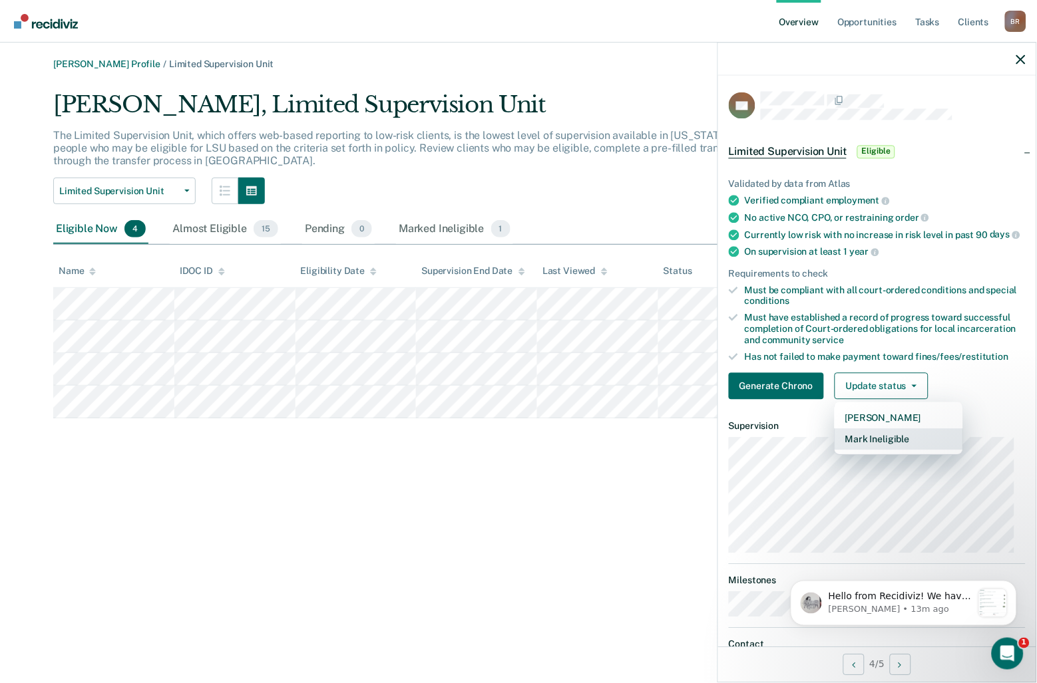
click at [890, 446] on button "Mark Ineligible" at bounding box center [899, 439] width 128 height 21
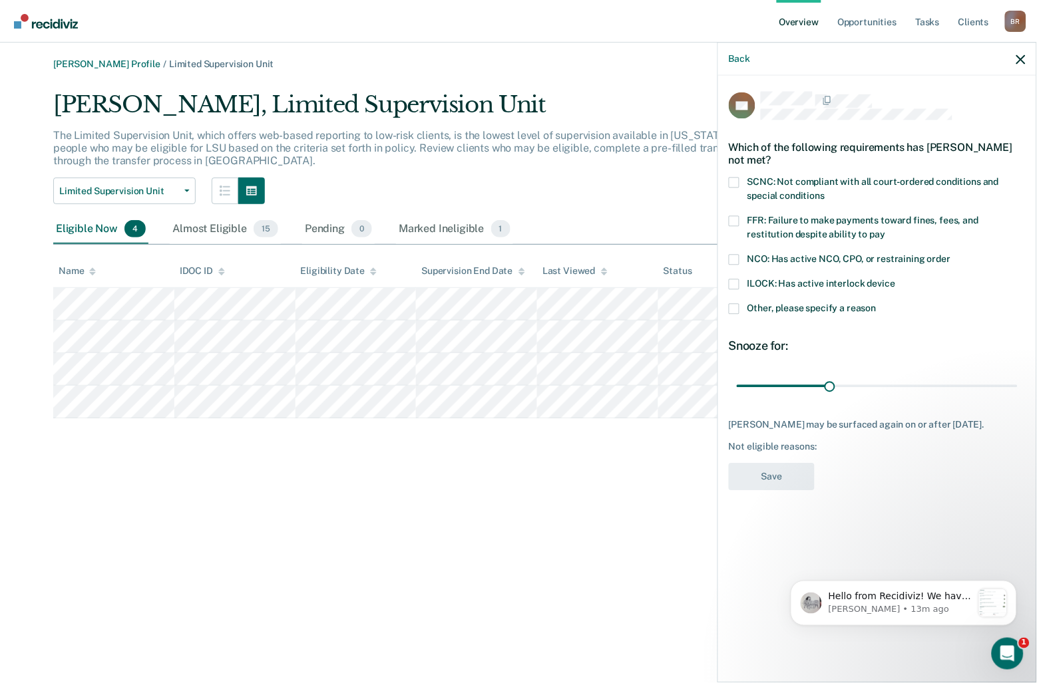
click at [729, 304] on span at bounding box center [734, 309] width 11 height 11
click at [876, 304] on input "Other, please specify a reason" at bounding box center [876, 304] width 0 height 0
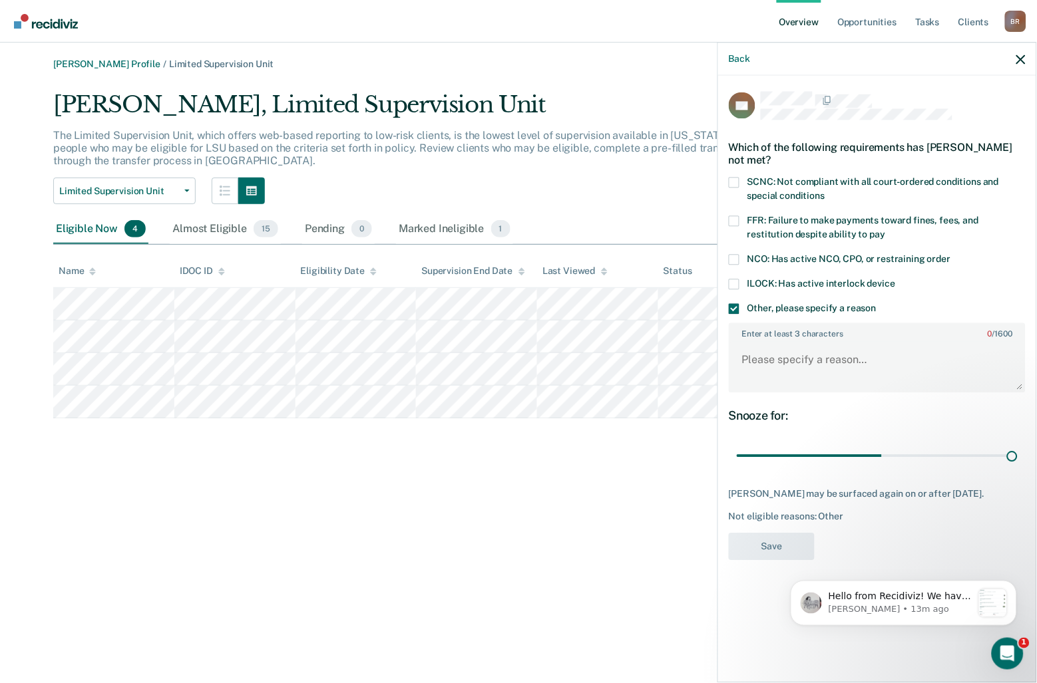
drag, startPoint x: 832, startPoint y: 437, endPoint x: 987, endPoint y: 425, distance: 155.6
type input "90"
click at [1018, 445] on input "range" at bounding box center [877, 456] width 281 height 23
click at [763, 342] on textarea "Enter at least 3 characters 0 / 1600" at bounding box center [877, 366] width 294 height 49
type textarea "A"
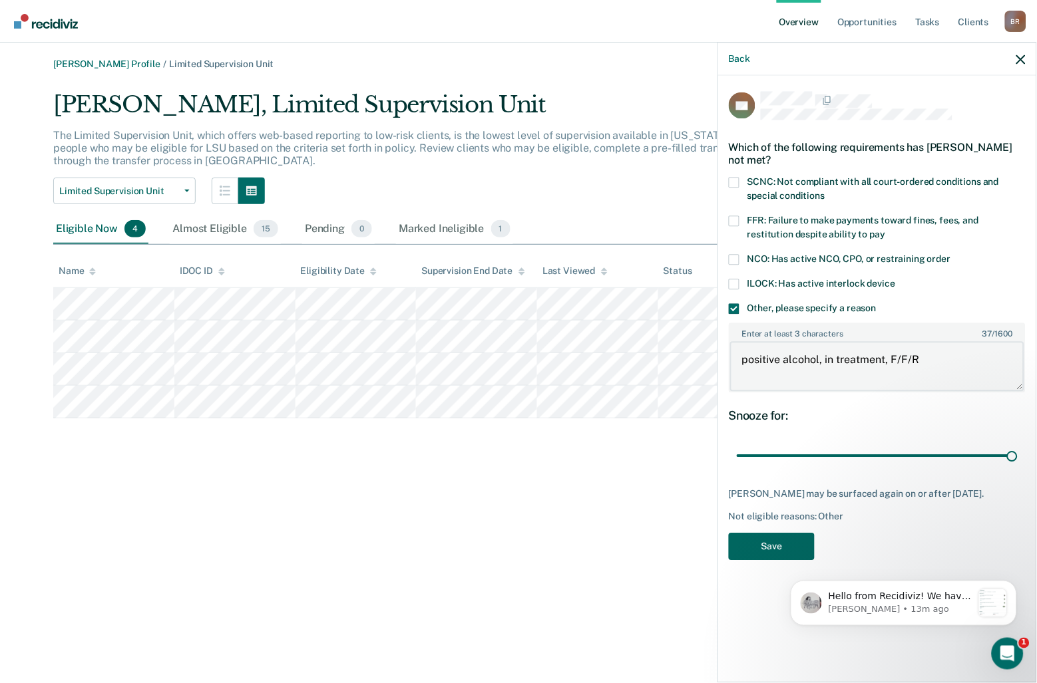
type textarea "positive alcohol, in treatment, F/F/R"
click at [795, 533] on button "Save" at bounding box center [772, 546] width 86 height 27
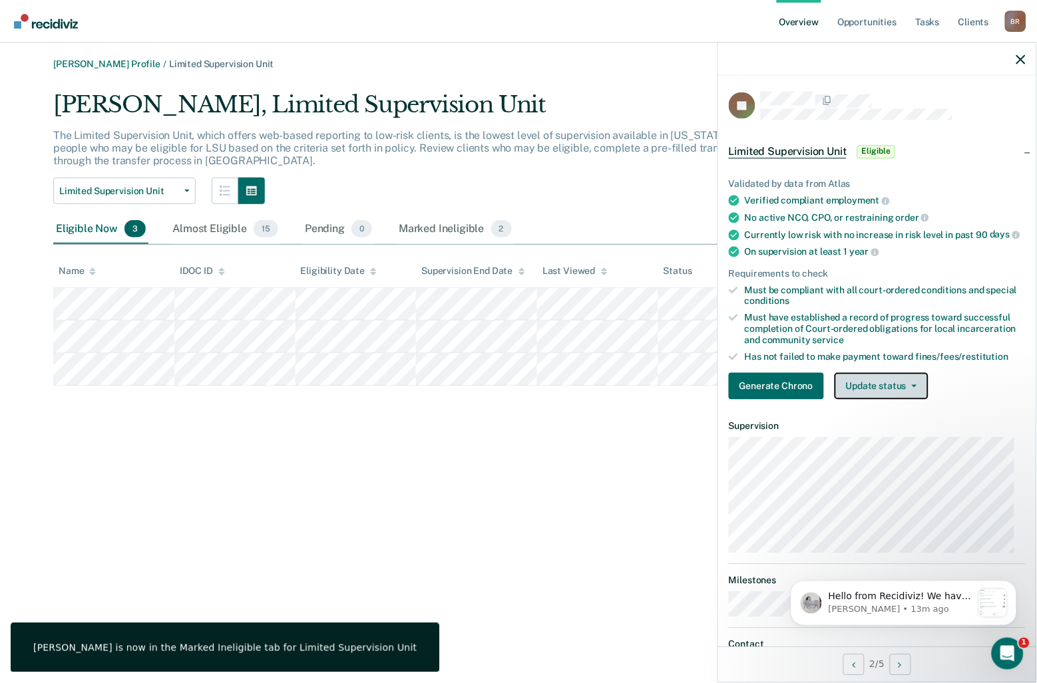
click at [866, 395] on button "Update status" at bounding box center [882, 386] width 94 height 27
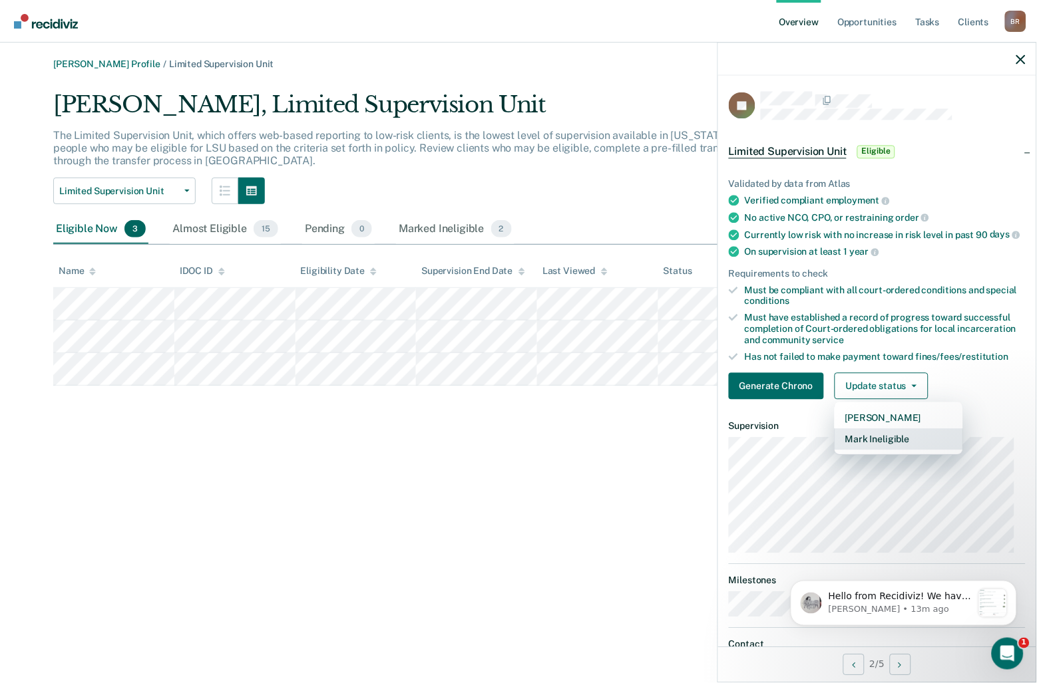
click at [888, 443] on button "Mark Ineligible" at bounding box center [899, 439] width 128 height 21
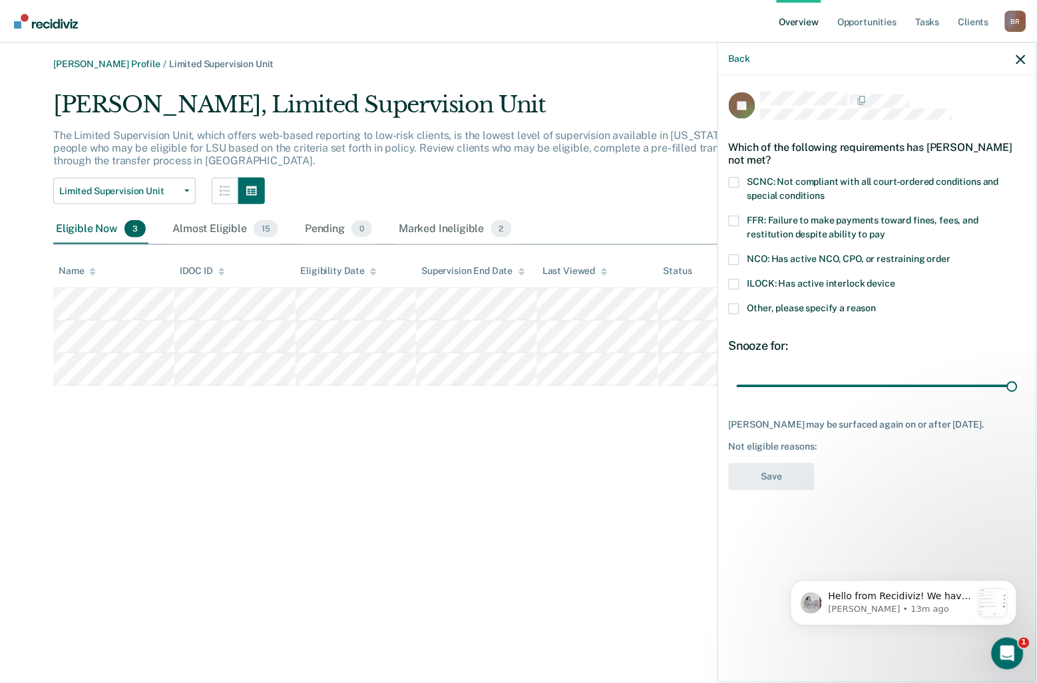
drag, startPoint x: 829, startPoint y: 381, endPoint x: 766, endPoint y: 361, distance: 66.1
type input "90"
click at [1018, 387] on input "range" at bounding box center [877, 386] width 281 height 23
click at [735, 304] on span at bounding box center [734, 309] width 11 height 11
click at [876, 304] on input "Other, please specify a reason" at bounding box center [876, 304] width 0 height 0
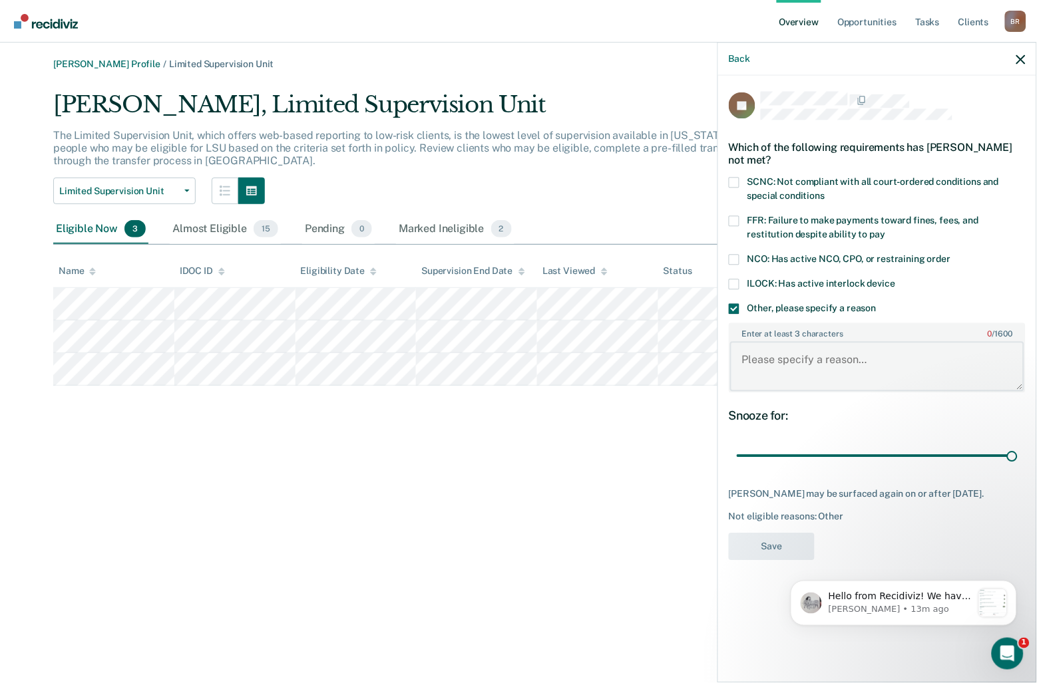
click at [770, 368] on textarea "Enter at least 3 characters 0 / 1600" at bounding box center [877, 366] width 294 height 49
type textarea "Recent positive alcohol"
click at [775, 538] on button "Save" at bounding box center [772, 546] width 86 height 27
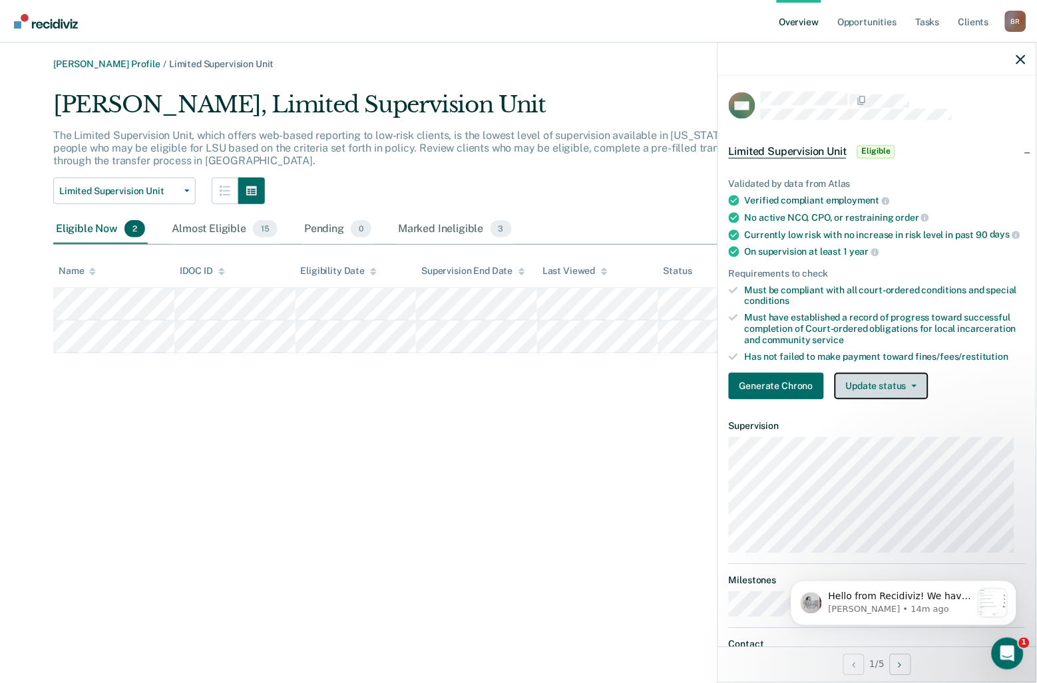
click at [902, 389] on button "Update status" at bounding box center [882, 386] width 94 height 27
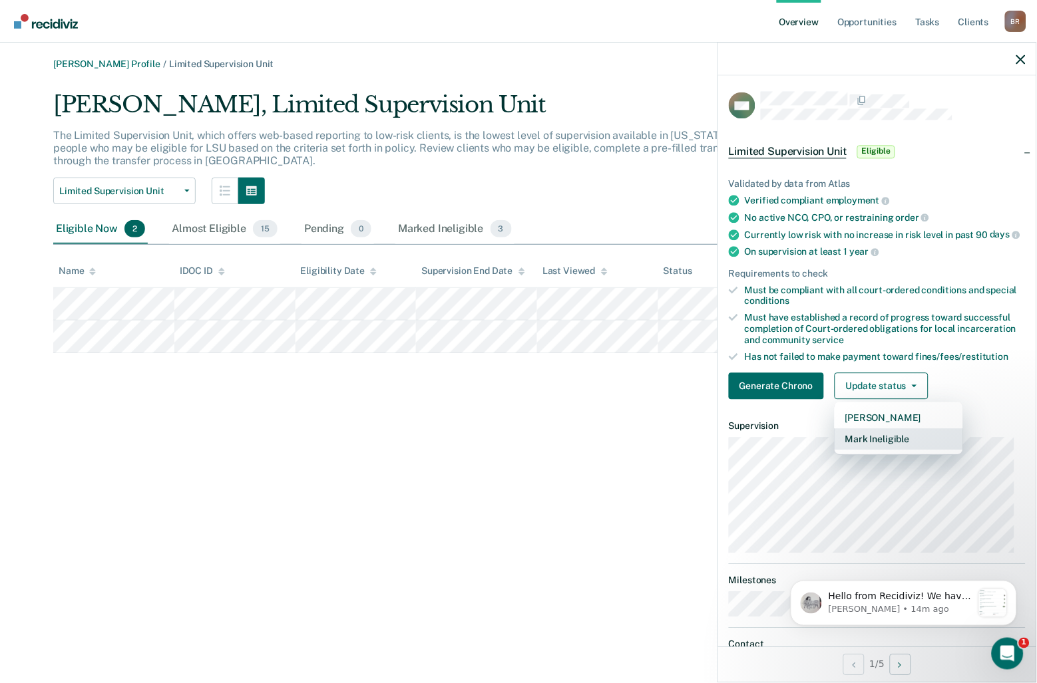
click at [914, 451] on button "Mark Ineligible" at bounding box center [899, 439] width 128 height 21
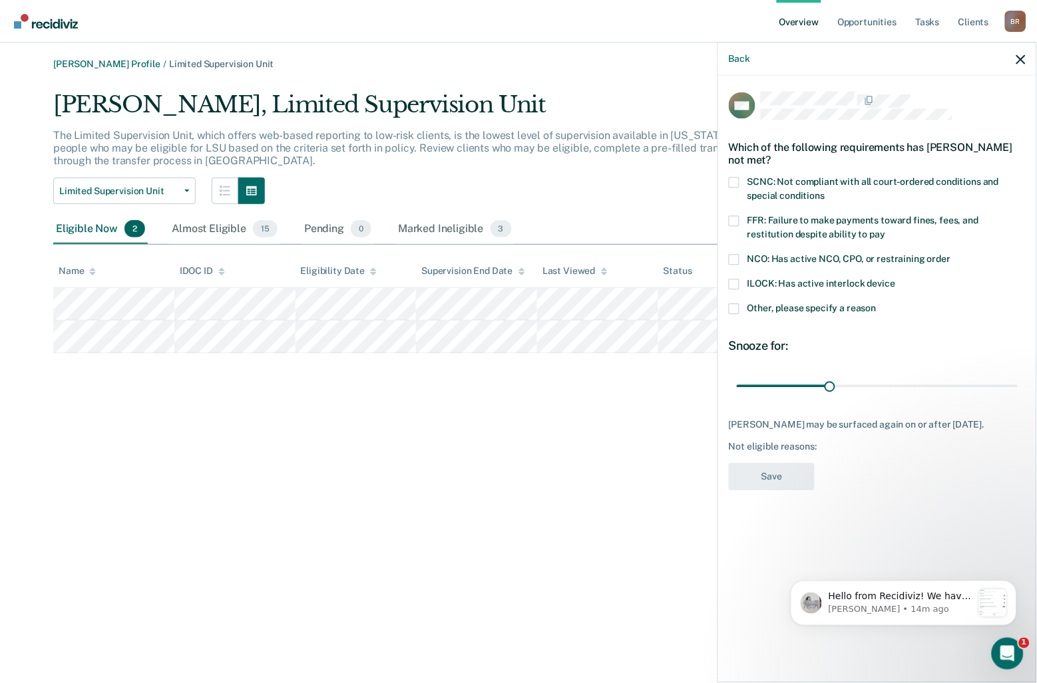
click at [735, 307] on span at bounding box center [734, 309] width 11 height 11
click at [876, 304] on input "Other, please specify a reason" at bounding box center [876, 304] width 0 height 0
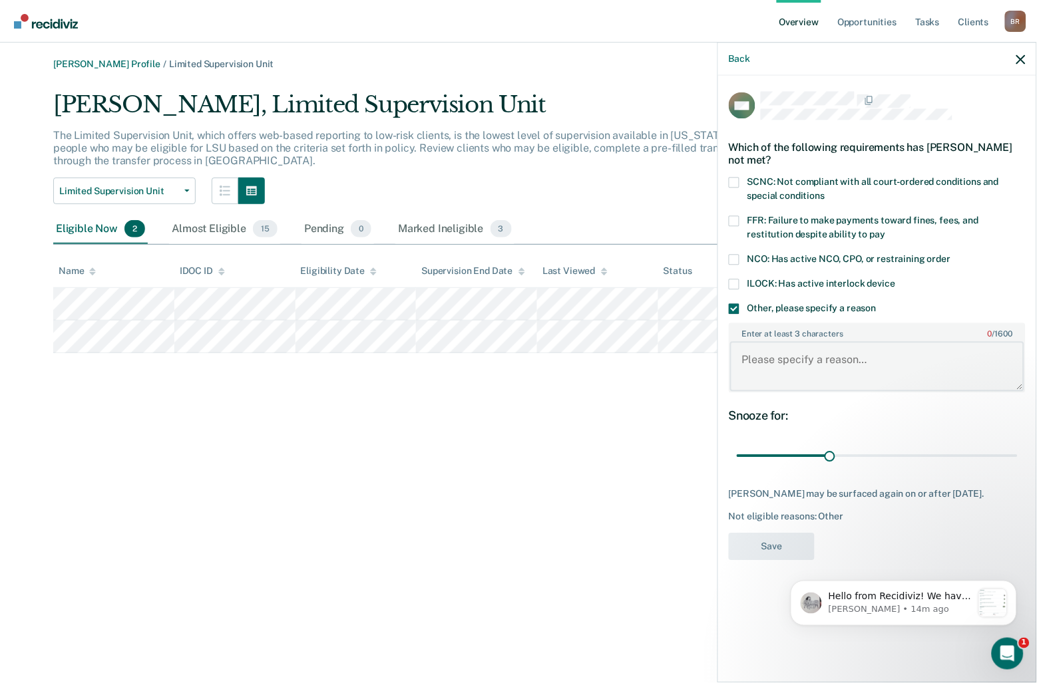
click at [811, 367] on textarea "Enter at least 3 characters 0 / 1600" at bounding box center [877, 366] width 294 height 49
type textarea "THC use"
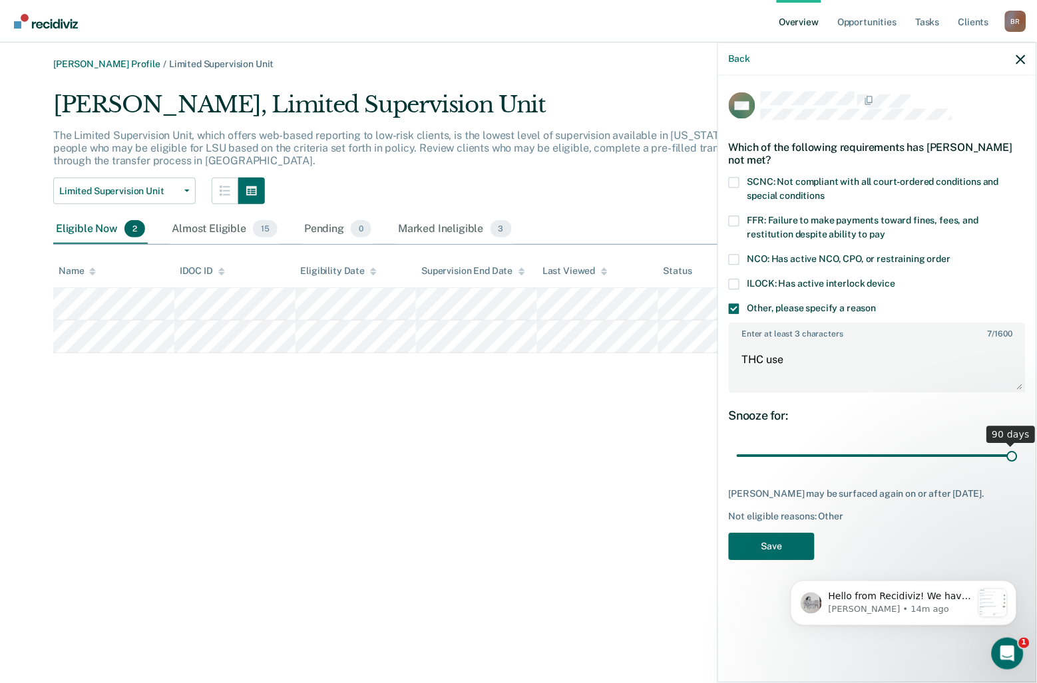
drag, startPoint x: 835, startPoint y: 450, endPoint x: 1110, endPoint y: 487, distance: 278.0
type input "90"
click at [1018, 468] on input "range" at bounding box center [877, 456] width 281 height 23
click at [777, 544] on button "Save" at bounding box center [772, 546] width 86 height 27
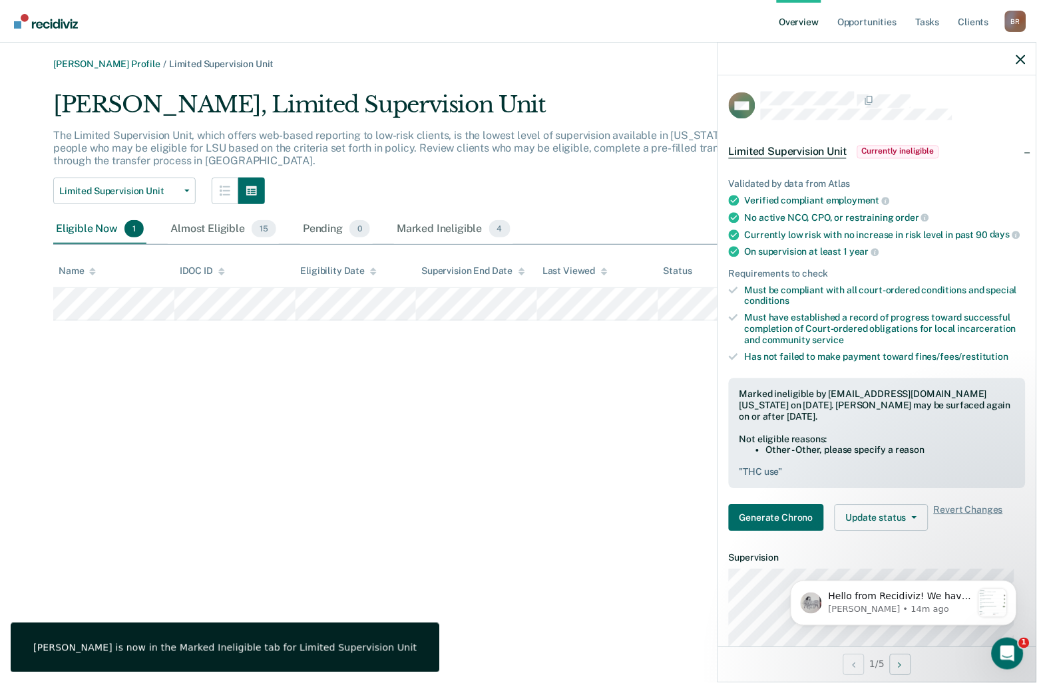
click at [817, 17] on link "Overview" at bounding box center [799, 21] width 45 height 43
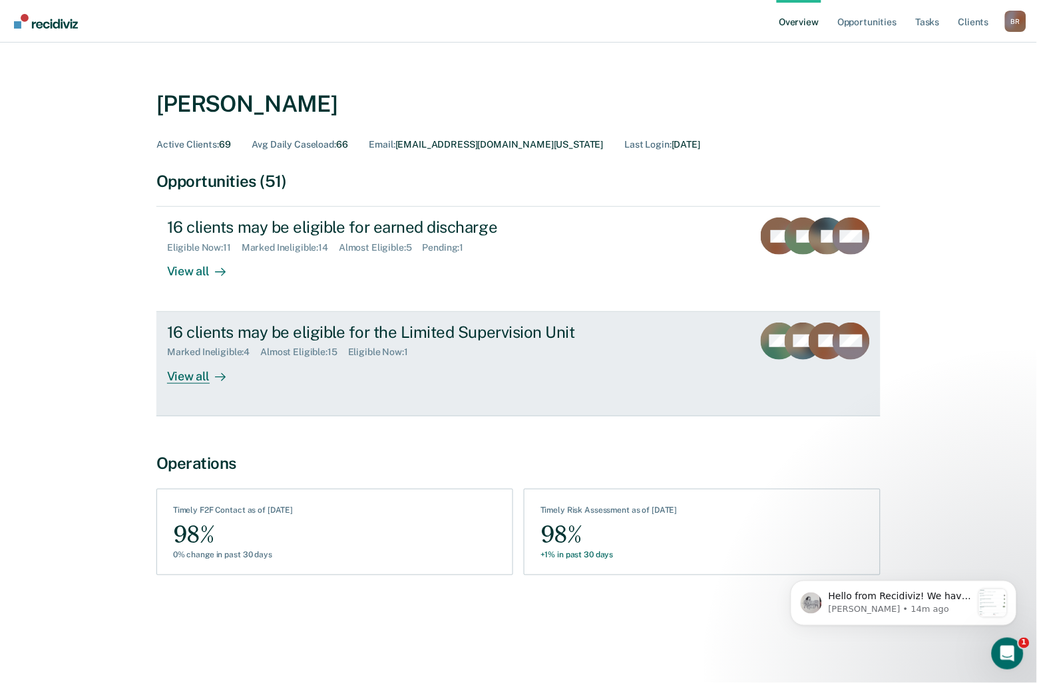
click at [208, 369] on div "View all" at bounding box center [204, 371] width 75 height 26
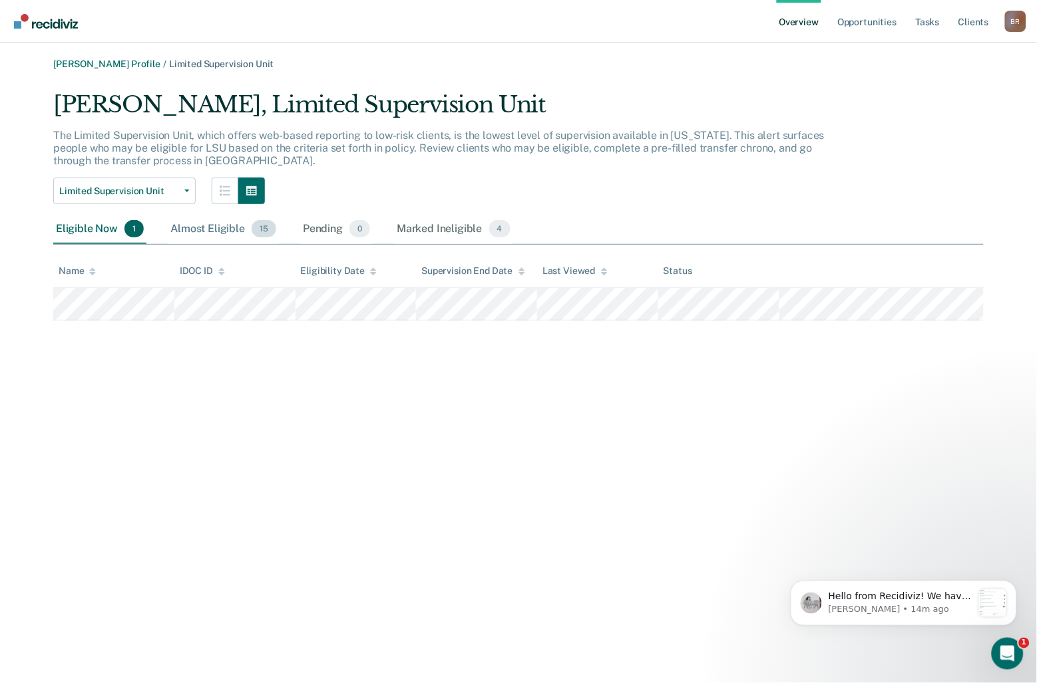
click at [218, 226] on div "Almost Eligible 15" at bounding box center [223, 229] width 111 height 29
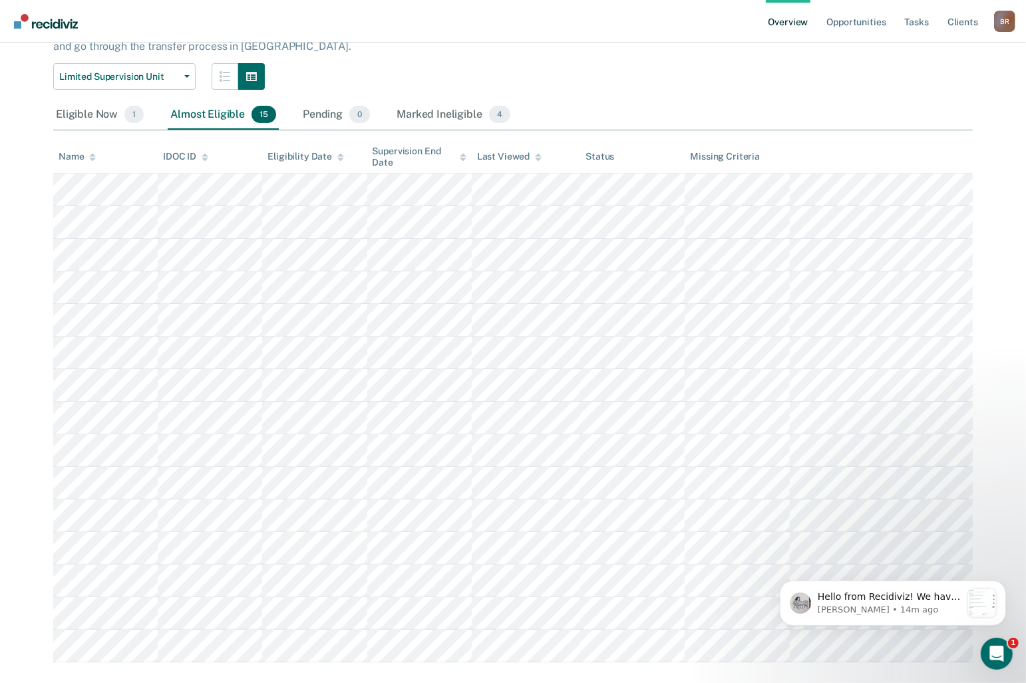
scroll to position [135, 0]
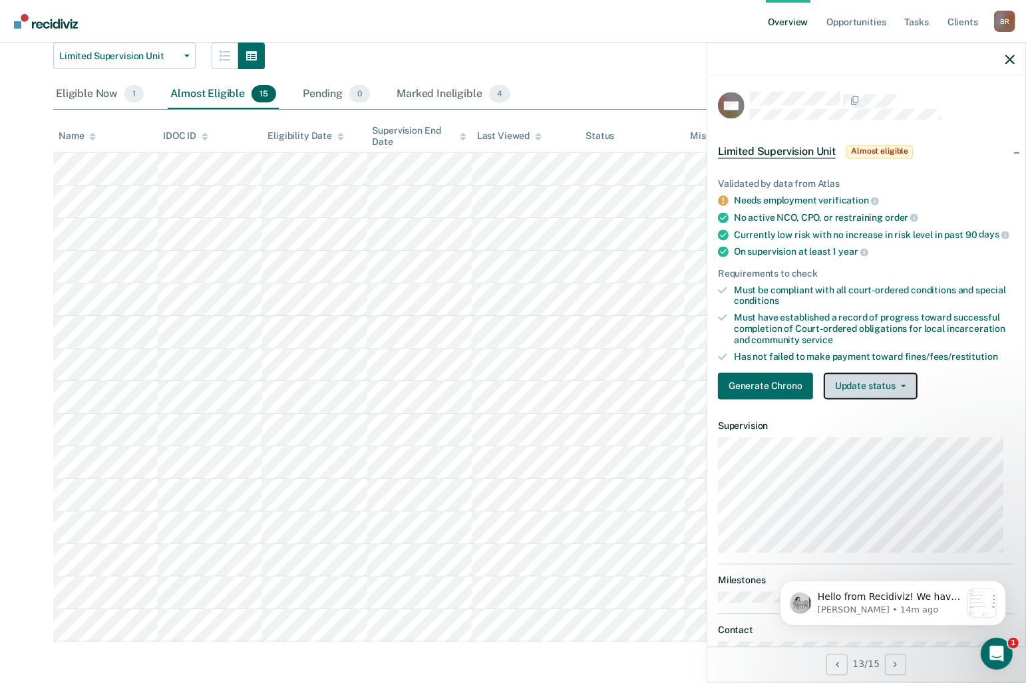
click at [882, 396] on button "Update status" at bounding box center [871, 386] width 94 height 27
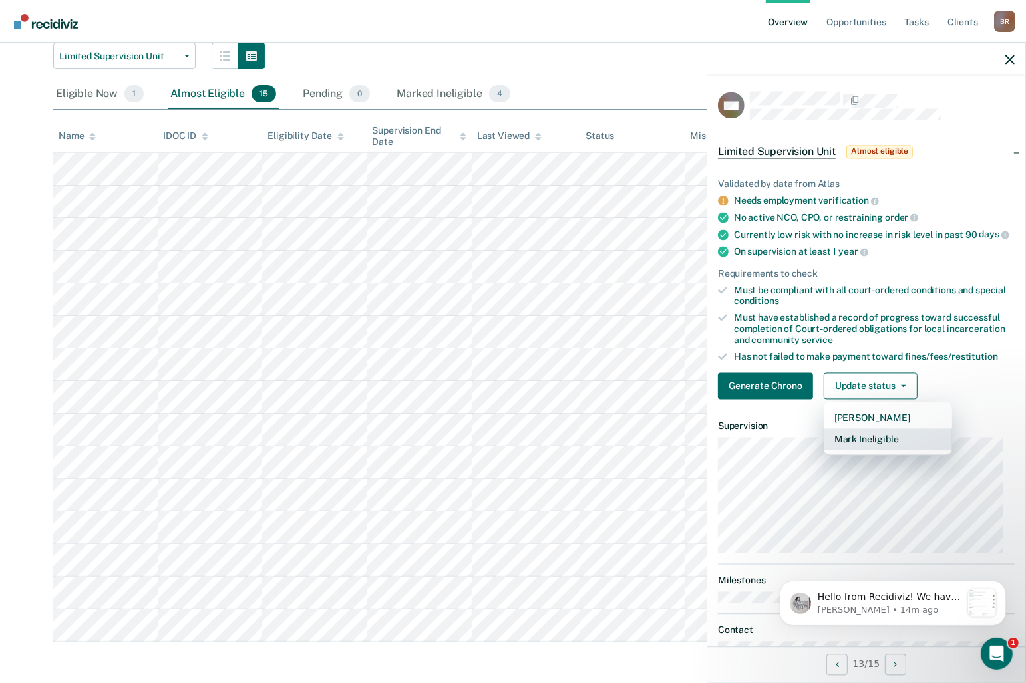
click at [875, 447] on button "Mark Ineligible" at bounding box center [888, 439] width 128 height 21
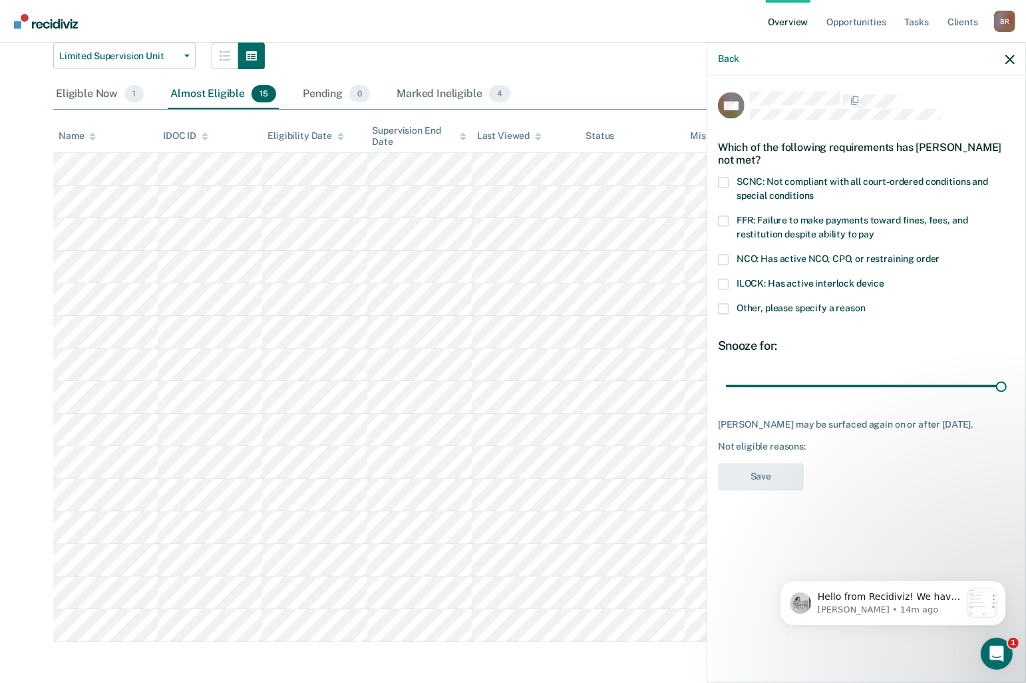
drag, startPoint x: 819, startPoint y: 387, endPoint x: 1032, endPoint y: 345, distance: 217.1
type input "90"
click at [1007, 375] on input "range" at bounding box center [866, 386] width 281 height 23
click at [726, 309] on span at bounding box center [723, 309] width 11 height 11
click at [866, 304] on input "Other, please specify a reason" at bounding box center [866, 304] width 0 height 0
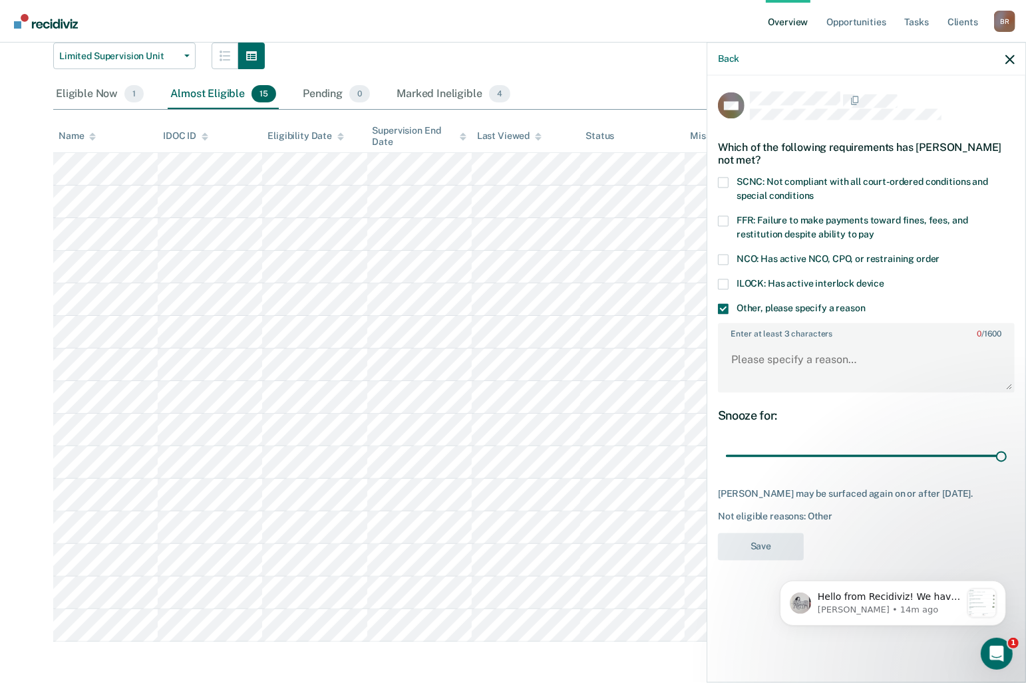
click at [769, 434] on div "Snooze for: 90 days" at bounding box center [866, 438] width 297 height 59
click at [742, 374] on textarea "Enter at least 3 characters 0 / 1600" at bounding box center [866, 366] width 294 height 49
type textarea "Alcohol consumption, in treatment"
click at [752, 534] on button "Save" at bounding box center [761, 546] width 86 height 27
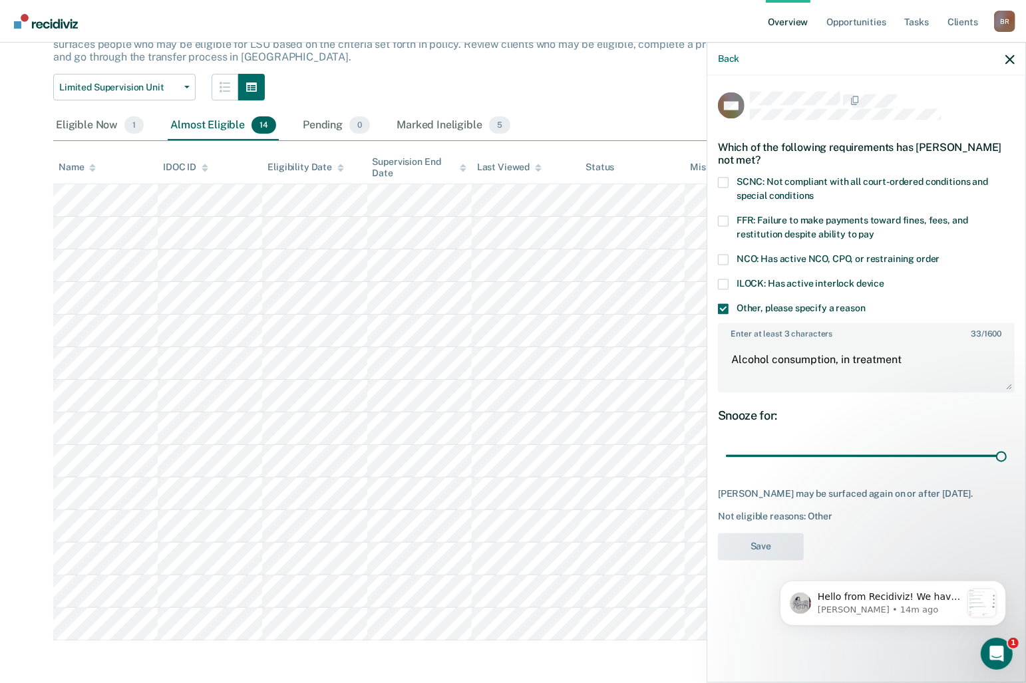
scroll to position [102, 0]
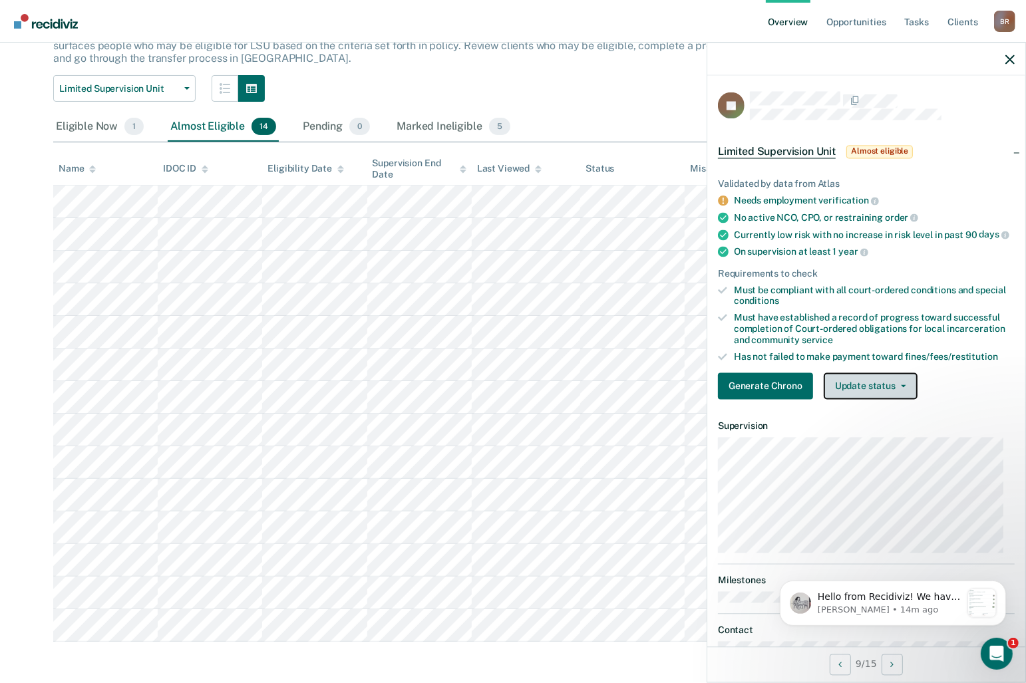
click at [888, 394] on button "Update status" at bounding box center [871, 386] width 94 height 27
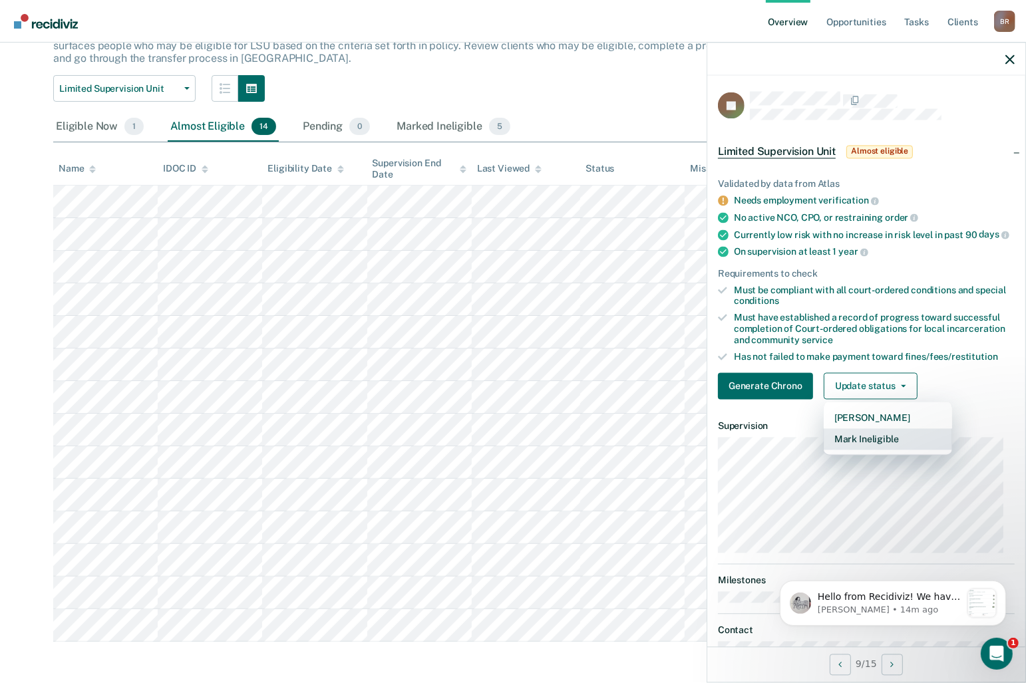
click at [904, 451] on button "Mark Ineligible" at bounding box center [888, 439] width 128 height 21
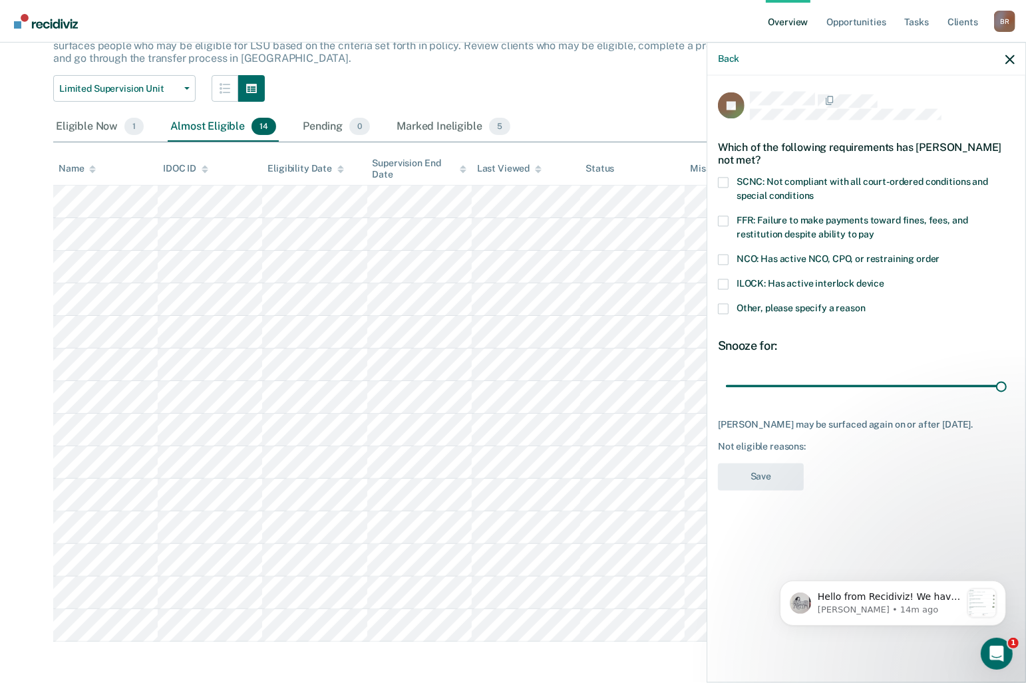
drag, startPoint x: 826, startPoint y: 383, endPoint x: 872, endPoint y: 348, distance: 57.9
type input "90"
click at [1007, 381] on input "range" at bounding box center [866, 386] width 281 height 23
click at [727, 309] on span at bounding box center [723, 309] width 11 height 11
click at [866, 304] on input "Other, please specify a reason" at bounding box center [866, 304] width 0 height 0
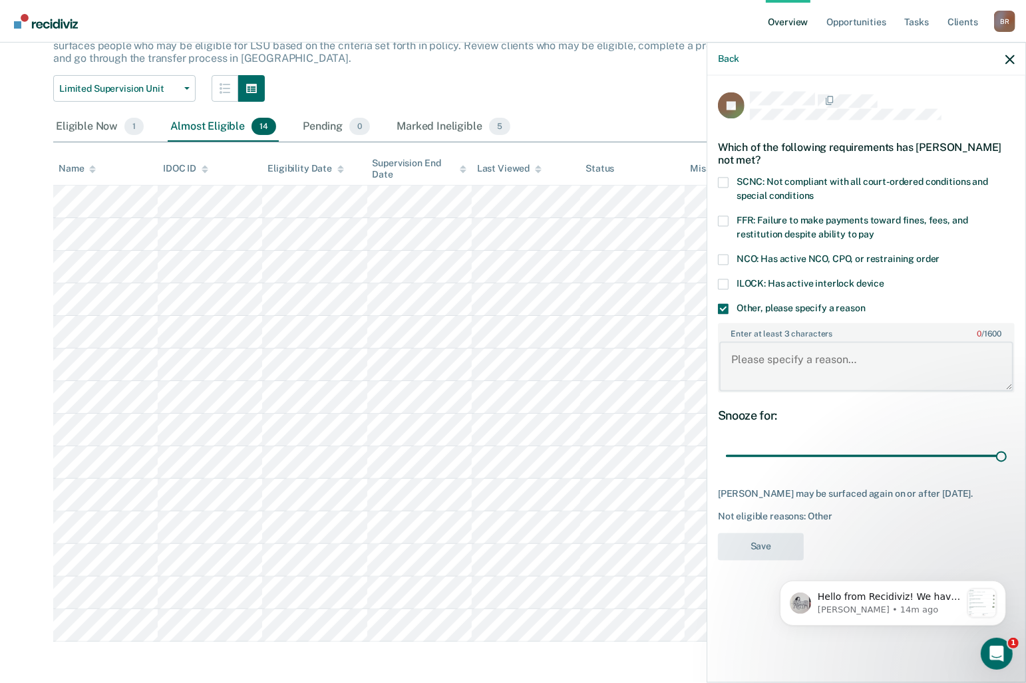
click at [789, 367] on textarea "Enter at least 3 characters 0 / 1600" at bounding box center [866, 366] width 294 height 49
type textarea "Needs to complete jail days"
click at [771, 535] on button "Save" at bounding box center [761, 546] width 86 height 27
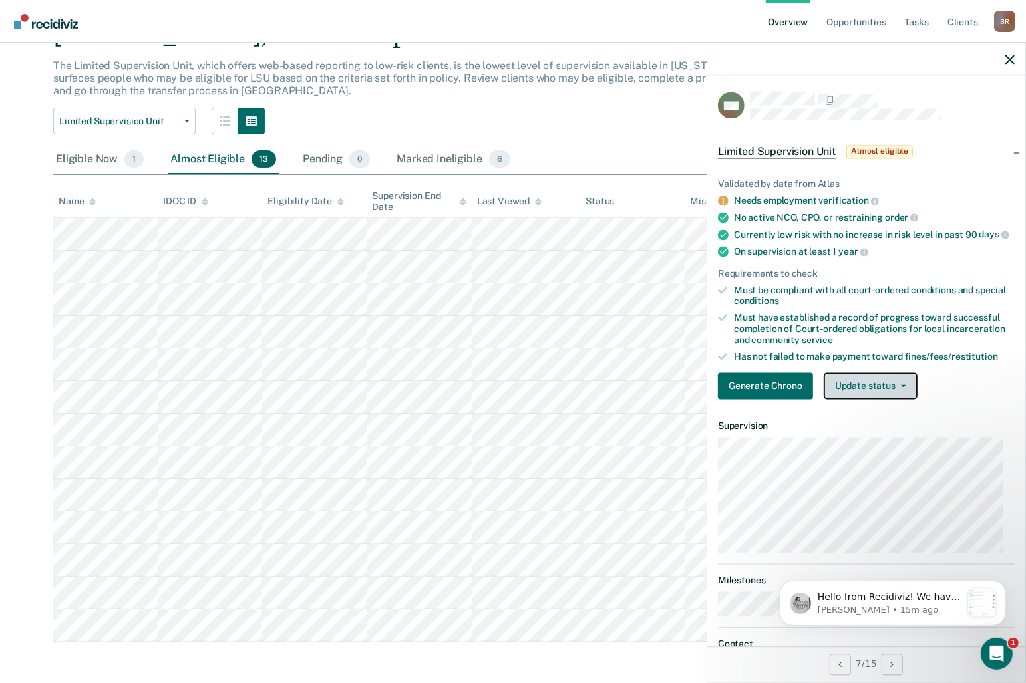
click at [878, 387] on button "Update status" at bounding box center [871, 386] width 94 height 27
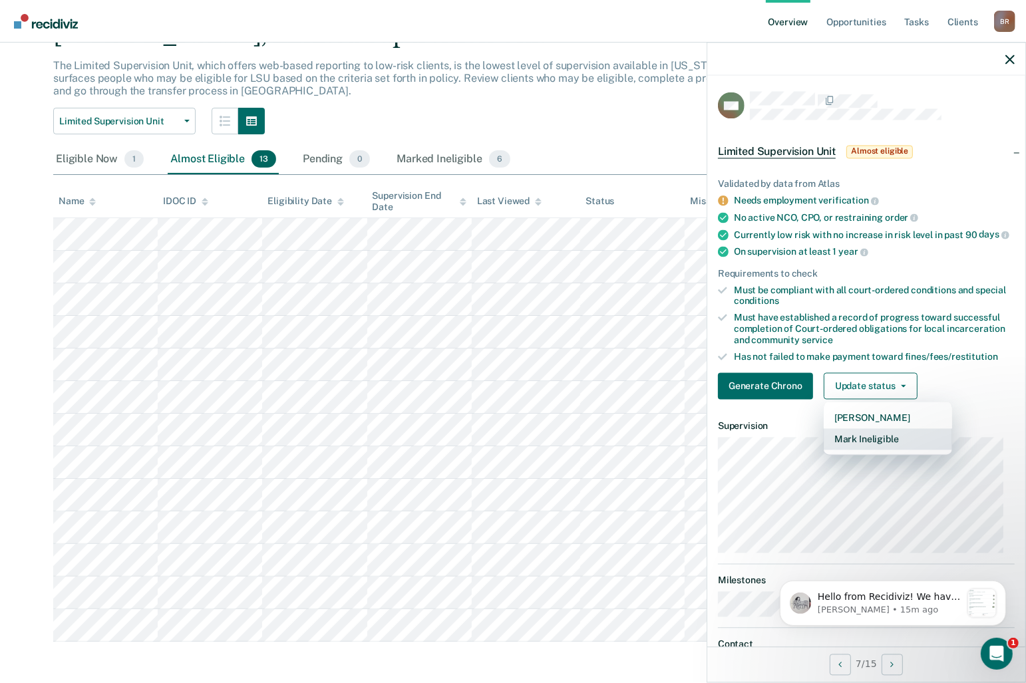
click at [876, 443] on button "Mark Ineligible" at bounding box center [888, 439] width 128 height 21
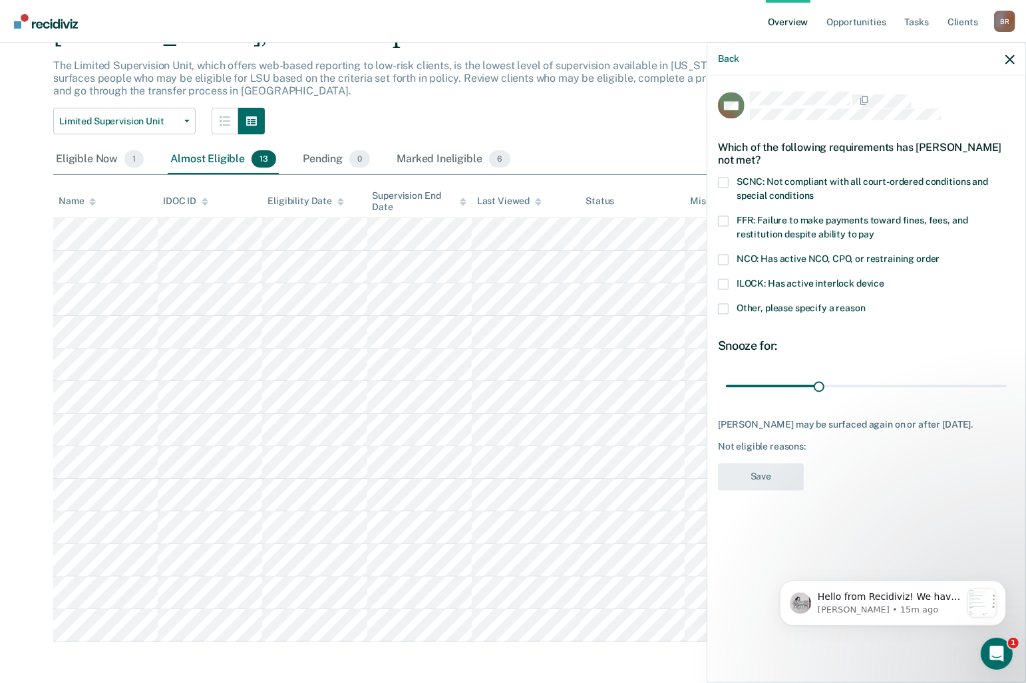
click at [721, 309] on span at bounding box center [723, 309] width 11 height 11
click at [866, 304] on input "Other, please specify a reason" at bounding box center [866, 304] width 0 height 0
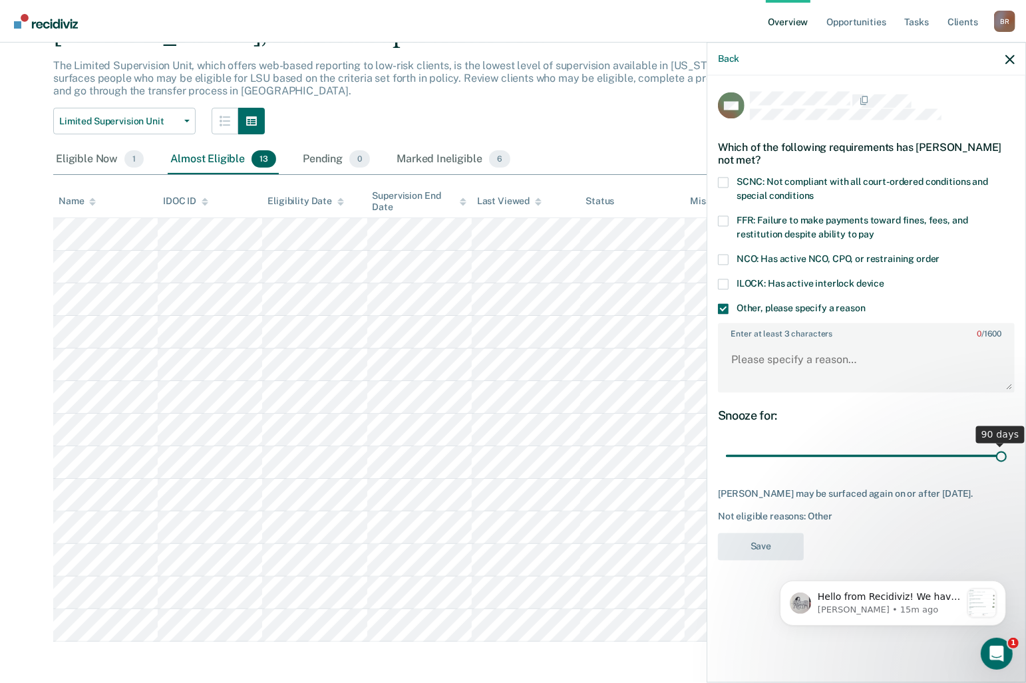
drag, startPoint x: 817, startPoint y: 453, endPoint x: 876, endPoint y: 335, distance: 131.8
type input "90"
click at [1007, 445] on input "range" at bounding box center [866, 456] width 281 height 23
click at [859, 354] on textarea "Enter at least 3 characters 0 / 1600" at bounding box center [866, 366] width 294 height 49
type textarea "Submitted EDR"
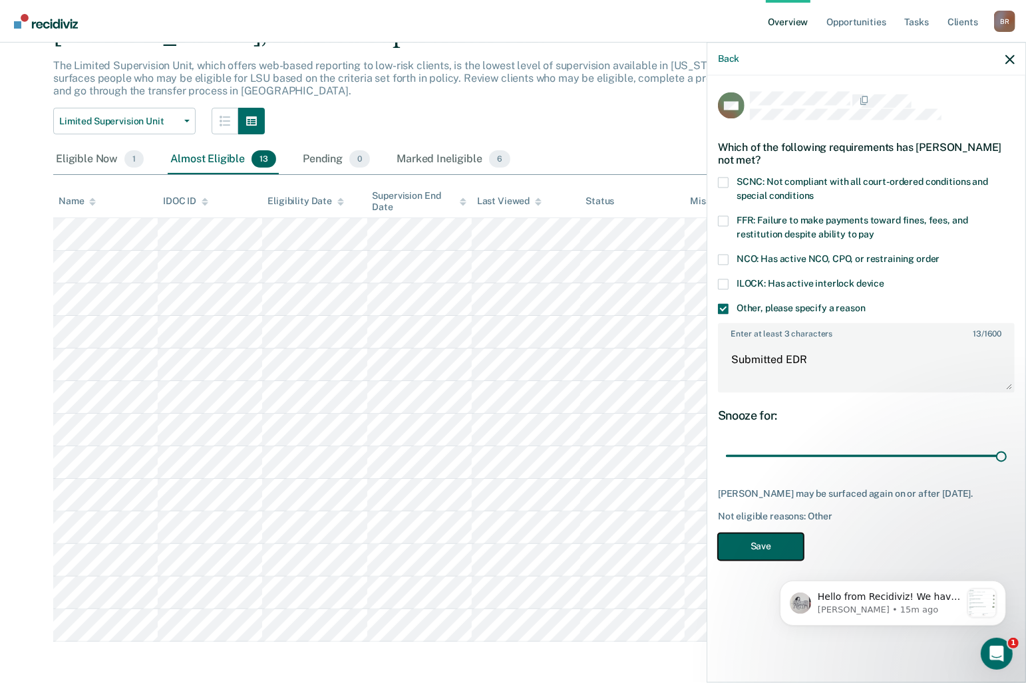
click at [783, 551] on button "Save" at bounding box center [761, 546] width 86 height 27
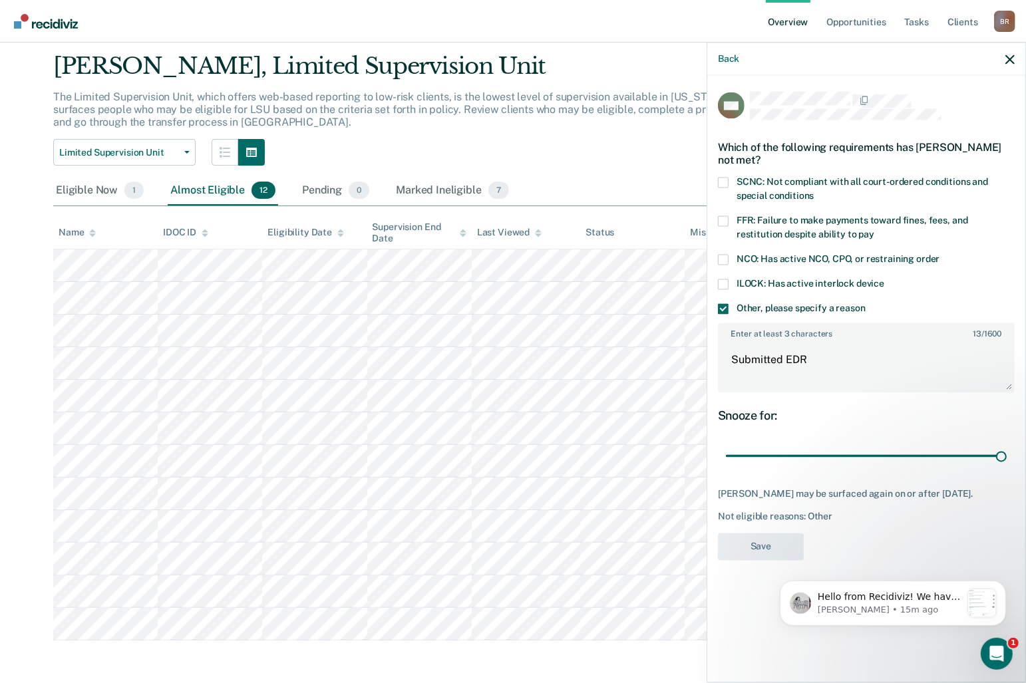
scroll to position [37, 0]
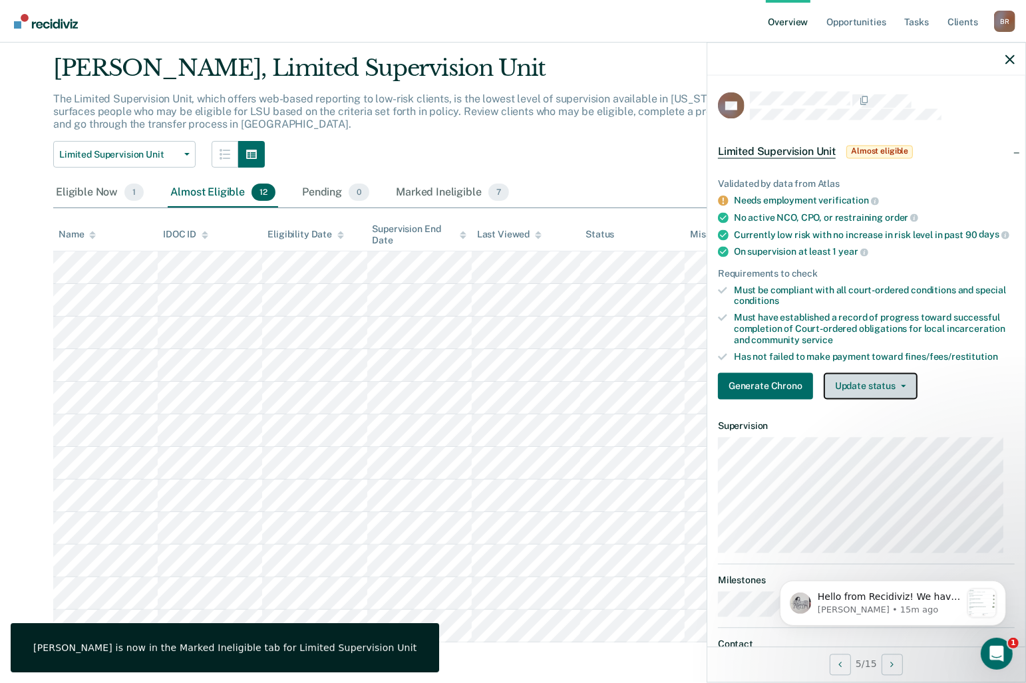
click at [840, 390] on button "Update status" at bounding box center [871, 386] width 94 height 27
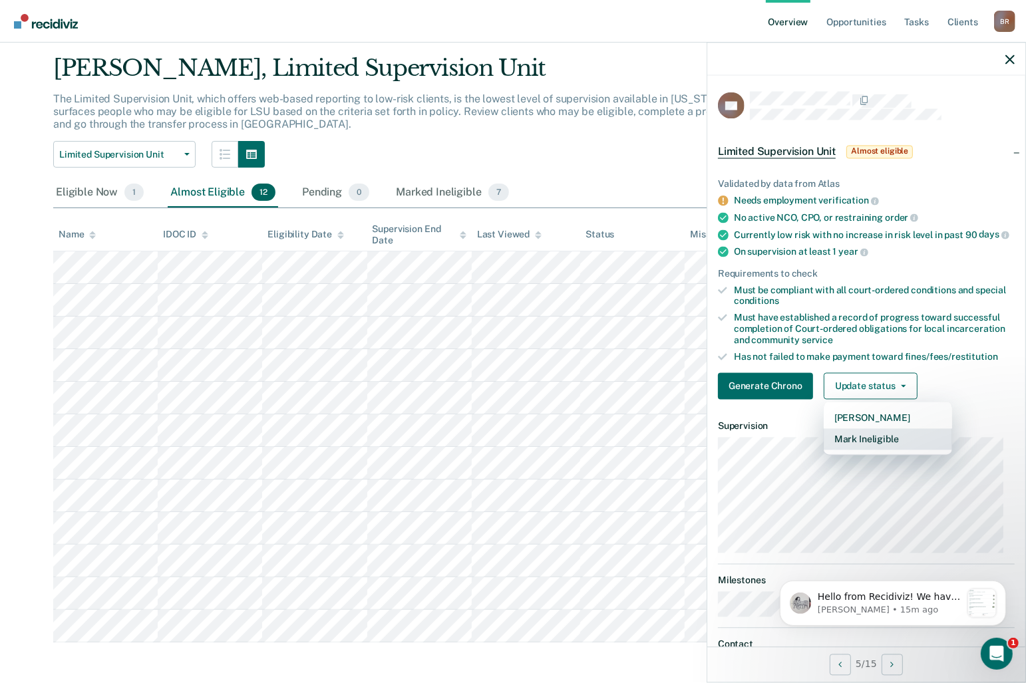
click at [854, 445] on button "Mark Ineligible" at bounding box center [888, 439] width 128 height 21
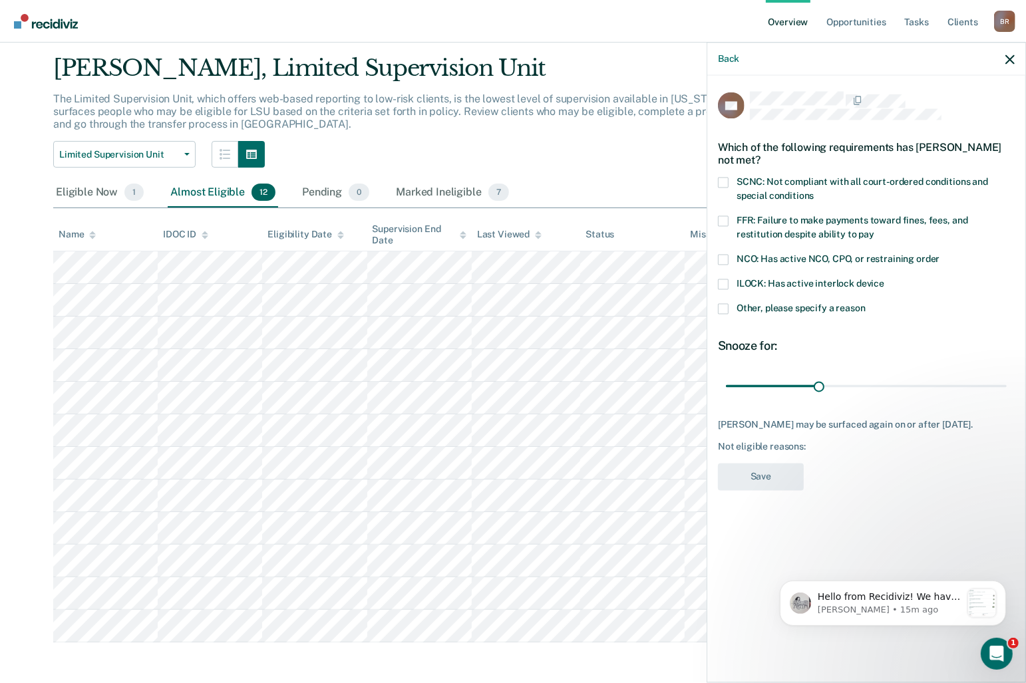
click at [721, 306] on span at bounding box center [723, 309] width 11 height 11
click at [866, 304] on input "Other, please specify a reason" at bounding box center [866, 304] width 0 height 0
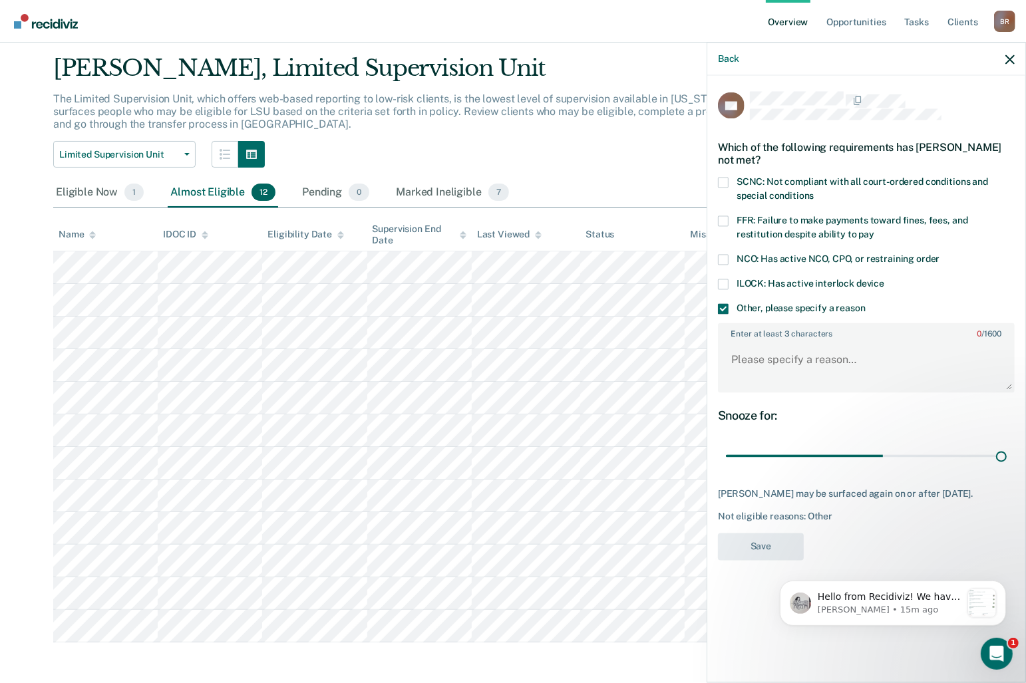
drag, startPoint x: 820, startPoint y: 451, endPoint x: 995, endPoint y: 377, distance: 190.0
type input "90"
click at [1007, 445] on input "range" at bounding box center [866, 456] width 281 height 23
click at [768, 367] on textarea "Enter at least 3 characters 0 / 1600" at bounding box center [866, 366] width 294 height 49
type textarea "Recent positive test"
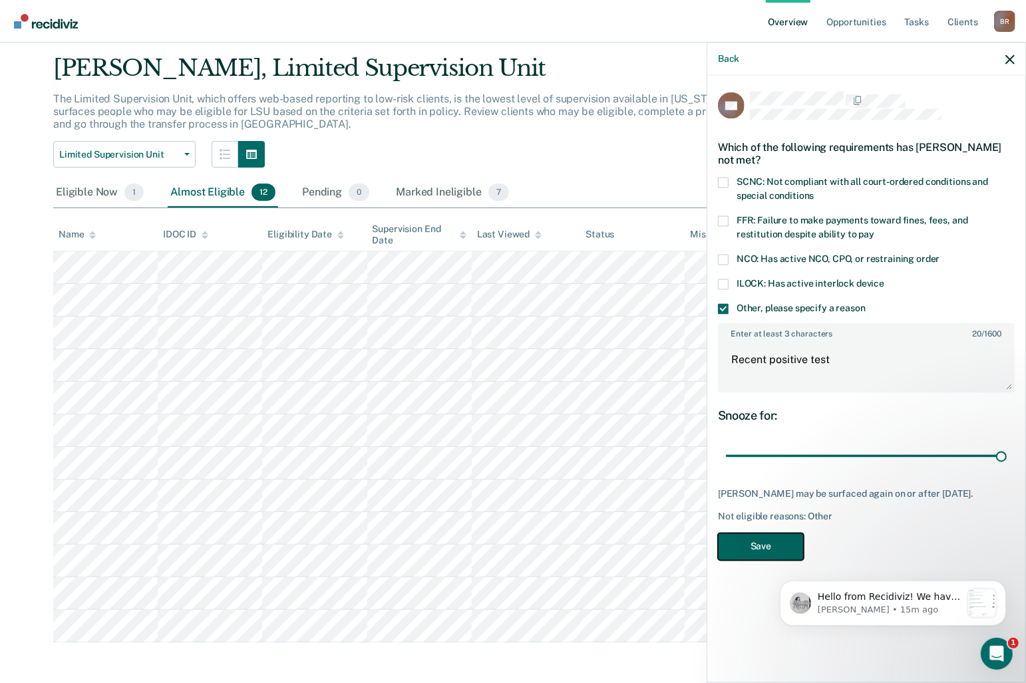
click at [775, 547] on button "Save" at bounding box center [761, 546] width 86 height 27
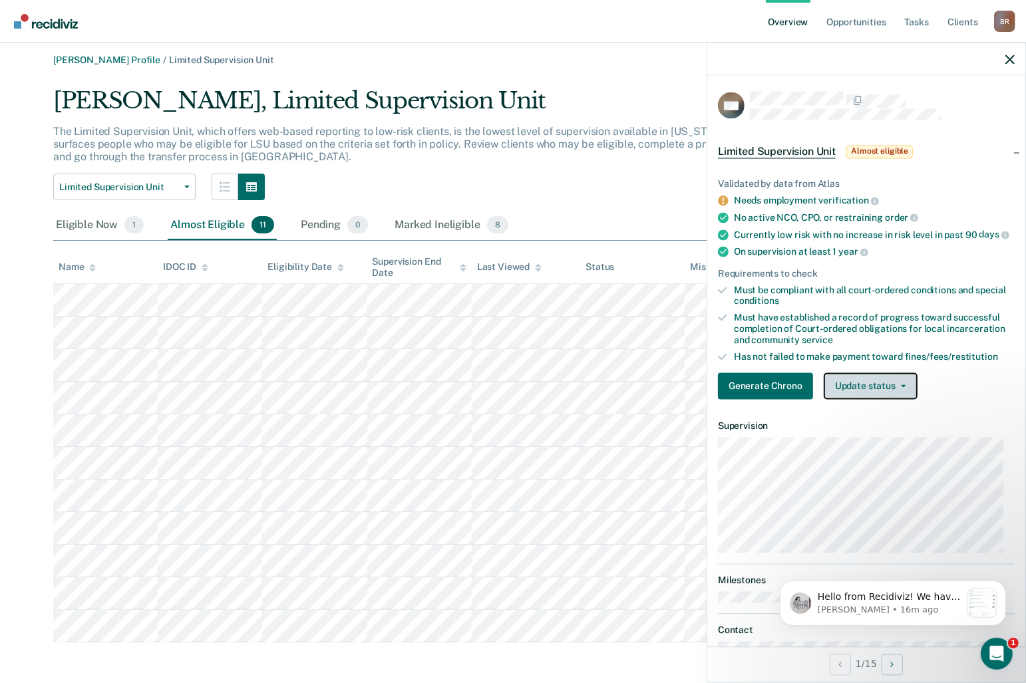
click at [882, 394] on button "Update status" at bounding box center [871, 386] width 94 height 27
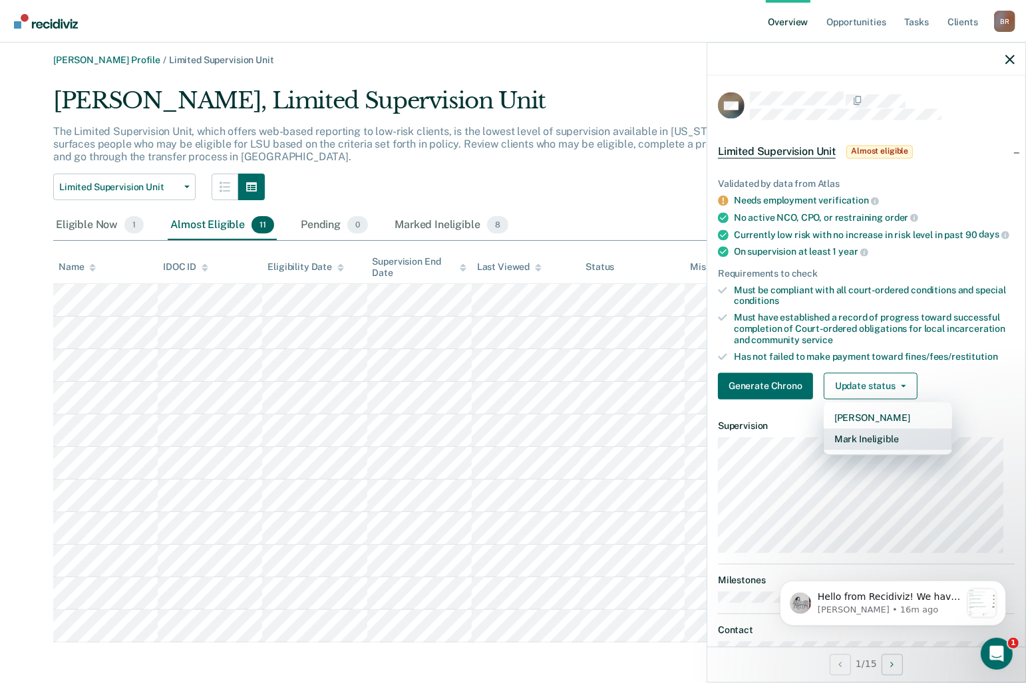
click at [874, 451] on button "Mark Ineligible" at bounding box center [888, 439] width 128 height 21
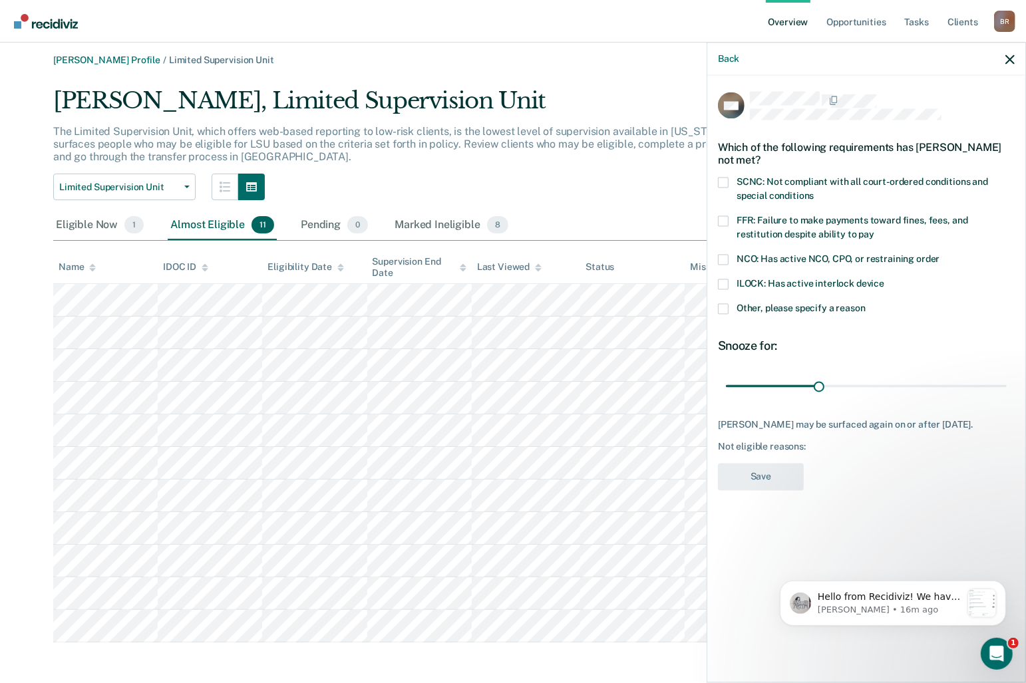
click at [723, 307] on span at bounding box center [723, 309] width 11 height 11
click at [866, 304] on input "Other, please specify a reason" at bounding box center [866, 304] width 0 height 0
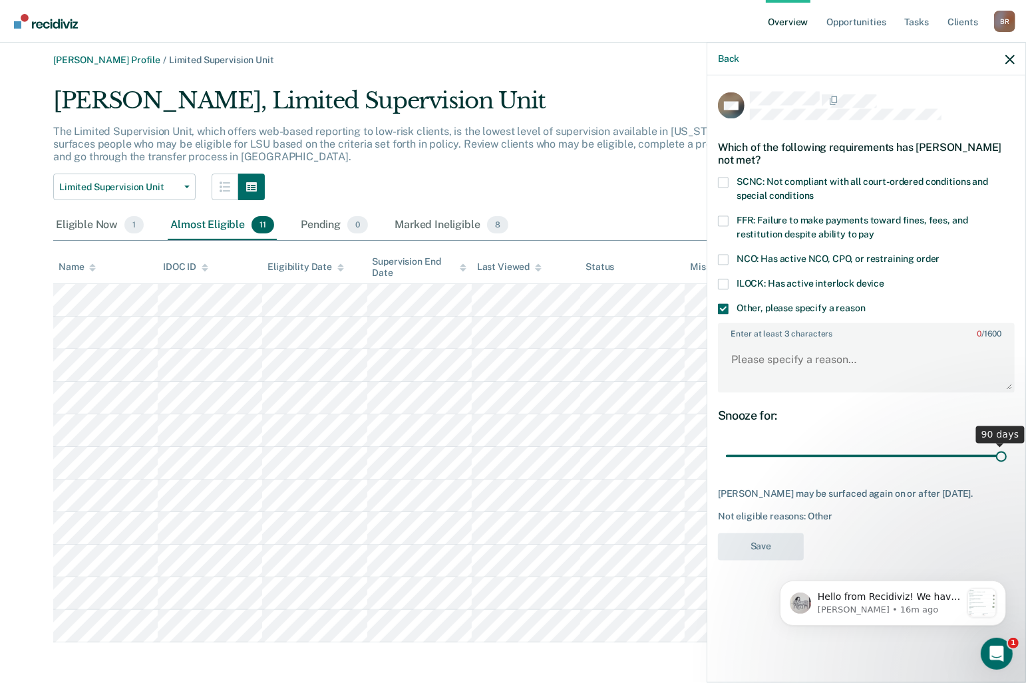
drag, startPoint x: 827, startPoint y: 447, endPoint x: 1083, endPoint y: 425, distance: 256.5
type input "90"
click at [1007, 445] on input "range" at bounding box center [866, 456] width 281 height 23
click at [837, 351] on textarea "Enter at least 3 characters 0 / 1600" at bounding box center [866, 366] width 294 height 49
type textarea "Working on interstate compact"
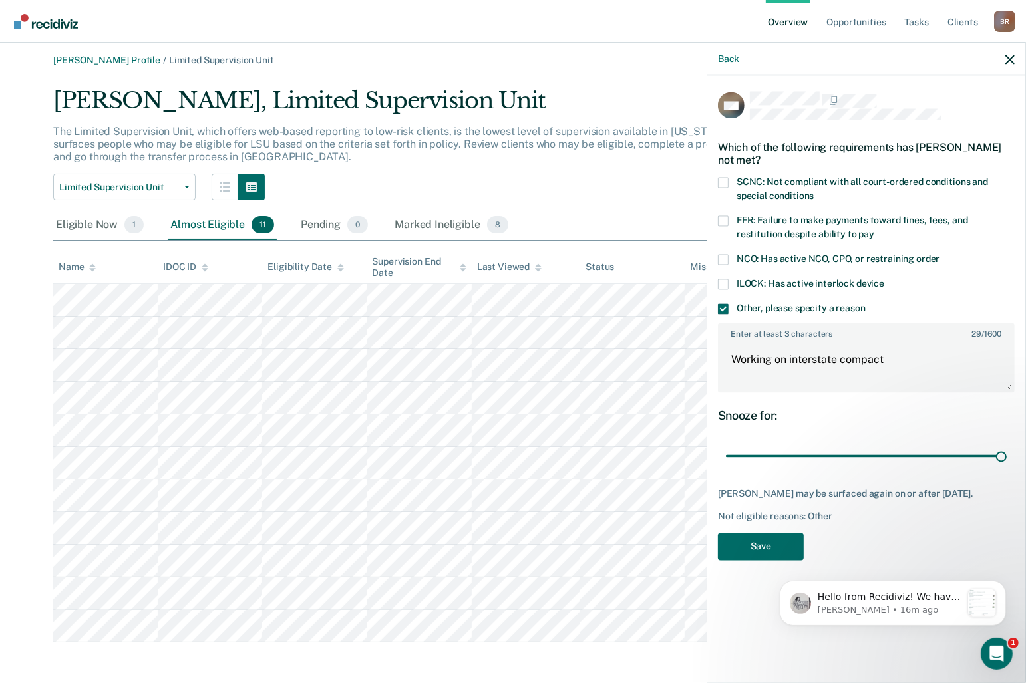
click at [974, 291] on label "ILOCK: Has active interlock device" at bounding box center [866, 287] width 297 height 14
click at [884, 280] on input "ILOCK: Has active interlock device" at bounding box center [884, 280] width 0 height 0
click at [723, 282] on span at bounding box center [723, 285] width 11 height 11
click at [884, 280] on input "ILOCK: Has active interlock device" at bounding box center [884, 280] width 0 height 0
click at [775, 533] on button "Save" at bounding box center [761, 546] width 86 height 27
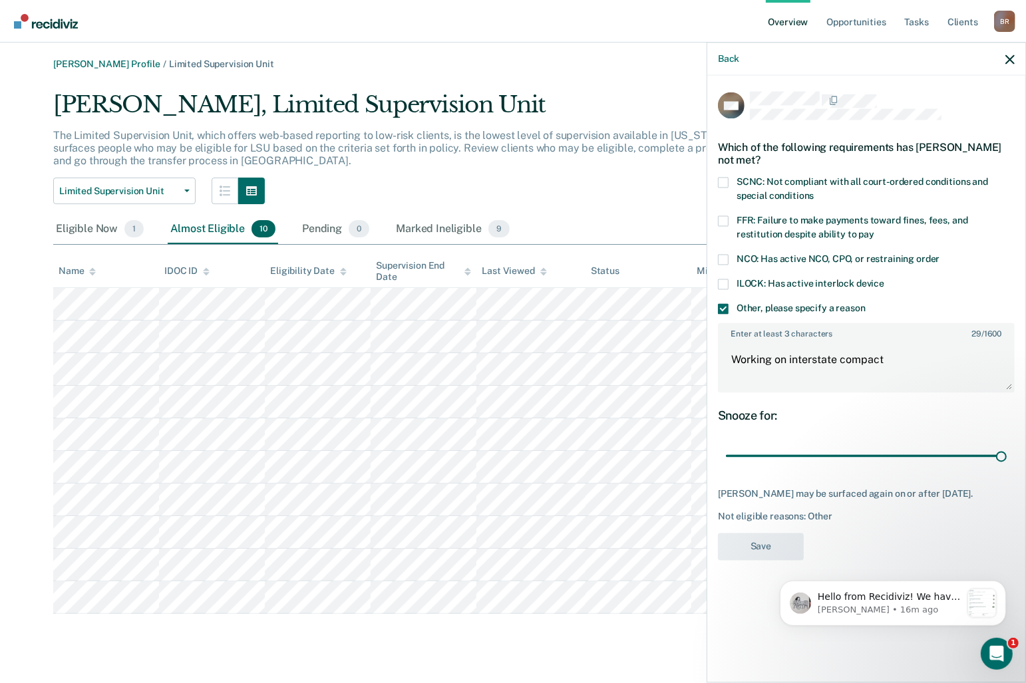
scroll to position [0, 0]
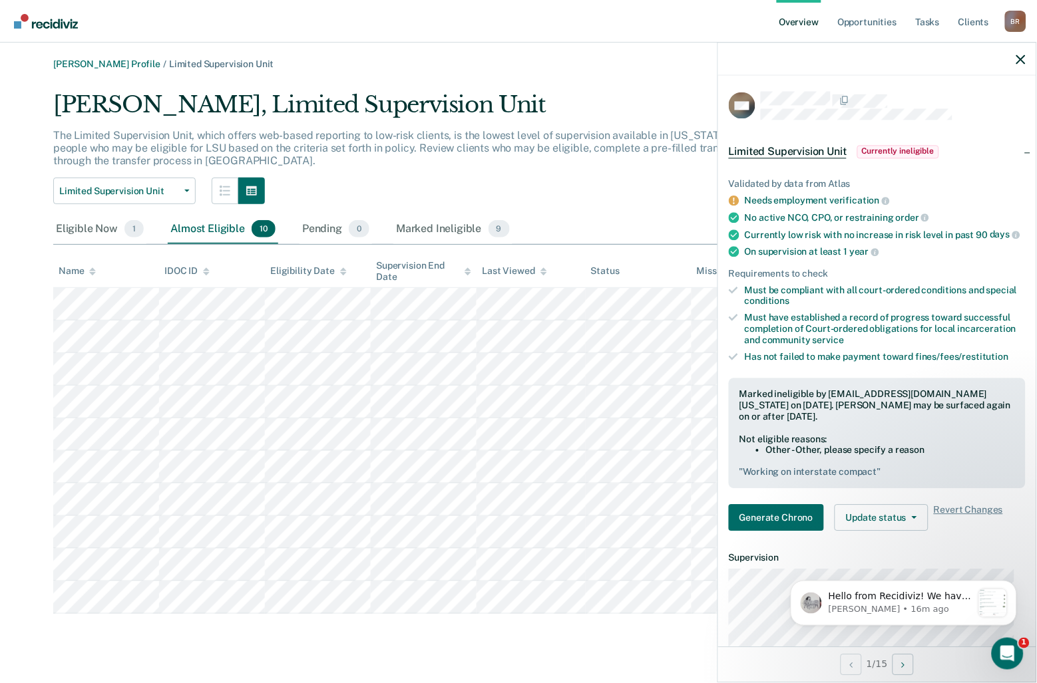
click at [733, 196] on icon at bounding box center [734, 201] width 10 height 10
click at [786, 196] on div "Needs employment verification" at bounding box center [885, 201] width 281 height 12
click at [799, 16] on link "Overview" at bounding box center [799, 21] width 45 height 43
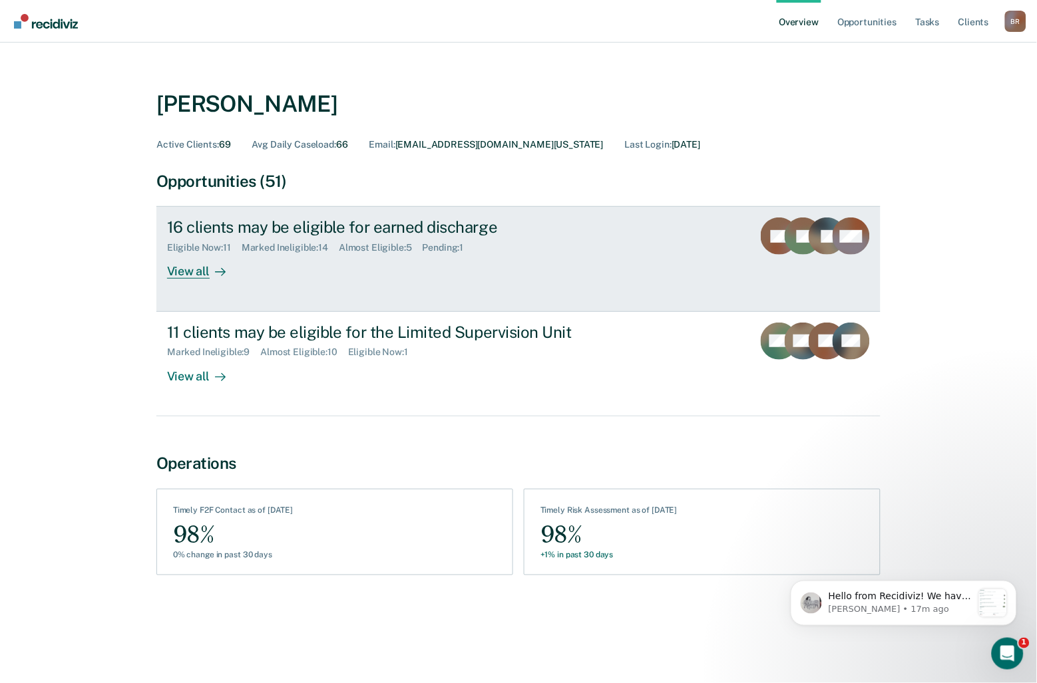
click at [188, 270] on div "View all" at bounding box center [204, 267] width 75 height 26
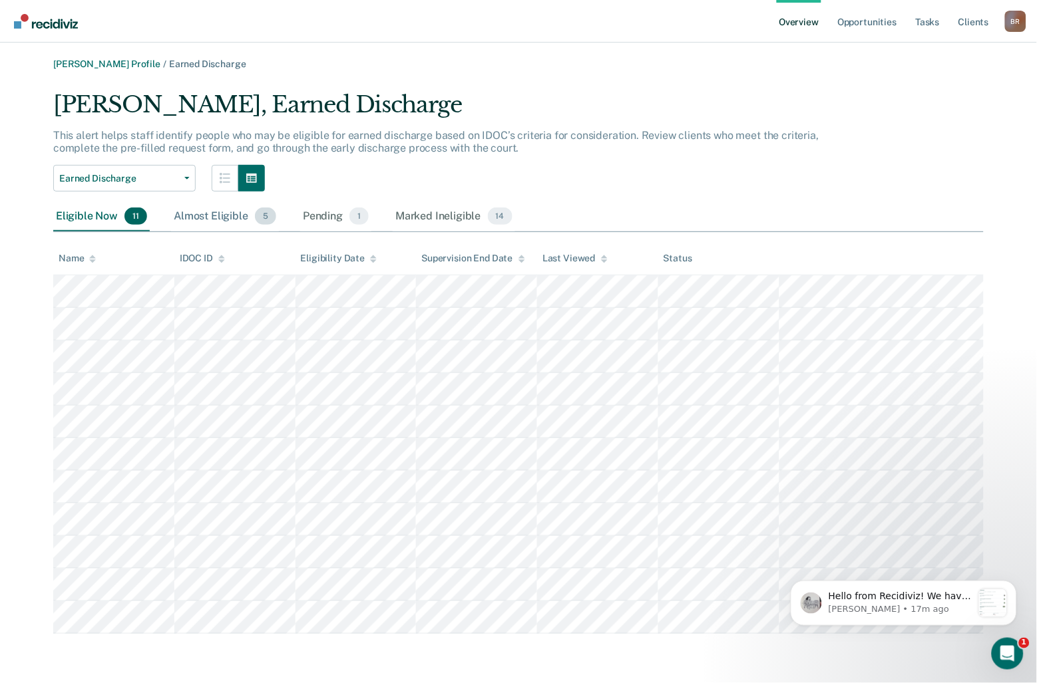
click at [267, 214] on span "5" at bounding box center [265, 216] width 21 height 17
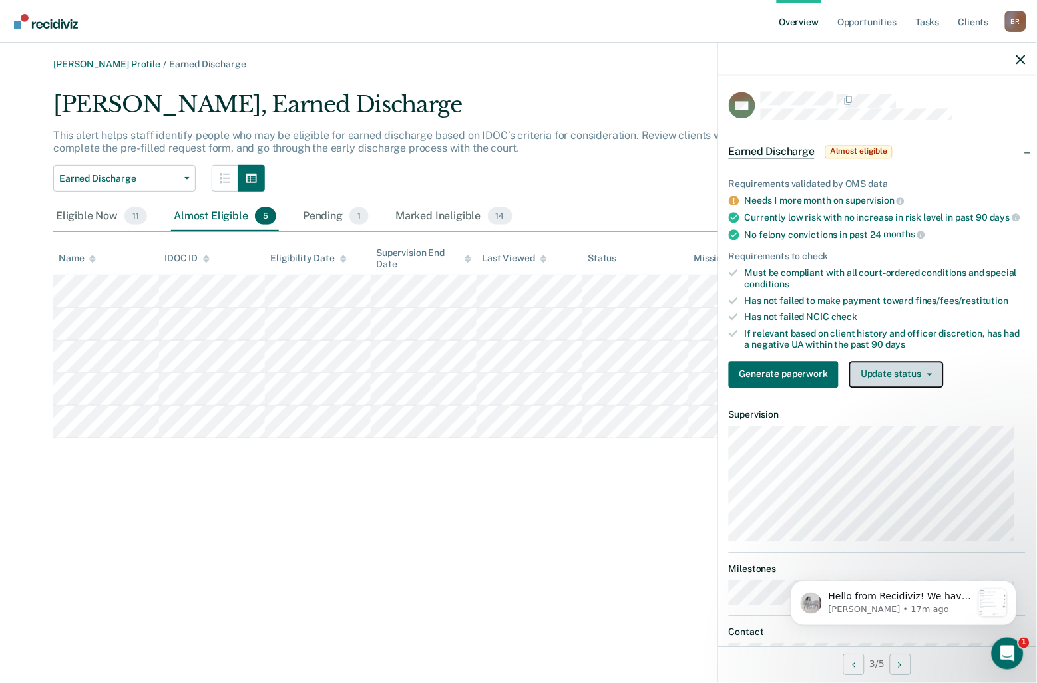
click at [908, 386] on button "Update status" at bounding box center [896, 374] width 94 height 27
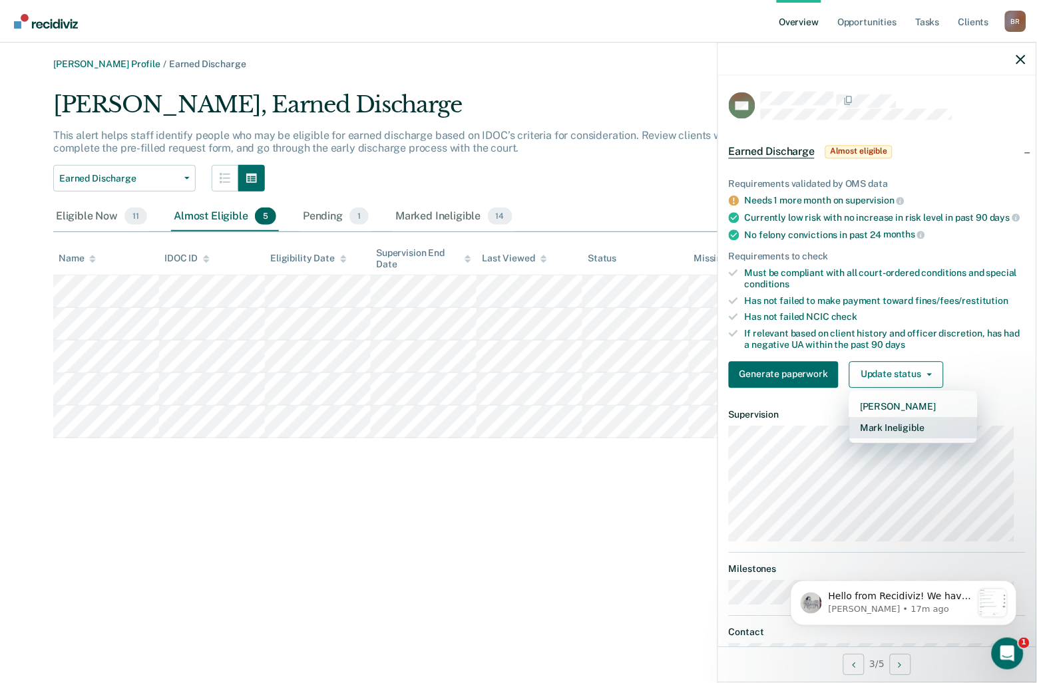
click at [876, 439] on button "Mark Ineligible" at bounding box center [913, 427] width 128 height 21
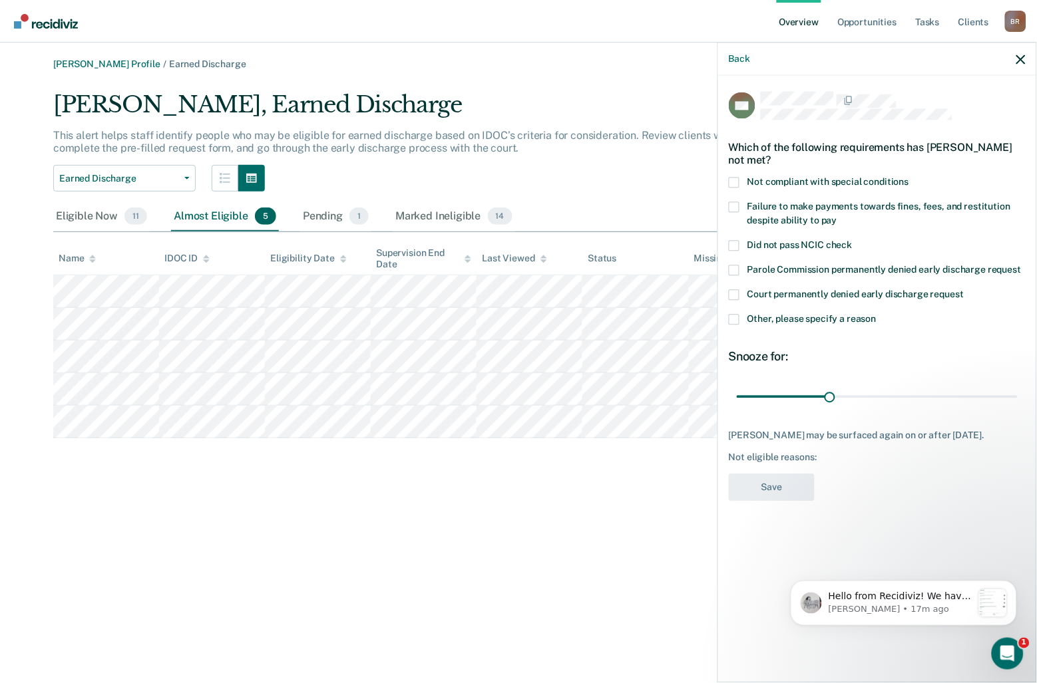
click at [730, 210] on span at bounding box center [734, 207] width 11 height 11
click at [837, 216] on input "Failure to make payments towards fines, fees, and restitution despite ability t…" at bounding box center [837, 216] width 0 height 0
click at [734, 203] on span at bounding box center [734, 207] width 11 height 11
click at [837, 216] on input "Failure to make payments towards fines, fees, and restitution despite ability t…" at bounding box center [837, 216] width 0 height 0
click at [1019, 58] on icon "button" at bounding box center [1020, 59] width 9 height 9
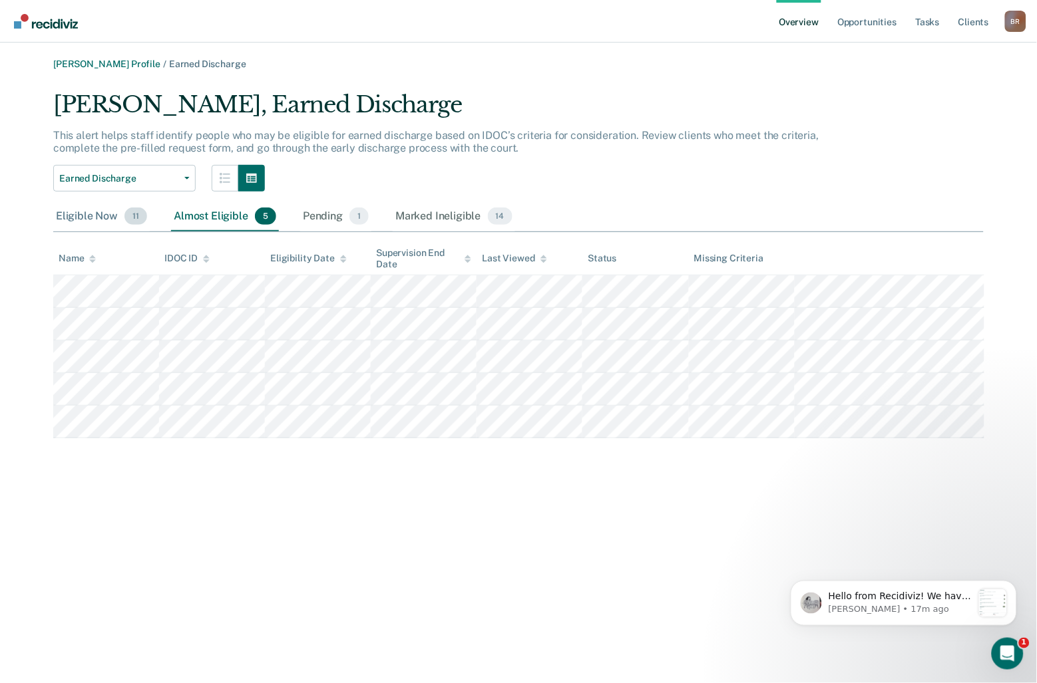
click at [138, 214] on span "11" at bounding box center [135, 216] width 23 height 17
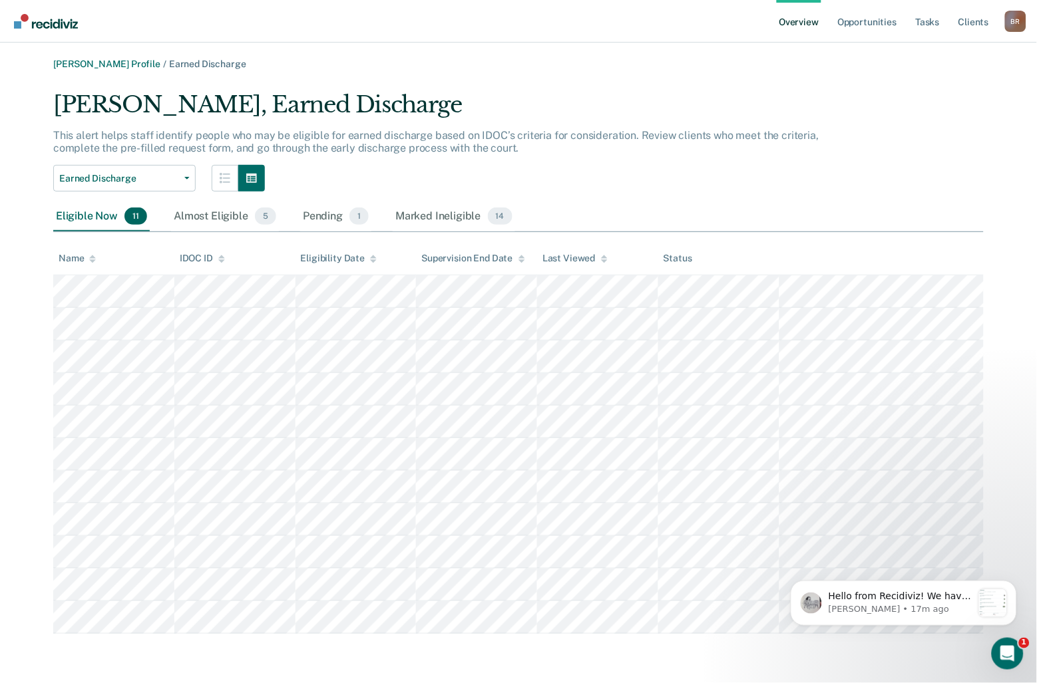
click at [812, 16] on link "Overview" at bounding box center [799, 21] width 45 height 43
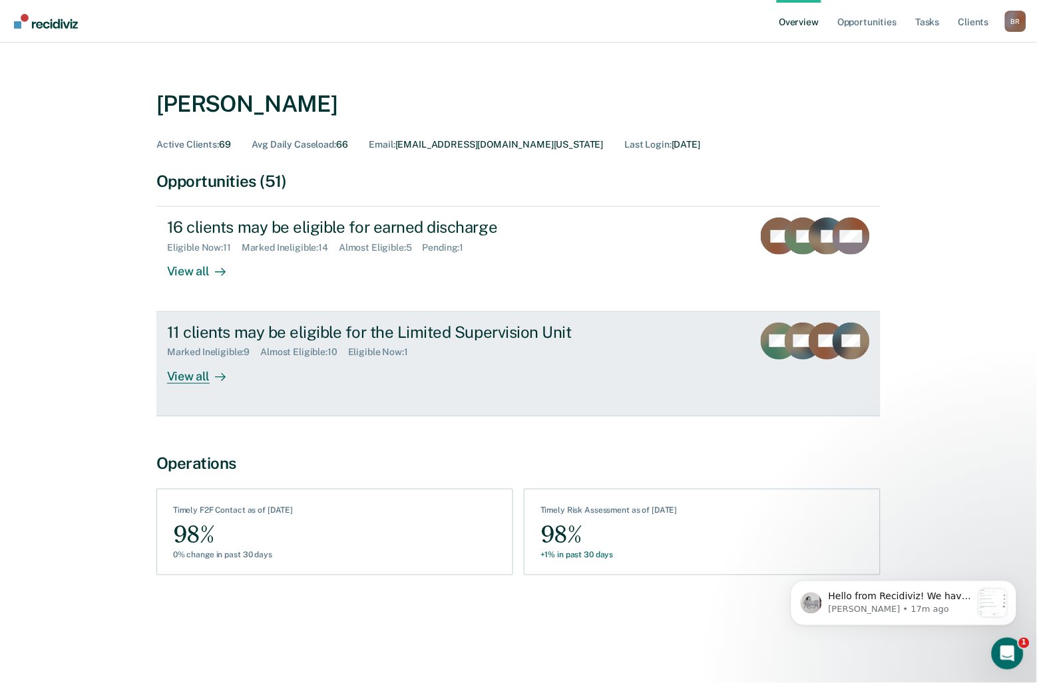
click at [204, 364] on div "View all" at bounding box center [204, 371] width 75 height 26
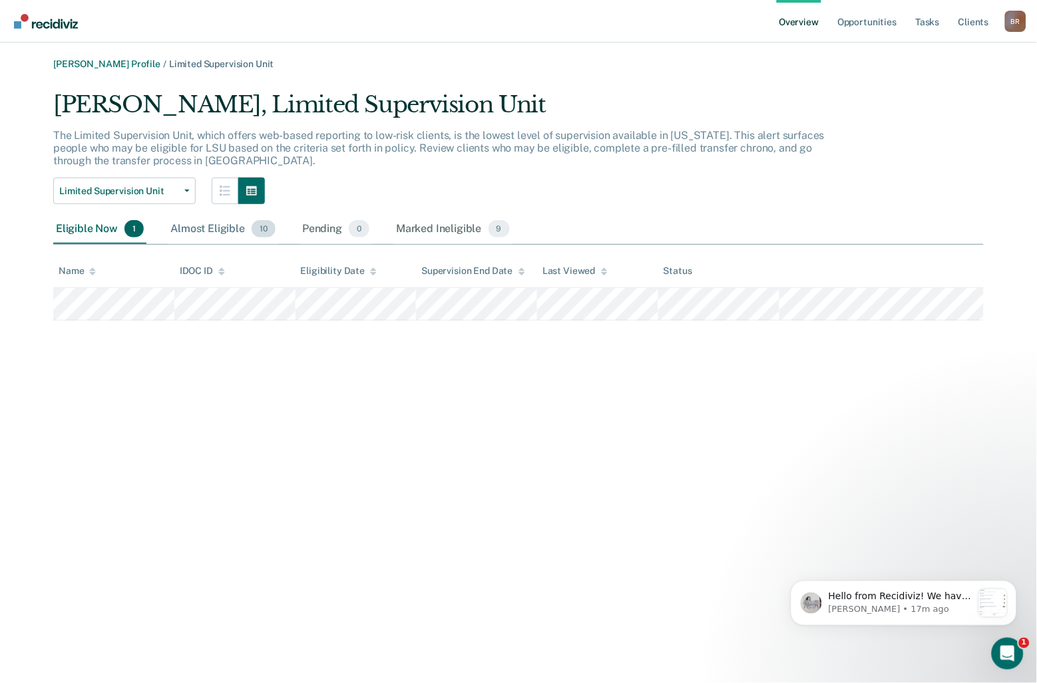
click at [220, 228] on div "Almost Eligible 10" at bounding box center [223, 229] width 110 height 29
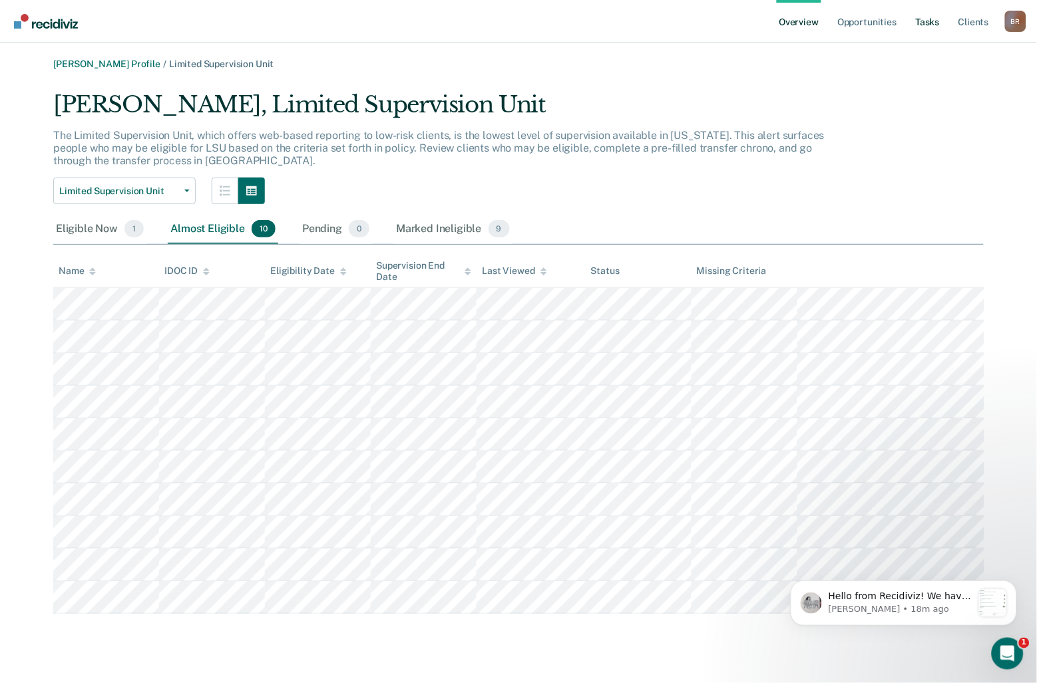
click at [938, 19] on link "Tasks" at bounding box center [927, 21] width 29 height 43
